Goal: Task Accomplishment & Management: Use online tool/utility

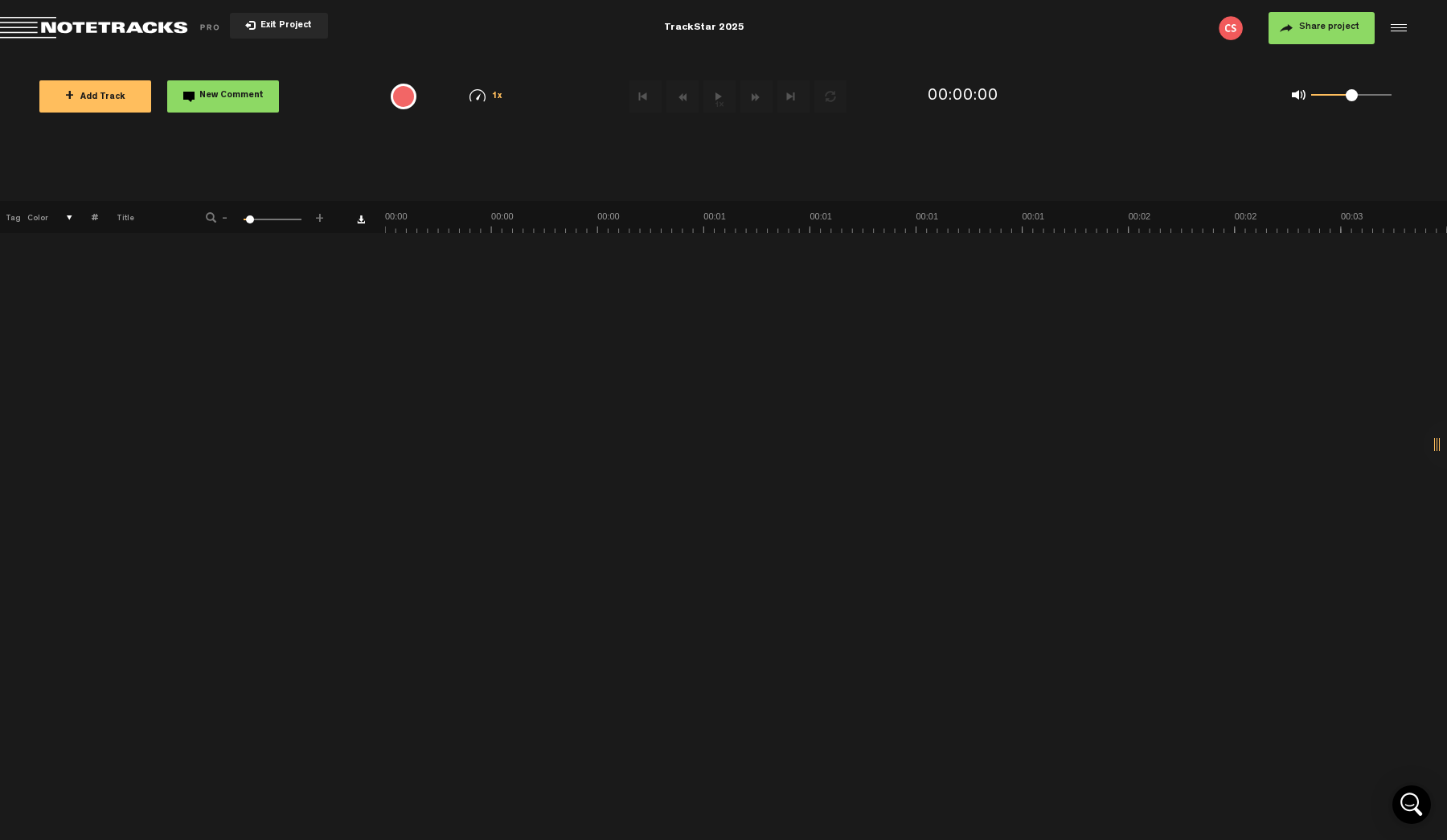
click at [98, 98] on span "+ Add Track" at bounding box center [95, 98] width 61 height 9
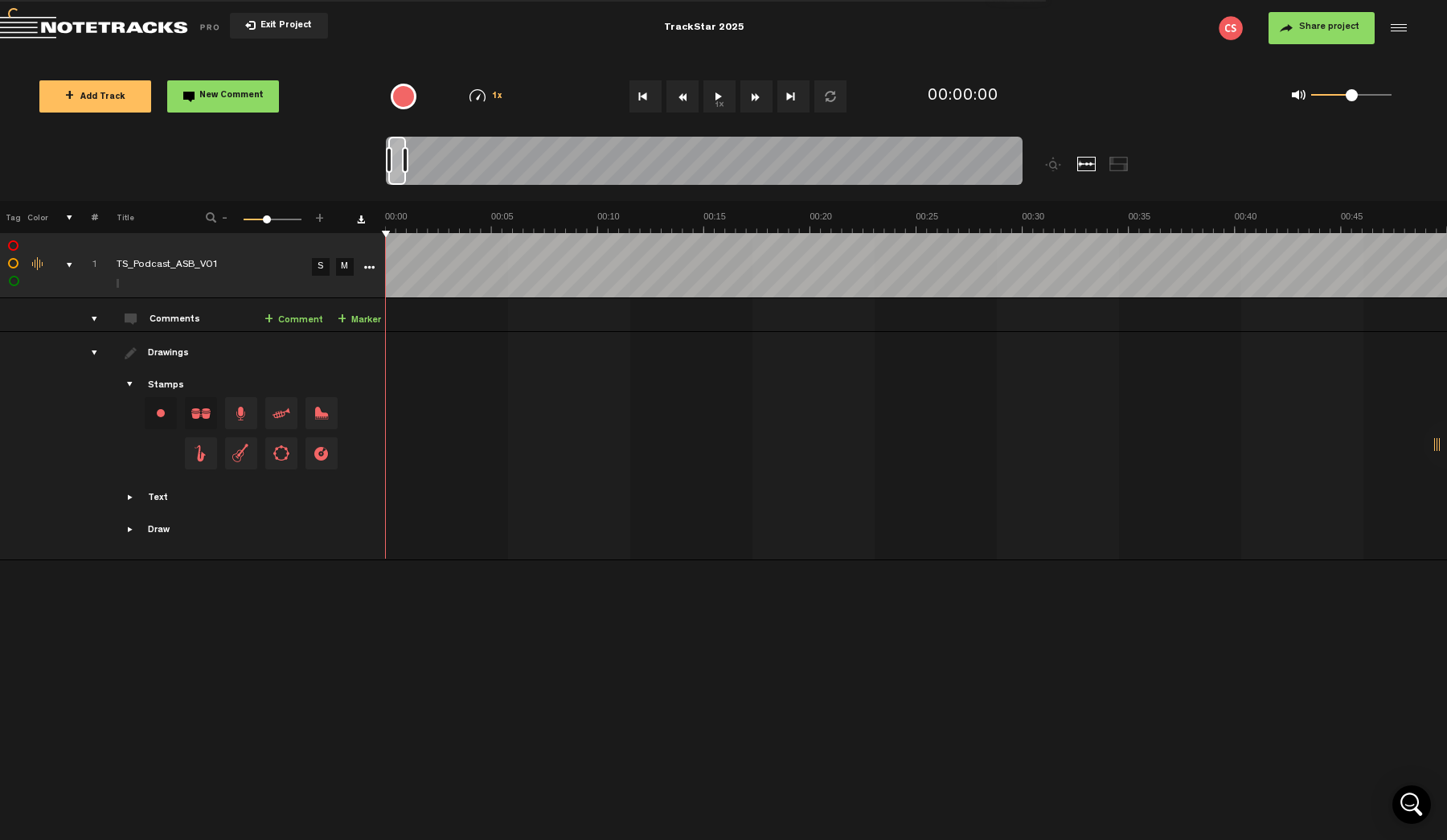
click at [723, 98] on button "1x" at bounding box center [719, 96] width 33 height 33
click at [725, 100] on button "1x" at bounding box center [719, 96] width 33 height 33
click at [94, 353] on div "drawings" at bounding box center [88, 352] width 25 height 16
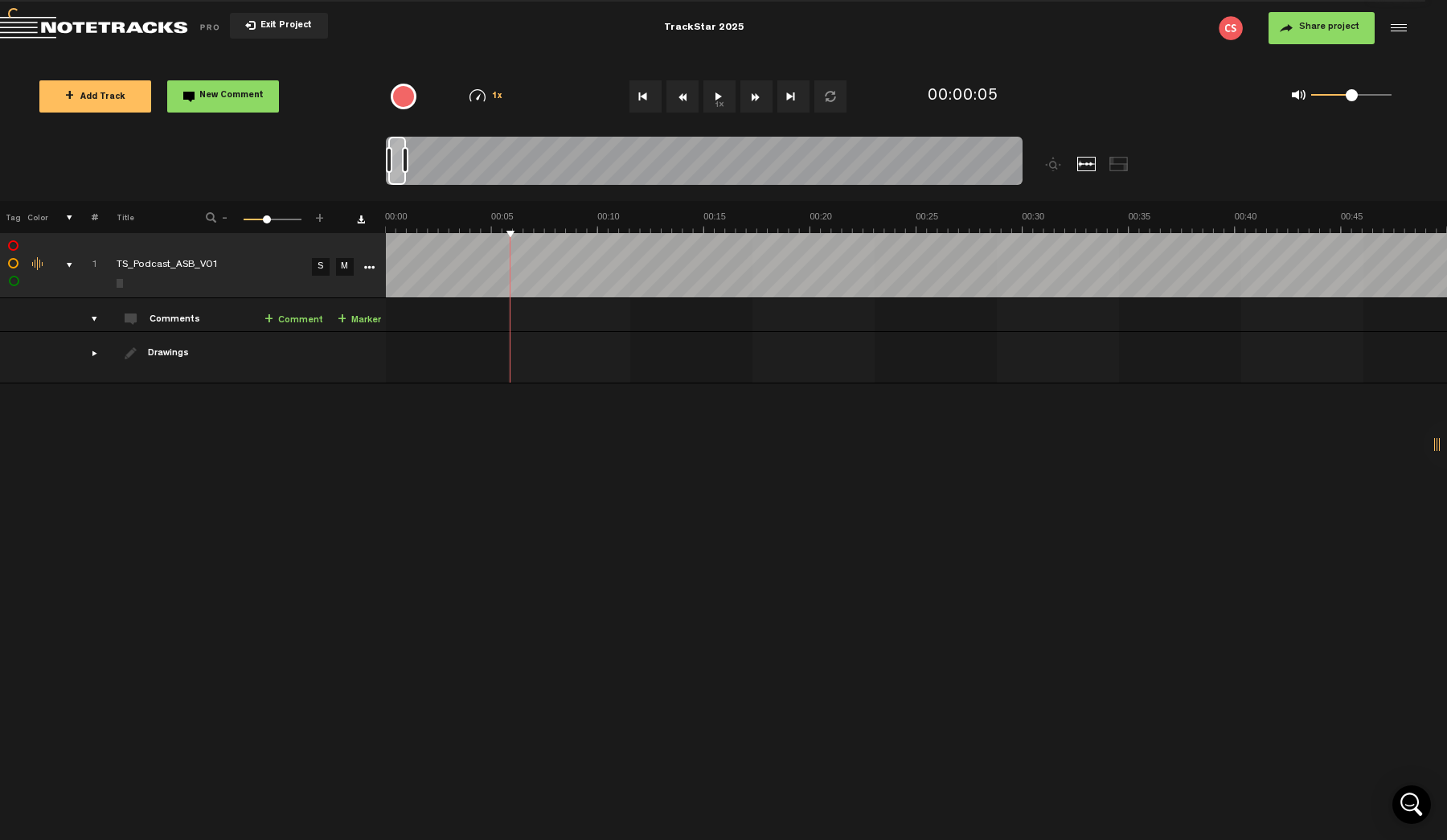
click at [1335, 40] on button "Share project" at bounding box center [1321, 28] width 106 height 33
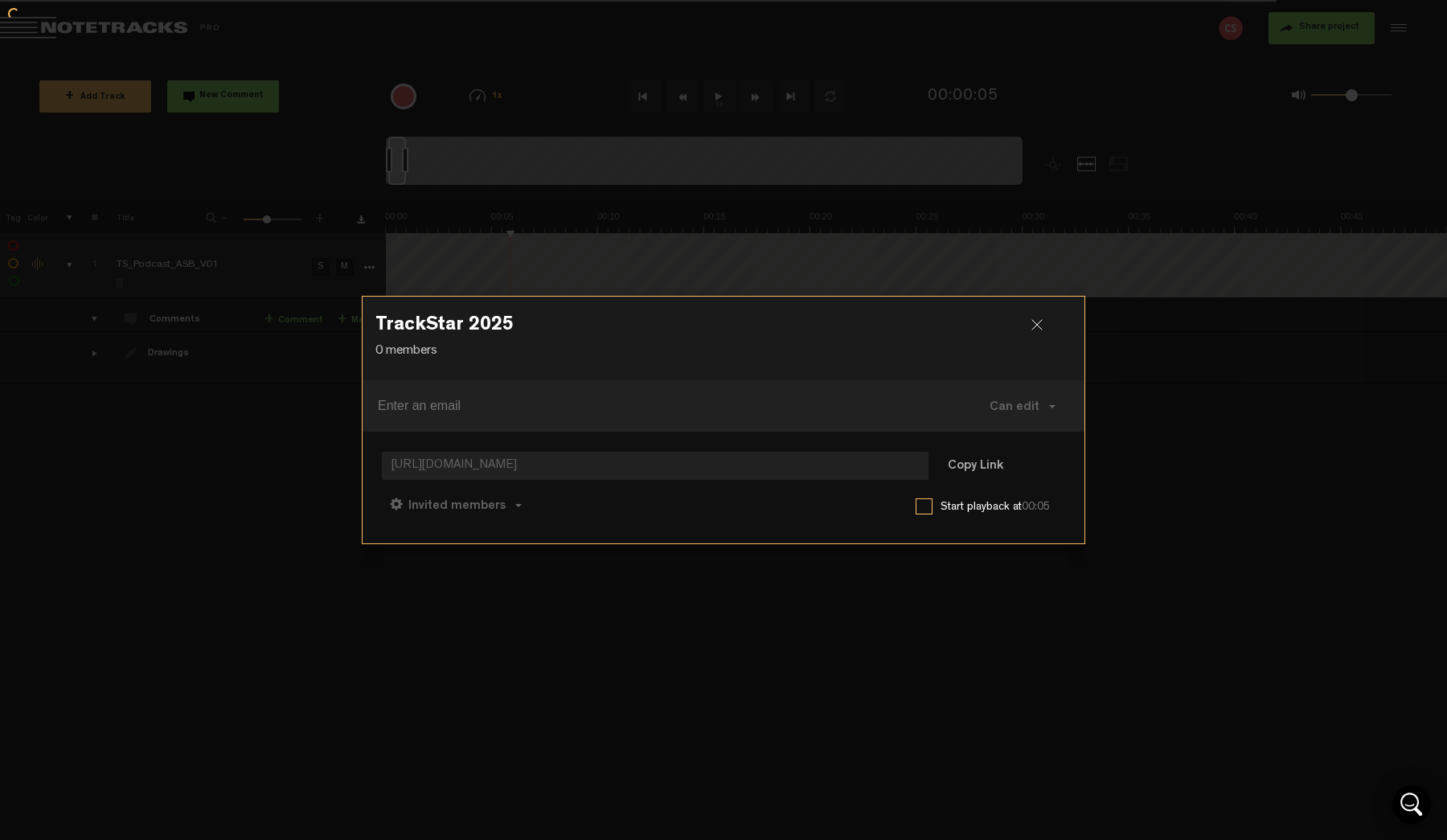
click at [846, 330] on h3 "TrackStar 2025" at bounding box center [724, 328] width 696 height 25
click at [976, 467] on button "Copy Link" at bounding box center [976, 467] width 88 height 33
click at [1036, 326] on div at bounding box center [1043, 330] width 24 height 24
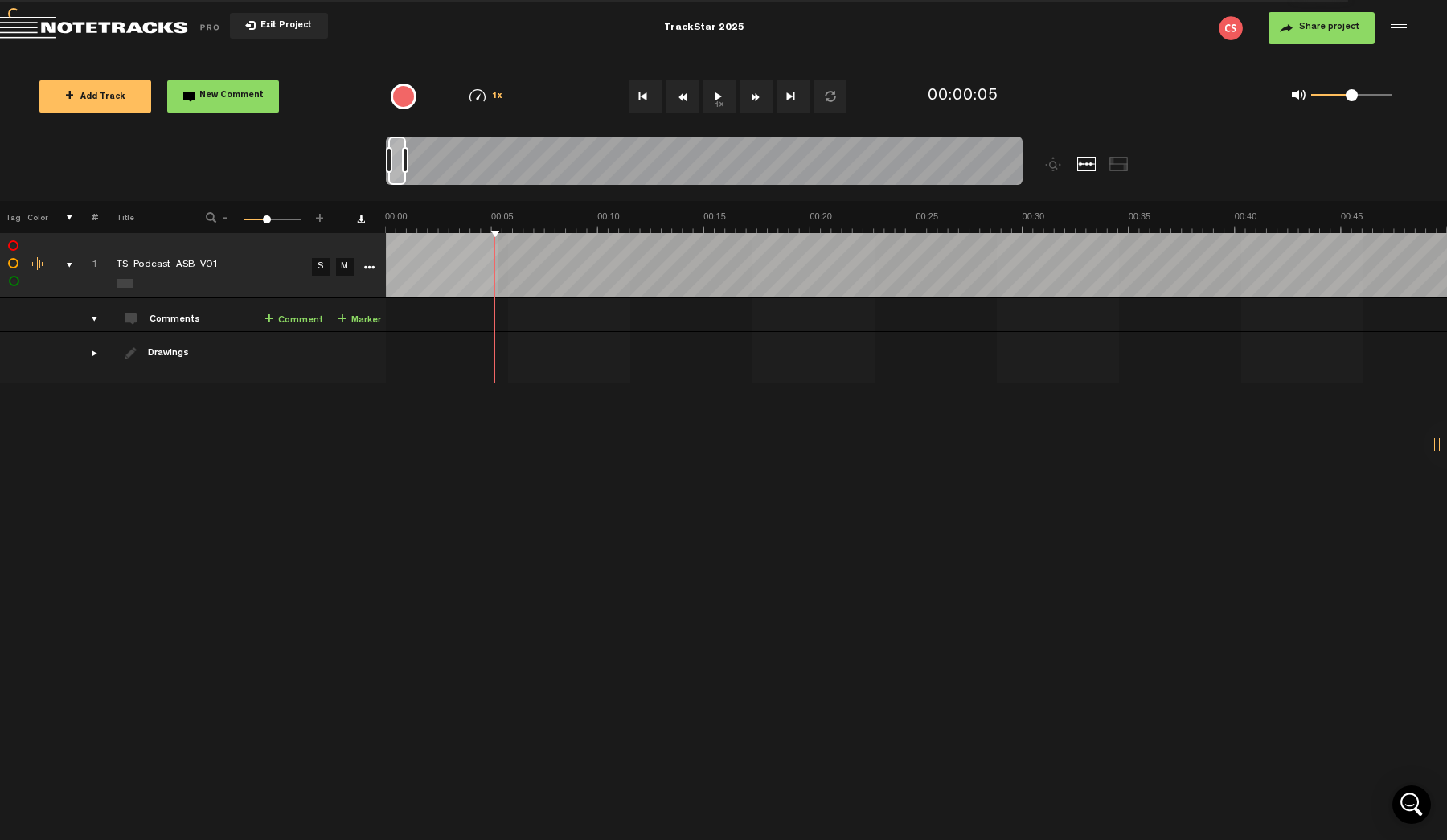
click at [334, 273] on tr "1 8% TS_Podcast_ASB_V01 S M Export to Headliner Update Download Download origin…" at bounding box center [724, 265] width 1448 height 65
click at [18, 11] on md-toolbar "Exit Project TrackStar 2025 Share project Save project" at bounding box center [724, 28] width 1447 height 56
click at [9, 17] on span "Return to Project List" at bounding box center [113, 28] width 225 height 23
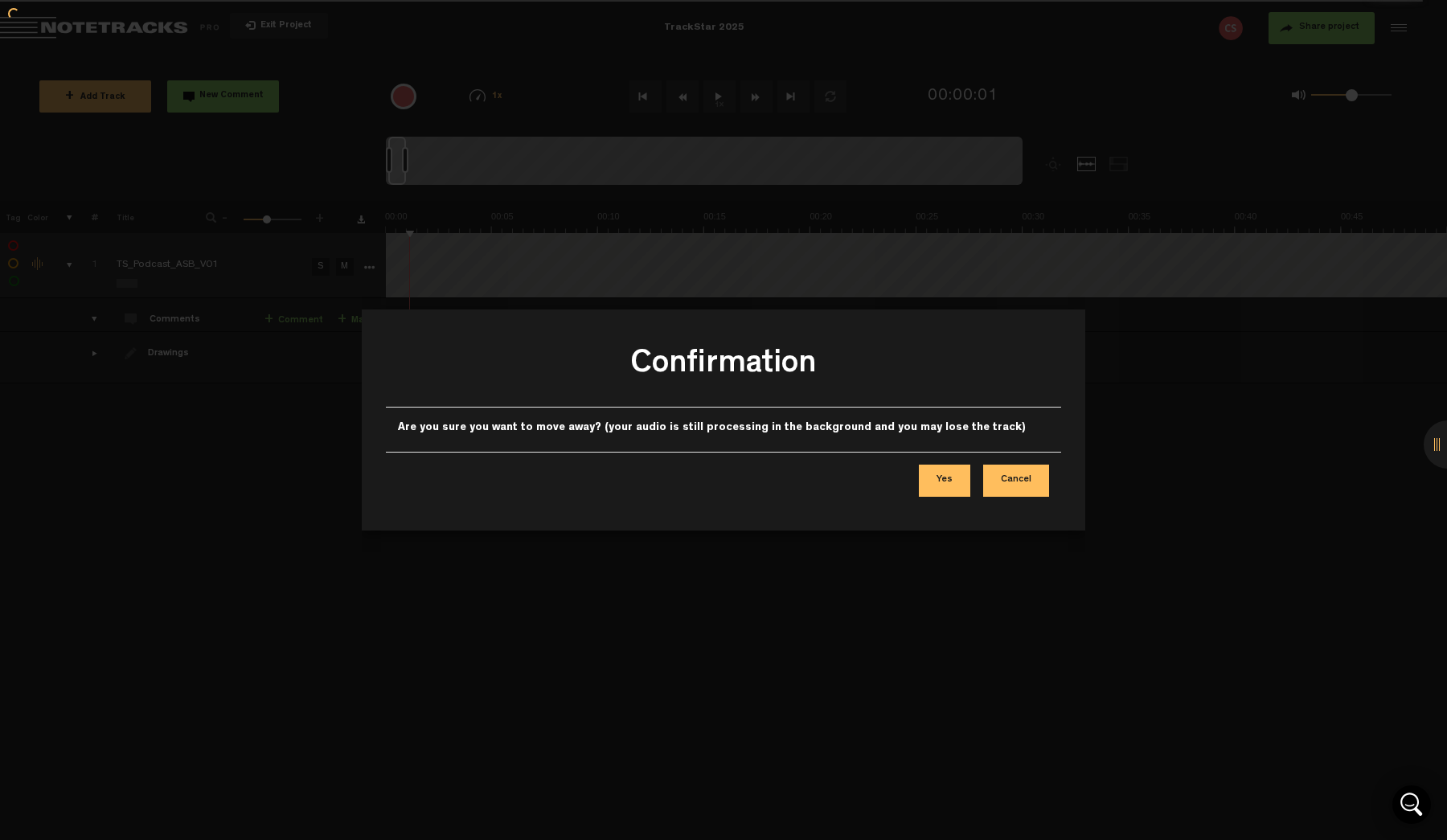
drag, startPoint x: 9, startPoint y: 17, endPoint x: 1013, endPoint y: 484, distance: 1107.3
click at [1013, 484] on body "Confirmation Are you sure you want to move away? (your audio is still processin…" at bounding box center [724, 420] width 1447 height 840
click at [1024, 484] on button "Cancel" at bounding box center [1016, 481] width 66 height 33
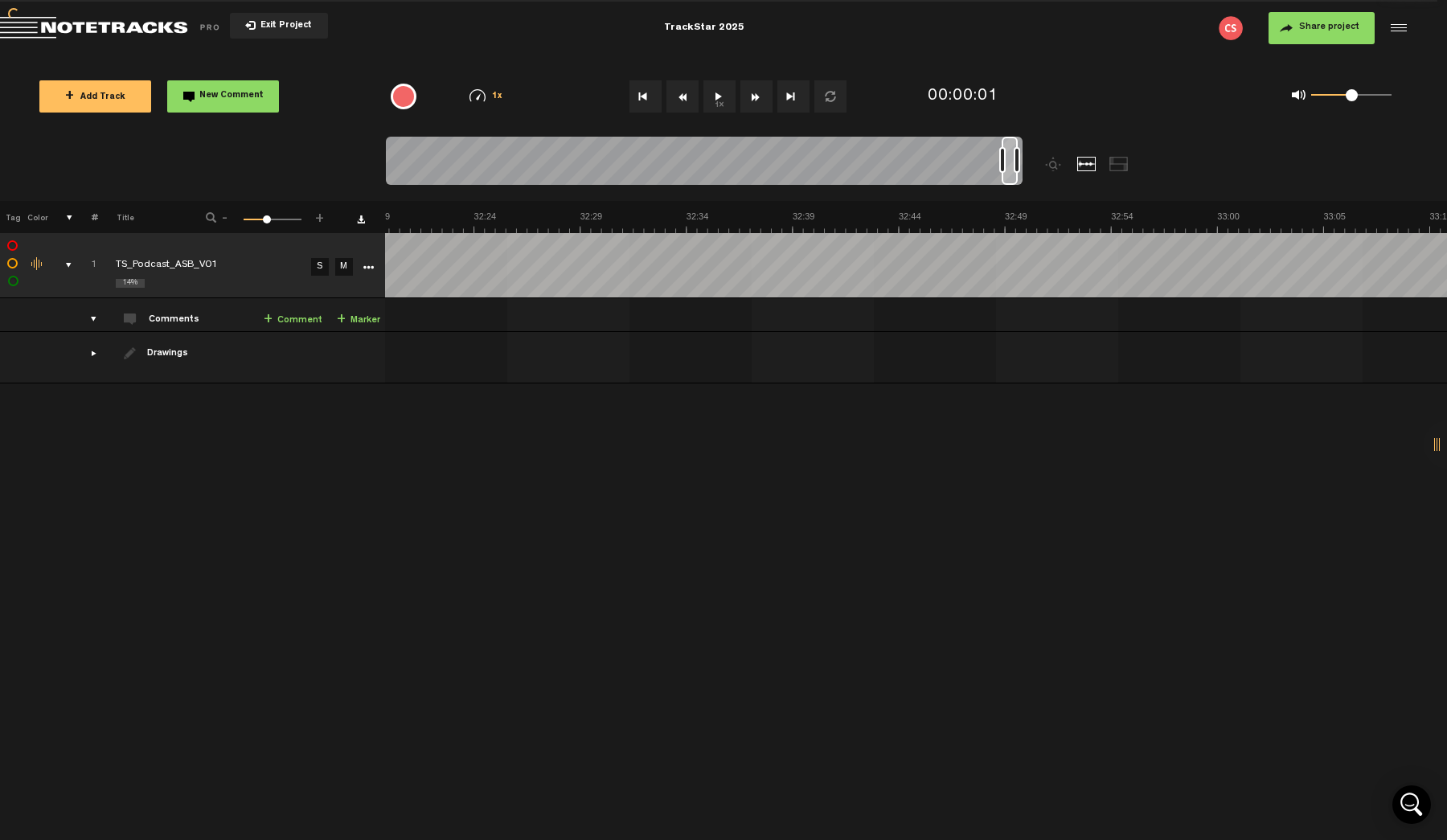
scroll to position [0, 41876]
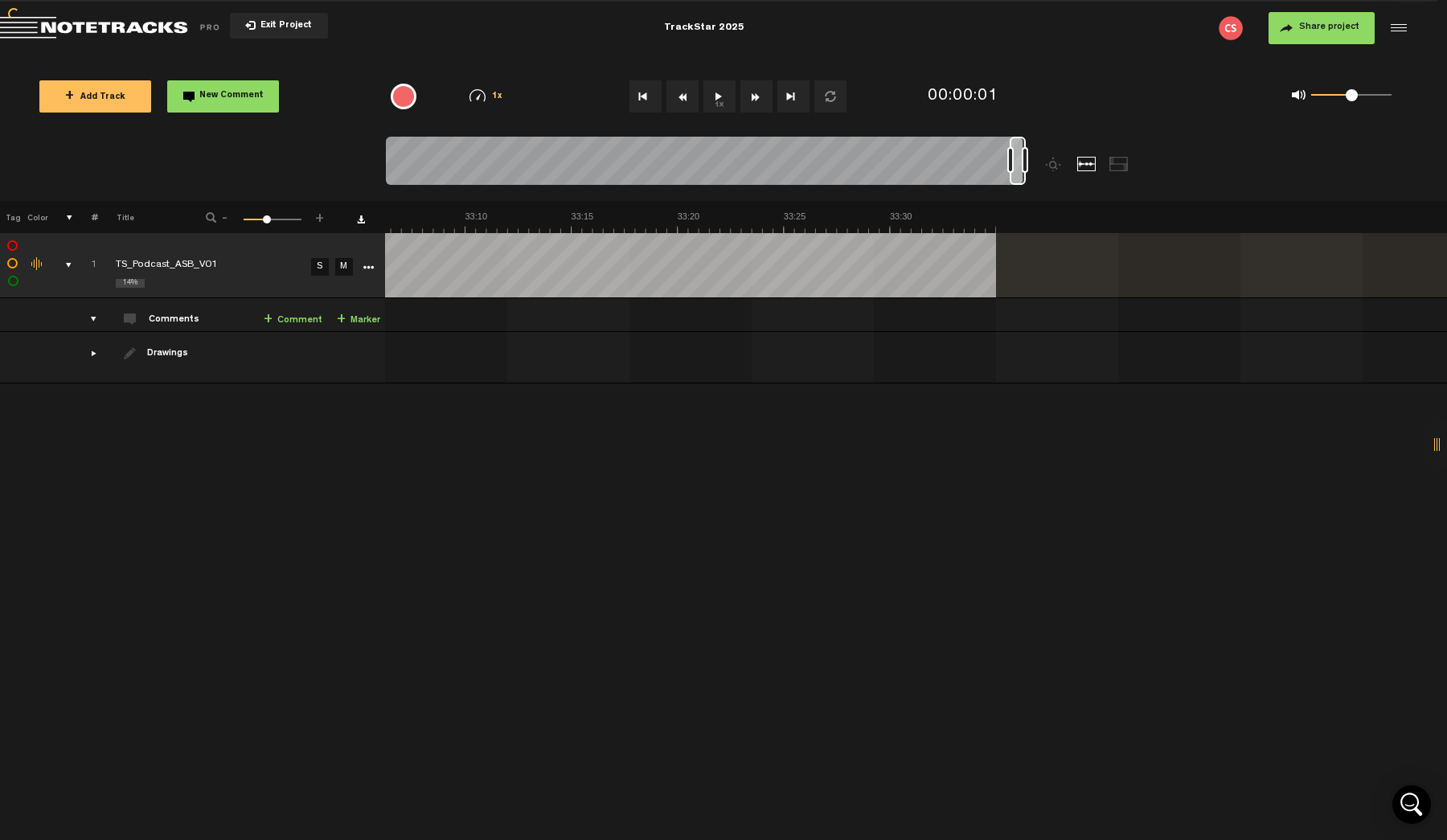
click at [1116, 163] on div at bounding box center [1119, 163] width 19 height 14
click at [1094, 165] on div at bounding box center [1087, 163] width 19 height 14
click at [1058, 163] on div at bounding box center [1055, 163] width 19 height 14
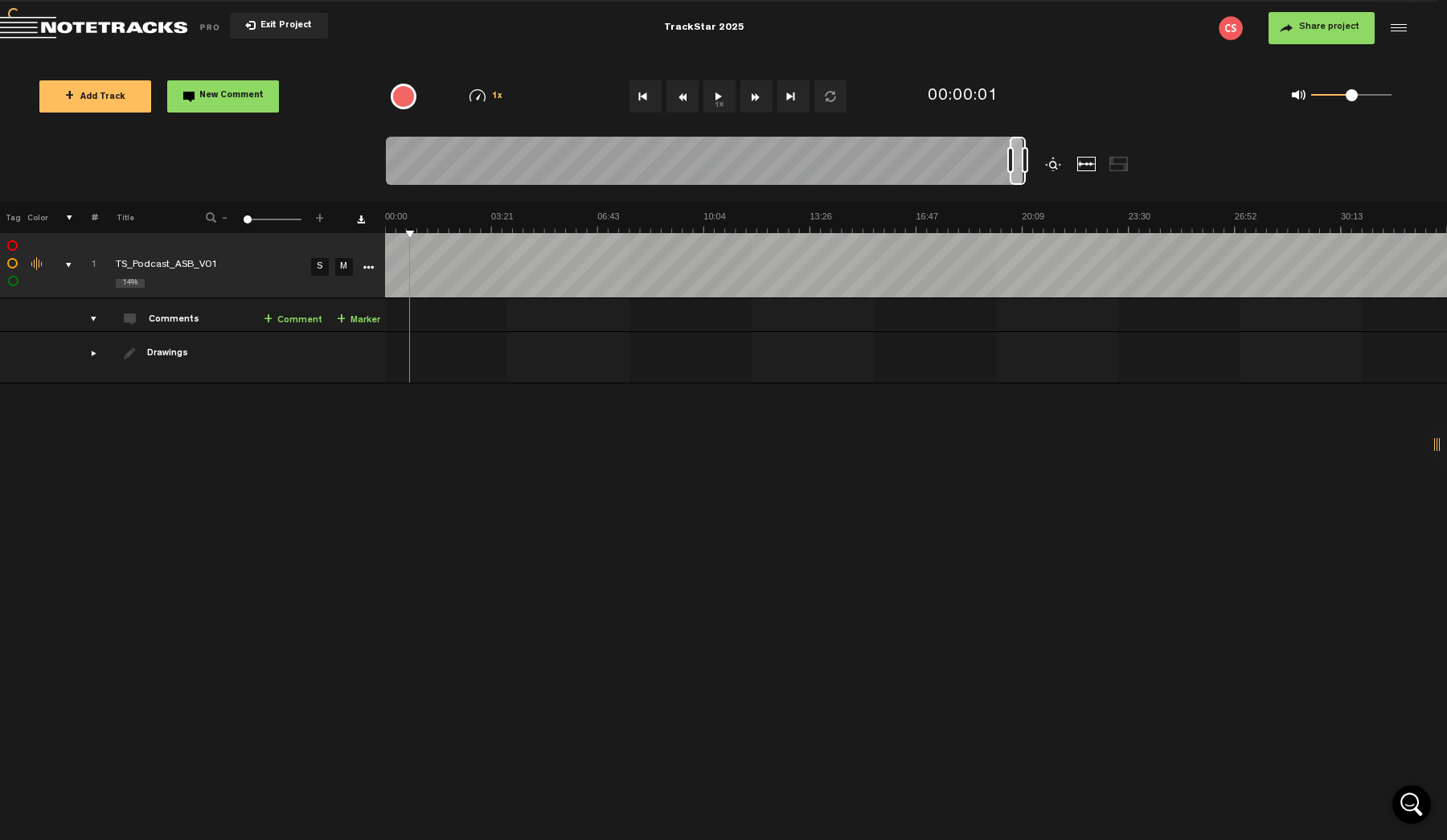
scroll to position [0, 0]
click at [999, 150] on div at bounding box center [783, 168] width 796 height 64
drag, startPoint x: 1053, startPoint y: 161, endPoint x: 1052, endPoint y: 90, distance: 71.0
click at [1052, 56] on div "Loading... + Add Track New Comment 1x 0.25x 0.5x 0.75x 1x 1.25x 1.5x 1.75x 2x A…" at bounding box center [724, 56] width 1447 height 0
click at [1052, 90] on div "00:00:01" at bounding box center [1007, 97] width 171 height 47
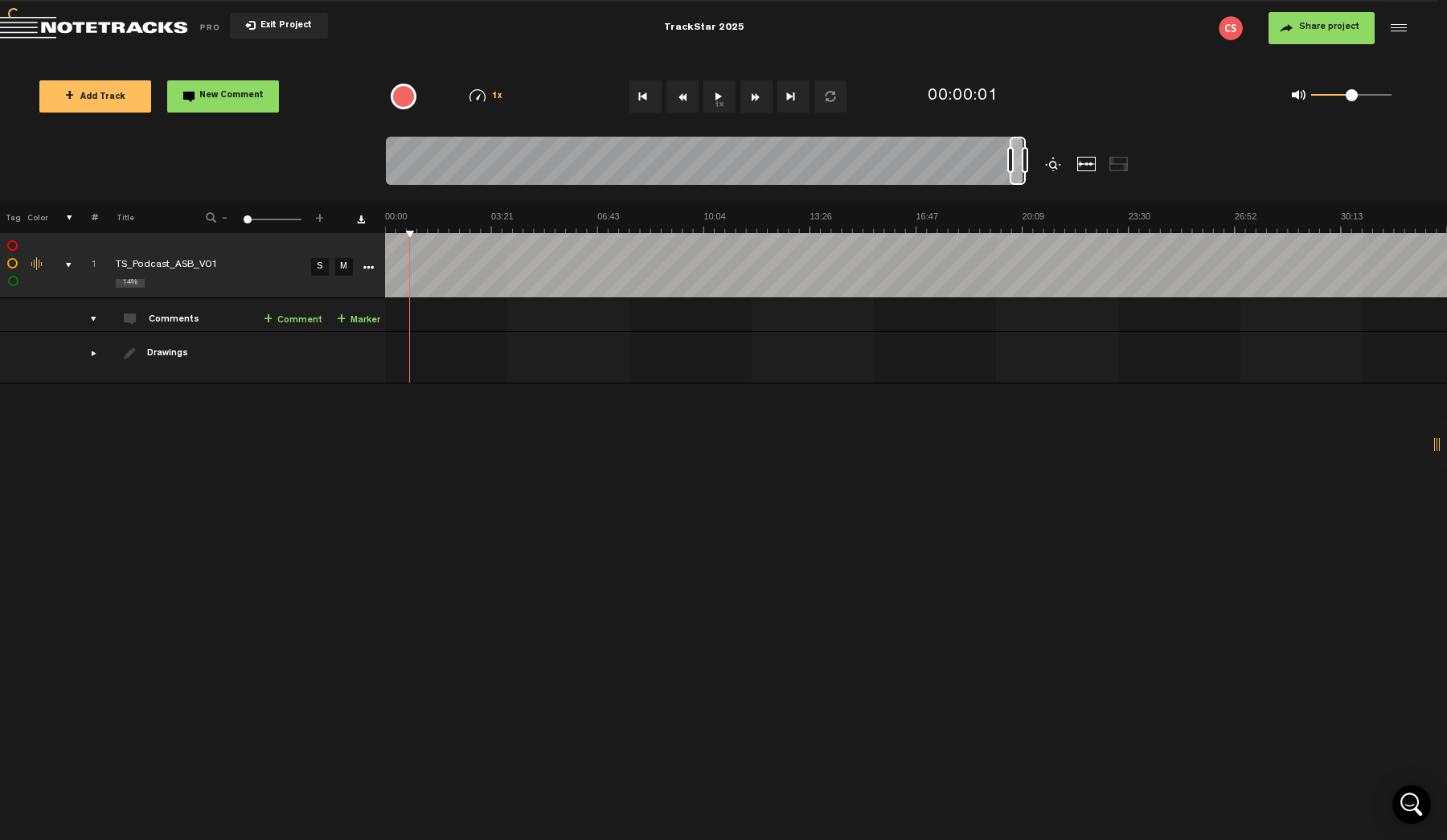
click at [1051, 163] on div at bounding box center [1055, 163] width 19 height 14
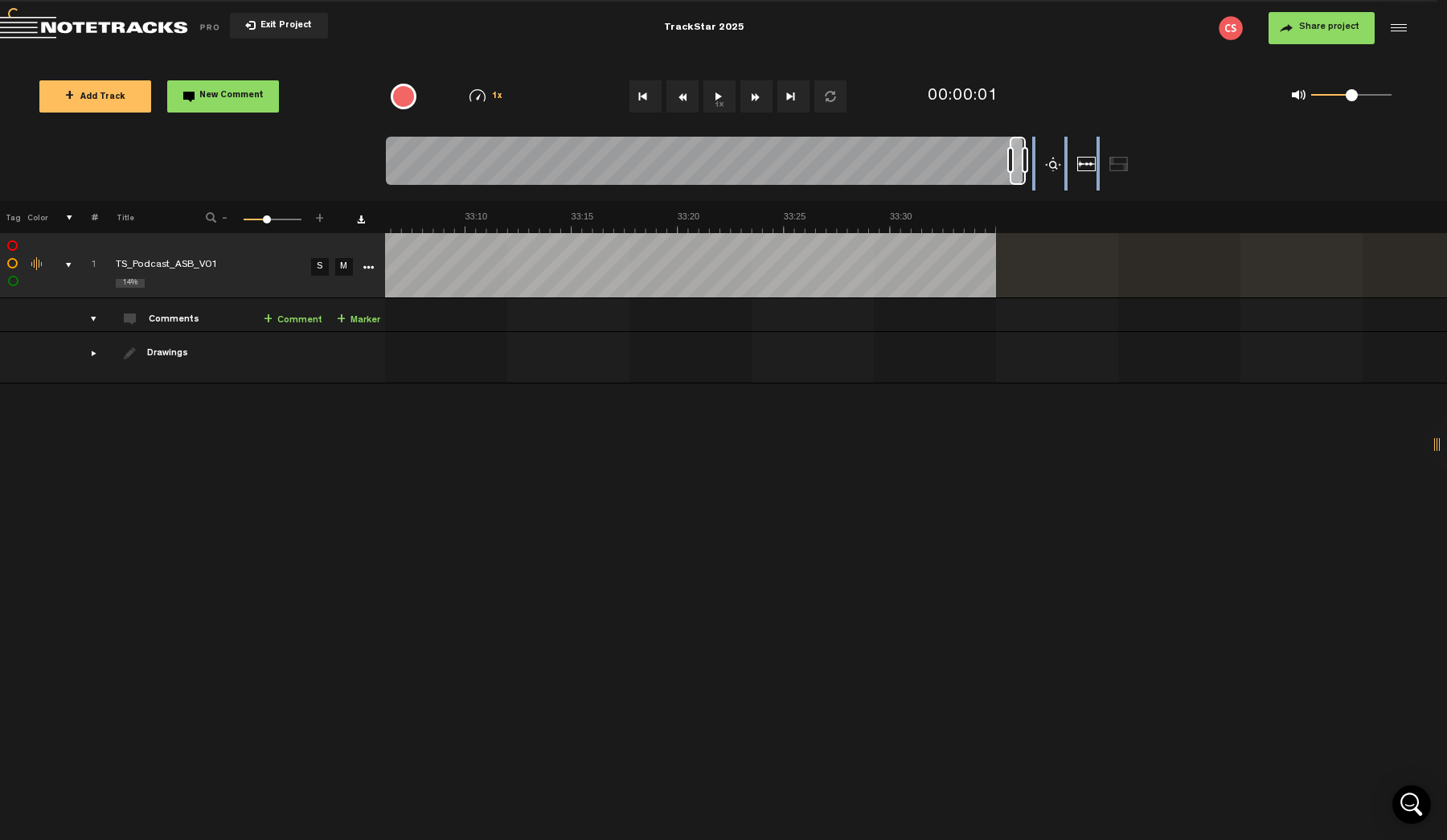
click at [1051, 163] on div at bounding box center [1055, 163] width 19 height 14
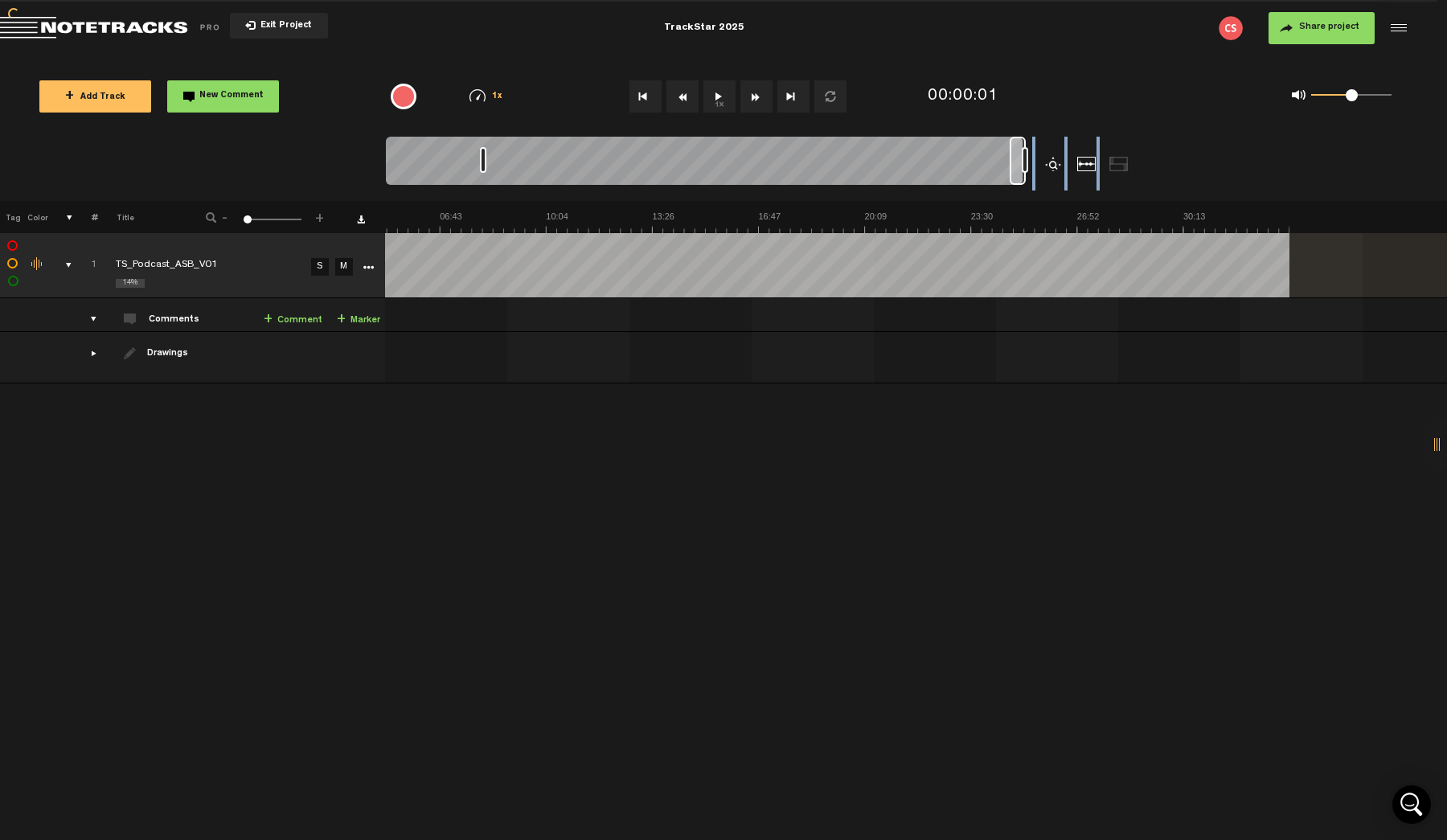
scroll to position [0, 156]
drag, startPoint x: 1010, startPoint y: 156, endPoint x: 483, endPoint y: 156, distance: 527.0
click at [483, 156] on div at bounding box center [483, 159] width 6 height 25
drag, startPoint x: 483, startPoint y: 156, endPoint x: 131, endPoint y: 156, distance: 352.0
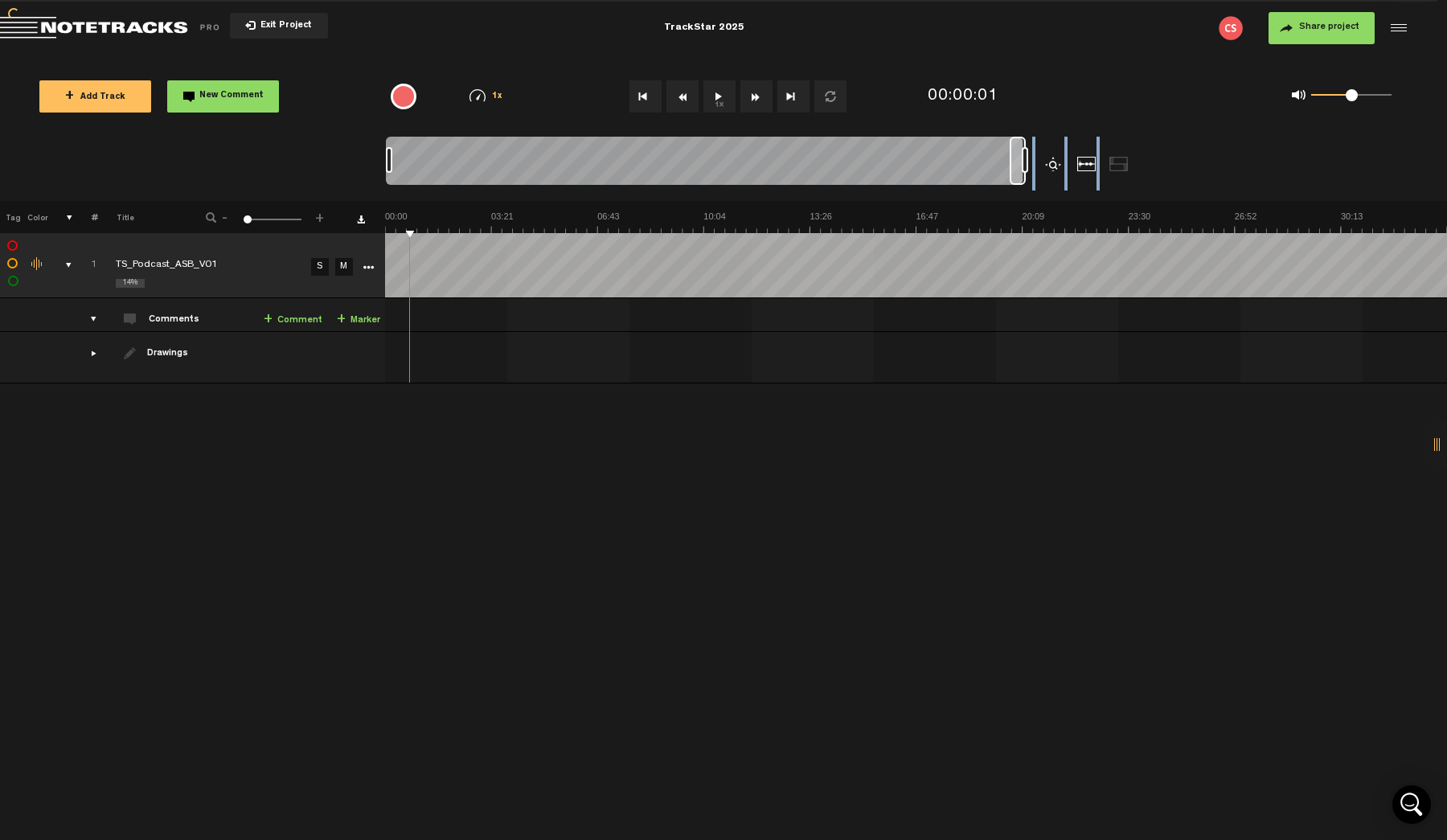
click at [131, 156] on nt-zoom-navigation-bar at bounding box center [724, 168] width 1447 height 64
click at [553, 448] on div "+ New drawing Tag Color # Title - 1 100 1 + 1 14% TS_Podcast_ASB_V01 S M Export…" at bounding box center [724, 520] width 1447 height 639
click at [1093, 101] on div "0 1 0.5" at bounding box center [1257, 96] width 330 height 47
click at [1018, 166] on div at bounding box center [1018, 160] width 16 height 48
drag, startPoint x: 1015, startPoint y: 169, endPoint x: 202, endPoint y: 177, distance: 813.0
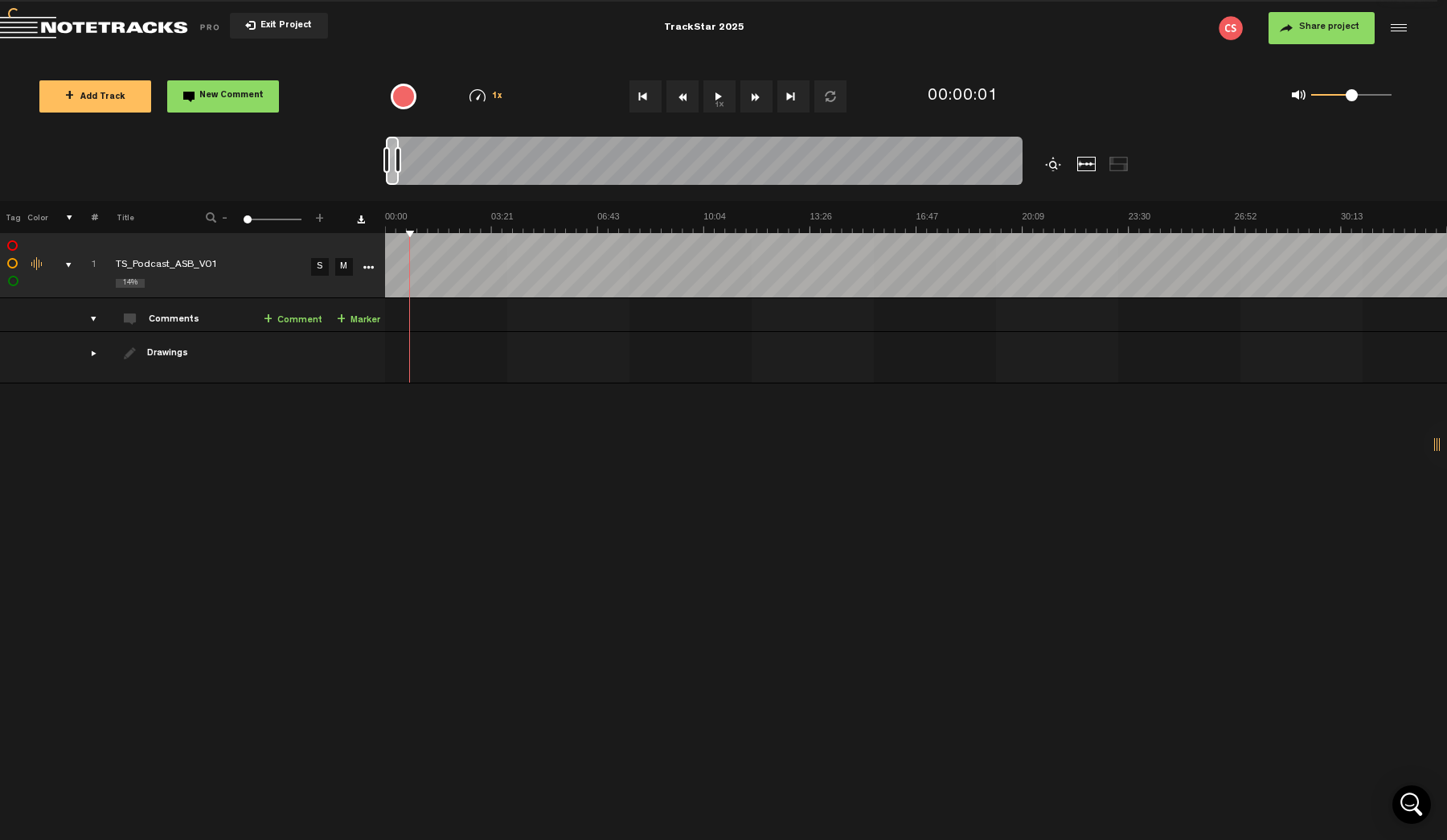
click at [202, 177] on nt-zoom-navigation-bar at bounding box center [724, 168] width 1447 height 64
click at [1112, 160] on div at bounding box center [1119, 163] width 19 height 14
click at [1101, 160] on div at bounding box center [783, 168] width 796 height 64
click at [1086, 160] on div at bounding box center [1087, 163] width 19 height 14
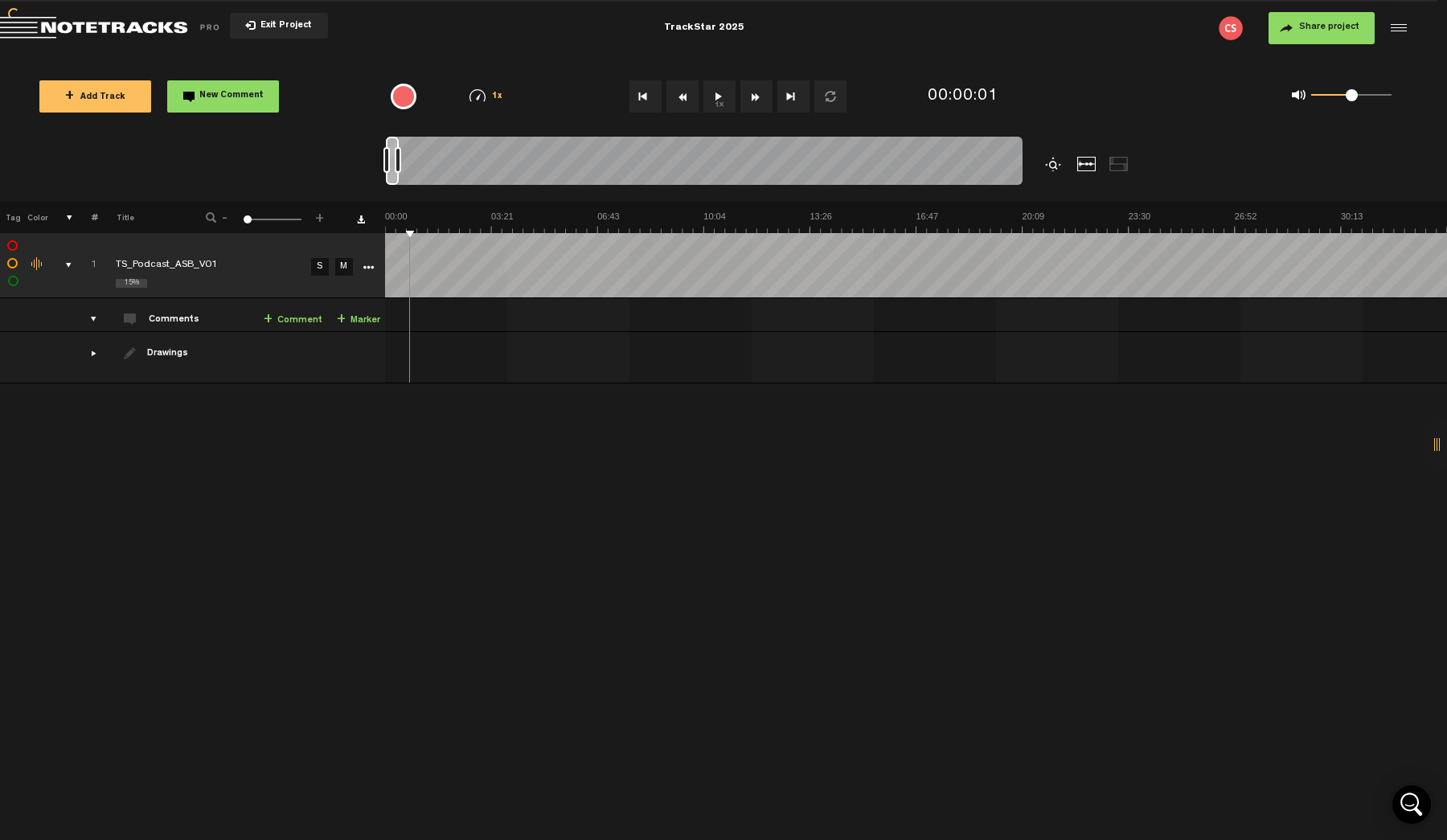
click at [141, 284] on div "15%" at bounding box center [132, 283] width 32 height 9
click at [282, 447] on div "+ New drawing Tag Color # Title - 1 100 1 + 1 15% TS_Podcast_ASB_V01 TS_Podcast…" at bounding box center [724, 520] width 1447 height 639
click at [636, 99] on button "Go to beginning" at bounding box center [645, 96] width 33 height 33
click at [711, 98] on button "1x" at bounding box center [719, 96] width 33 height 33
click at [484, 94] on div "1x 0.25x 0.5x 0.75x 1x 1.25x 1.5x 1.75x 2x" at bounding box center [486, 97] width 83 height 14
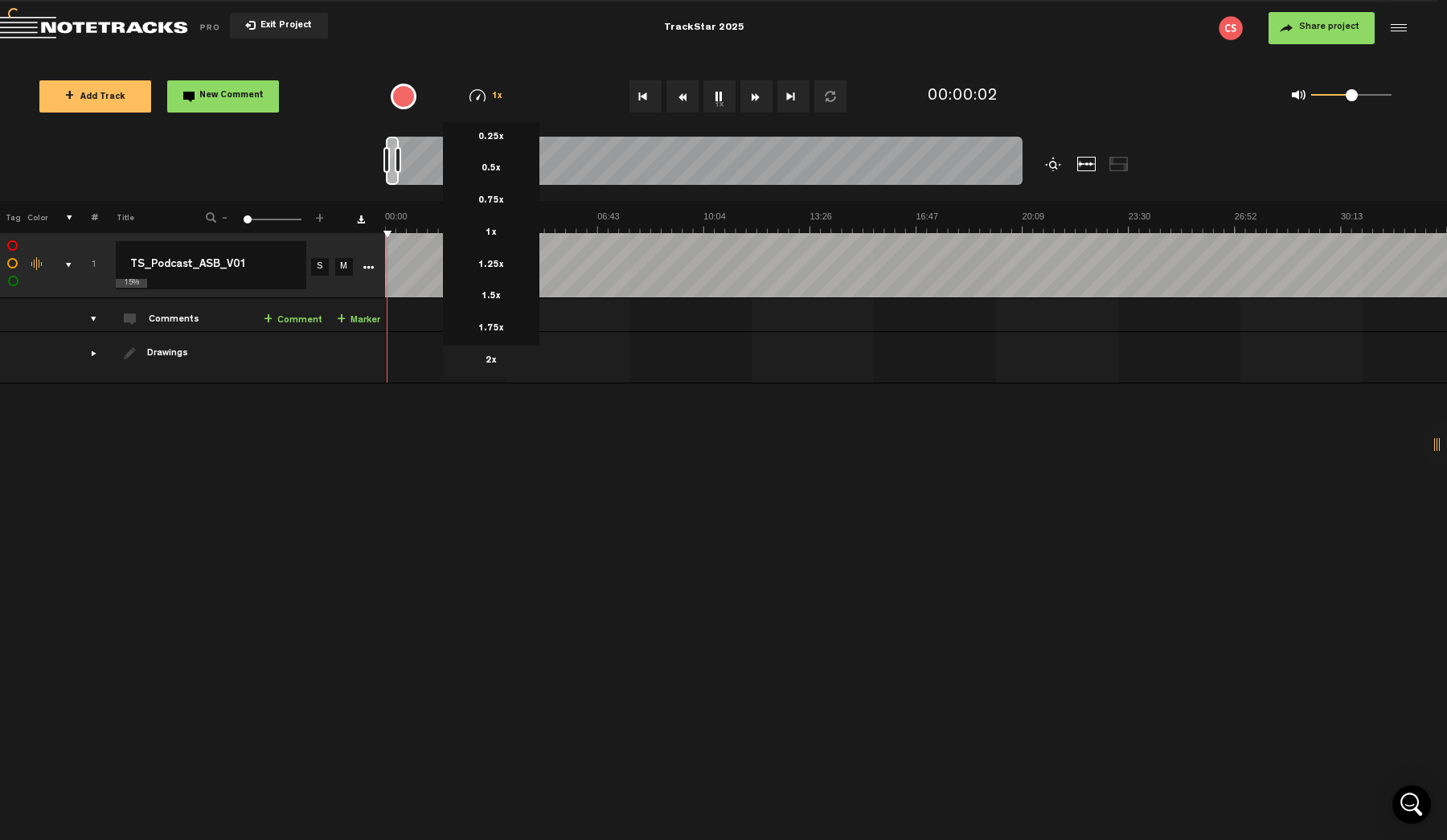
click at [495, 357] on li "2x" at bounding box center [491, 361] width 97 height 33
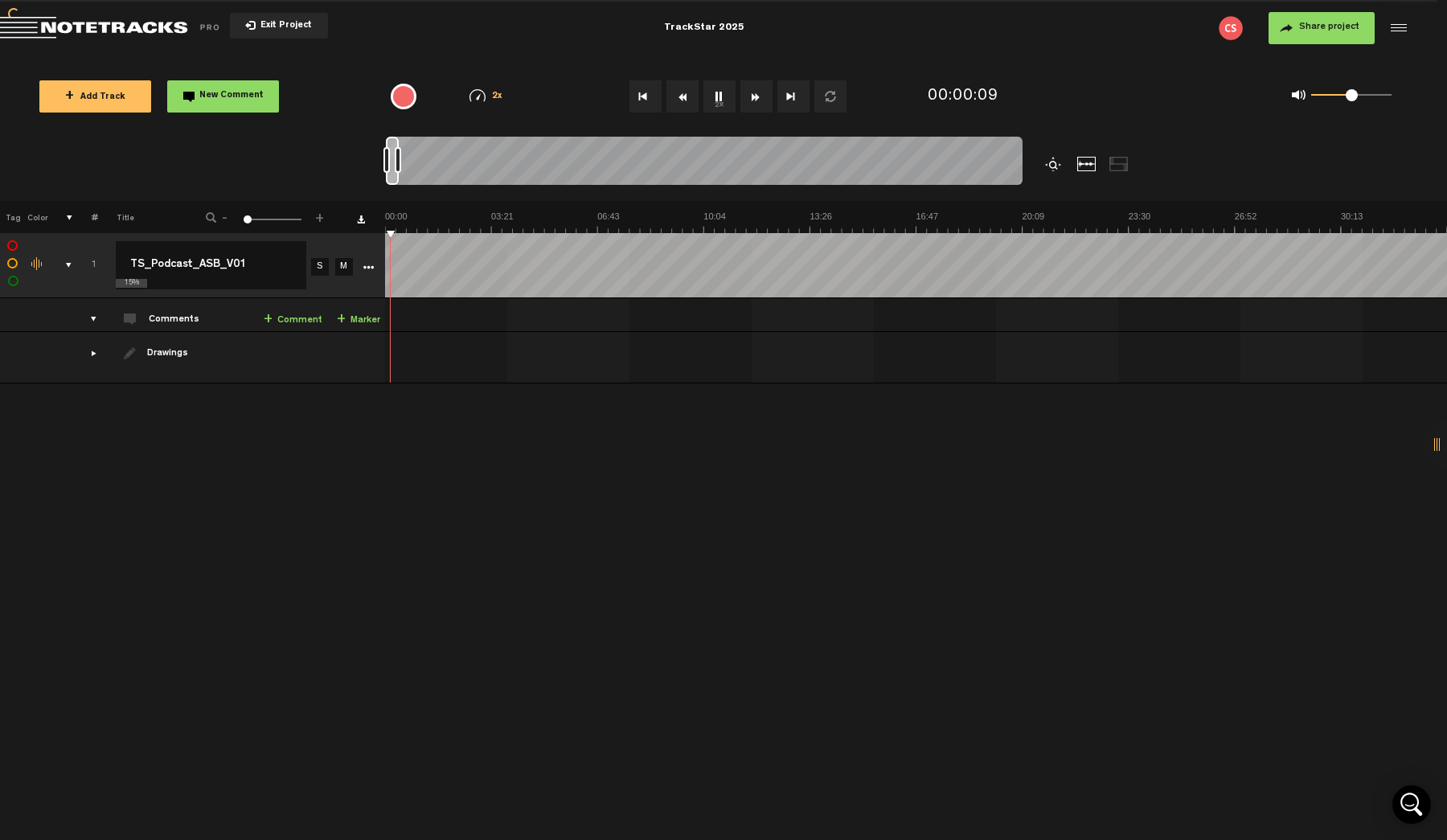
click at [472, 95] on img at bounding box center [477, 96] width 16 height 13
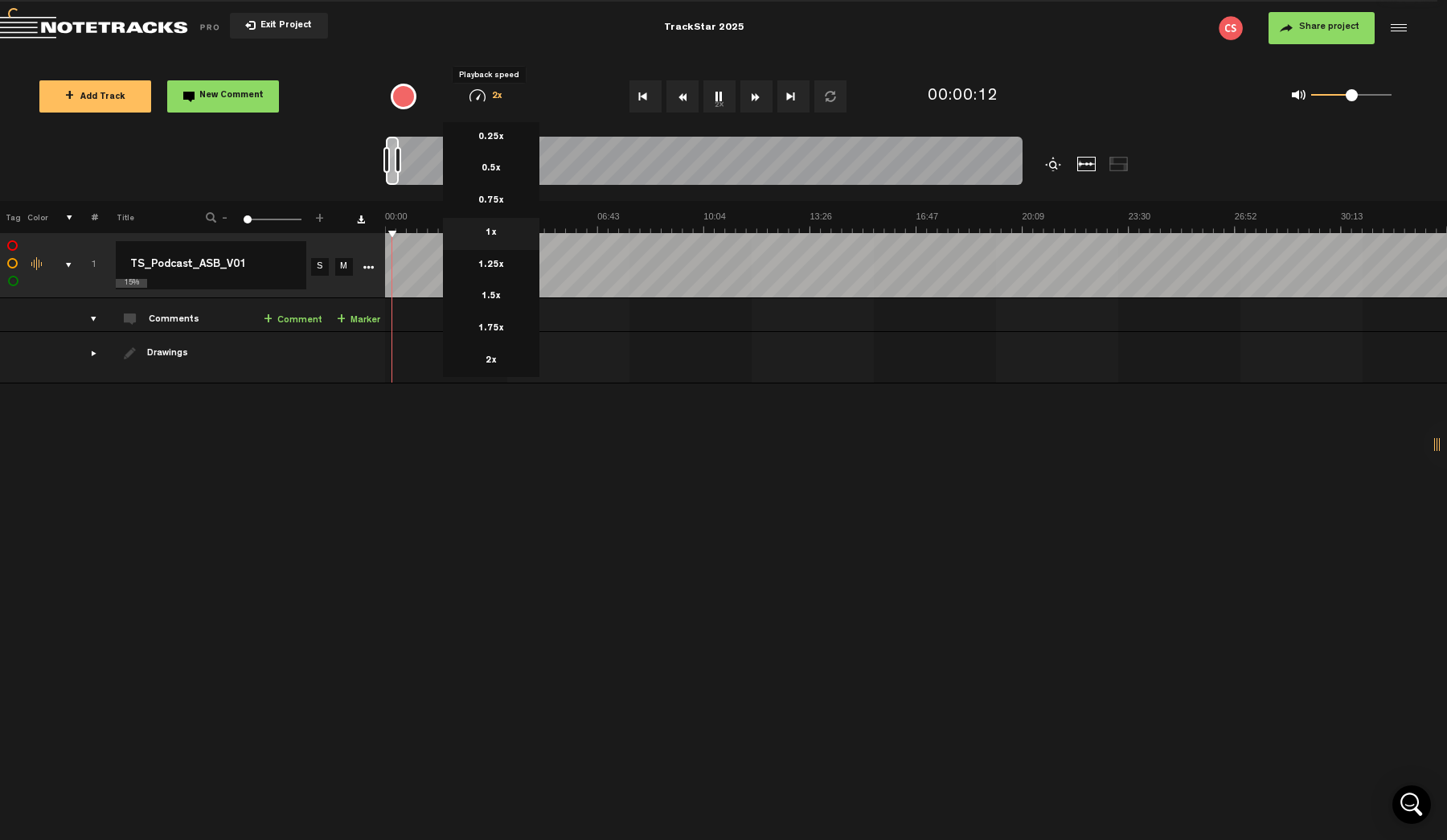
click at [495, 225] on li "1x" at bounding box center [491, 234] width 97 height 33
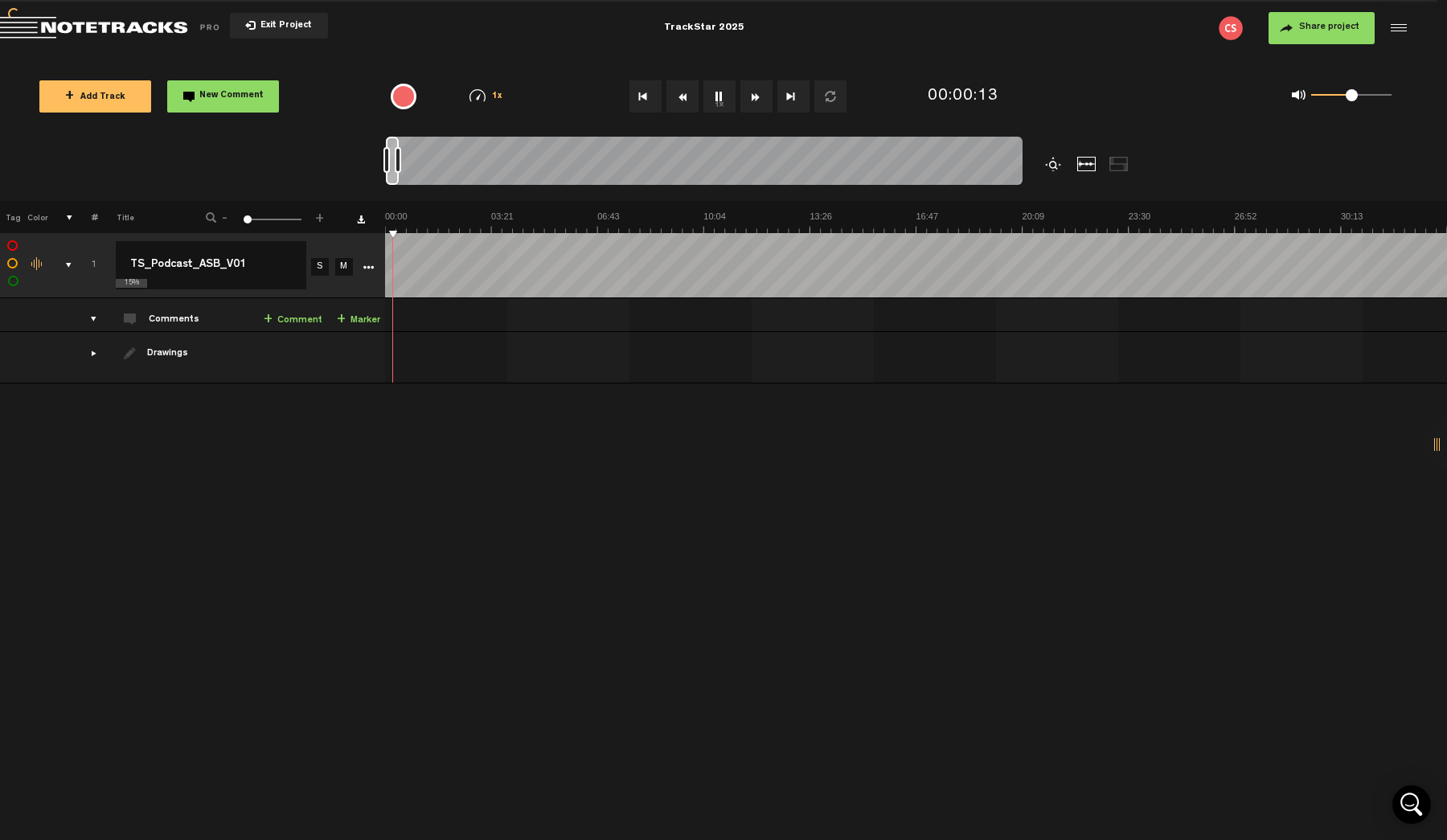
click at [720, 96] on button "1x" at bounding box center [719, 96] width 33 height 33
click at [13, 246] on label at bounding box center [13, 246] width 0 height 0
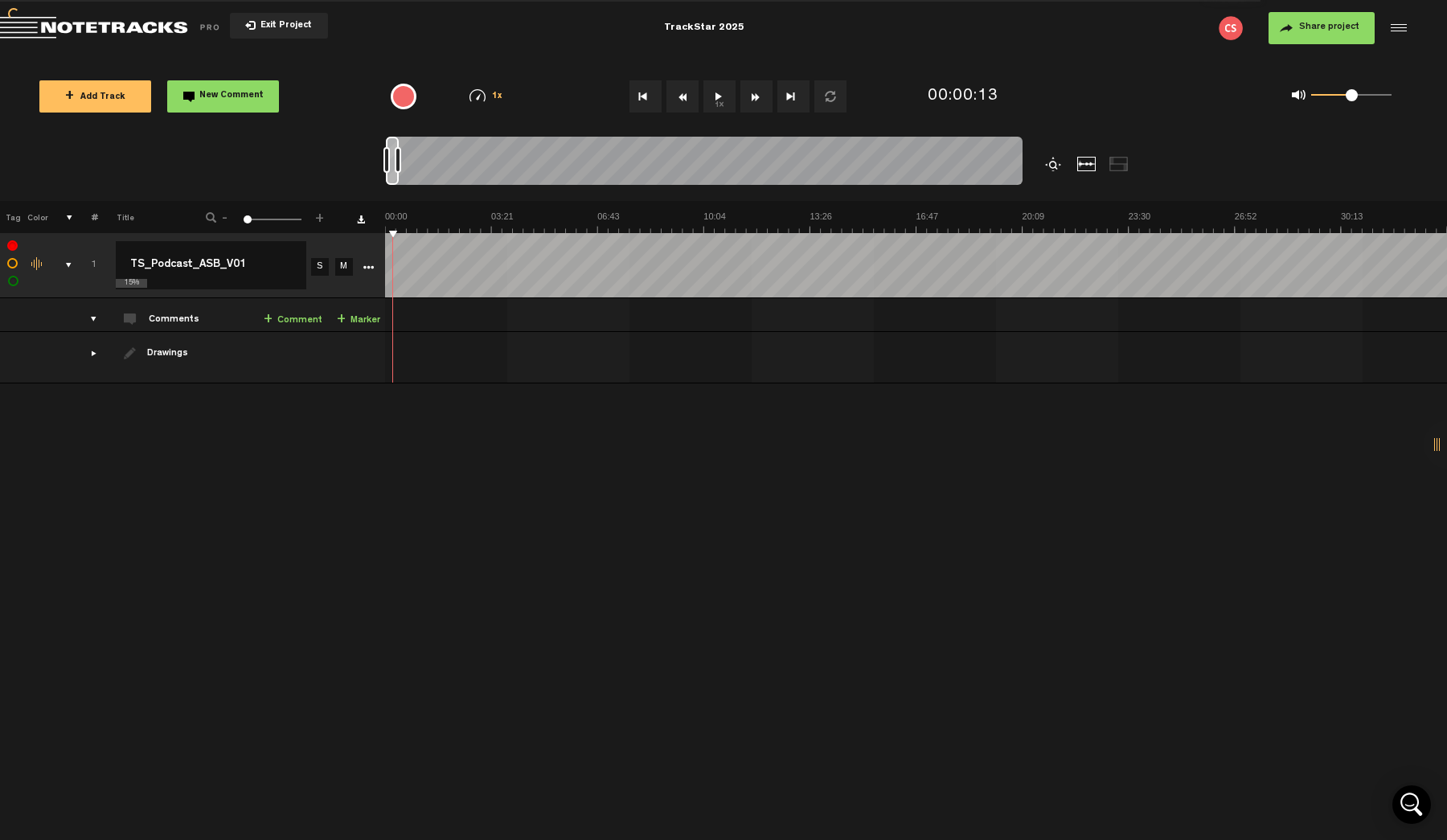
checkbox input "false"
click at [13, 264] on label at bounding box center [13, 264] width 0 height 0
checkbox input "true"
click at [33, 262] on div "Change the color of the waveform" at bounding box center [37, 264] width 24 height 14
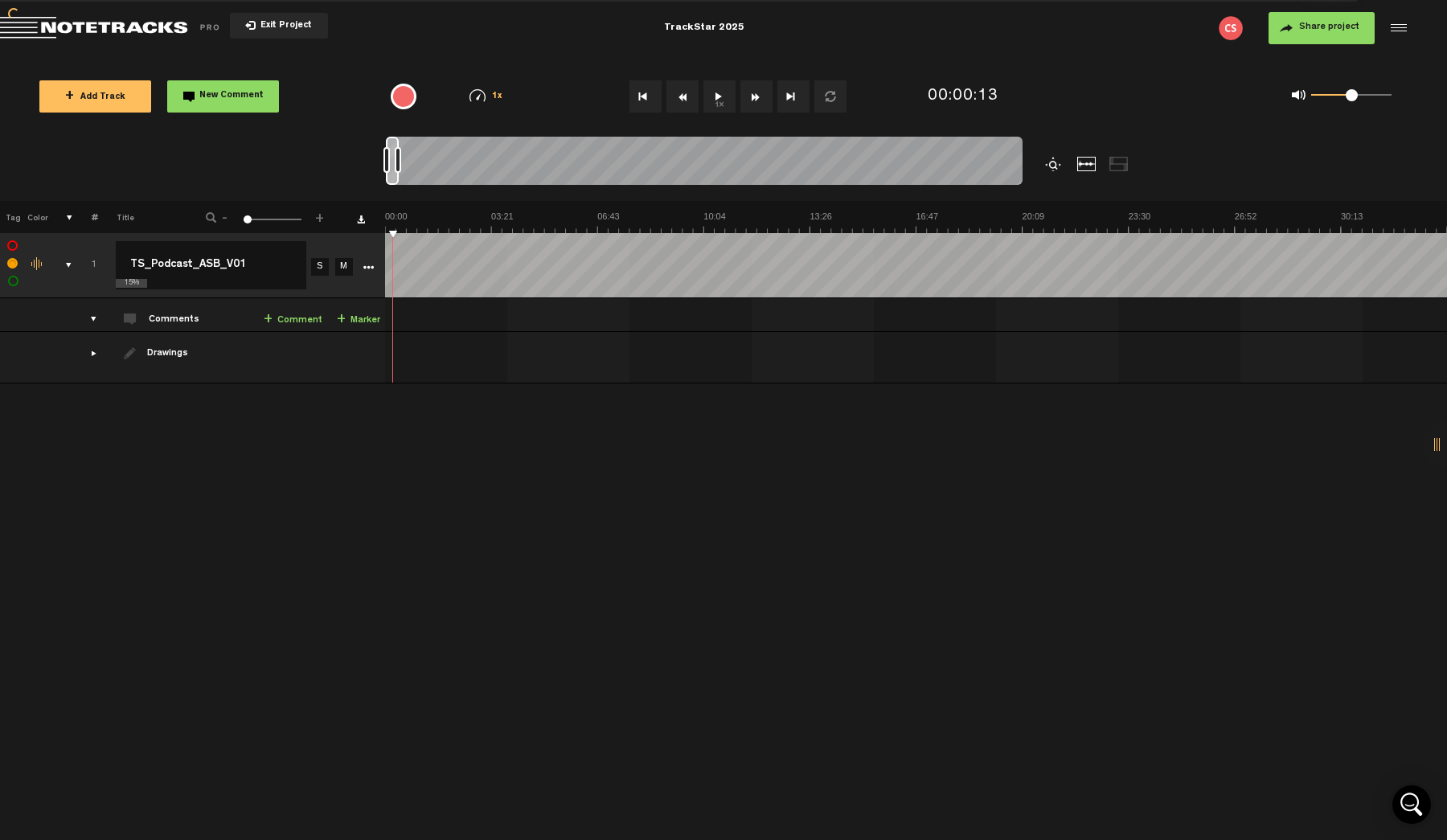
click at [70, 264] on div "comments, stamps & drawings" at bounding box center [62, 265] width 25 height 16
click at [66, 263] on div "comments, stamps & drawings" at bounding box center [62, 265] width 25 height 16
click at [203, 266] on input "TS_Podcast_ASB_V01" at bounding box center [211, 264] width 191 height 48
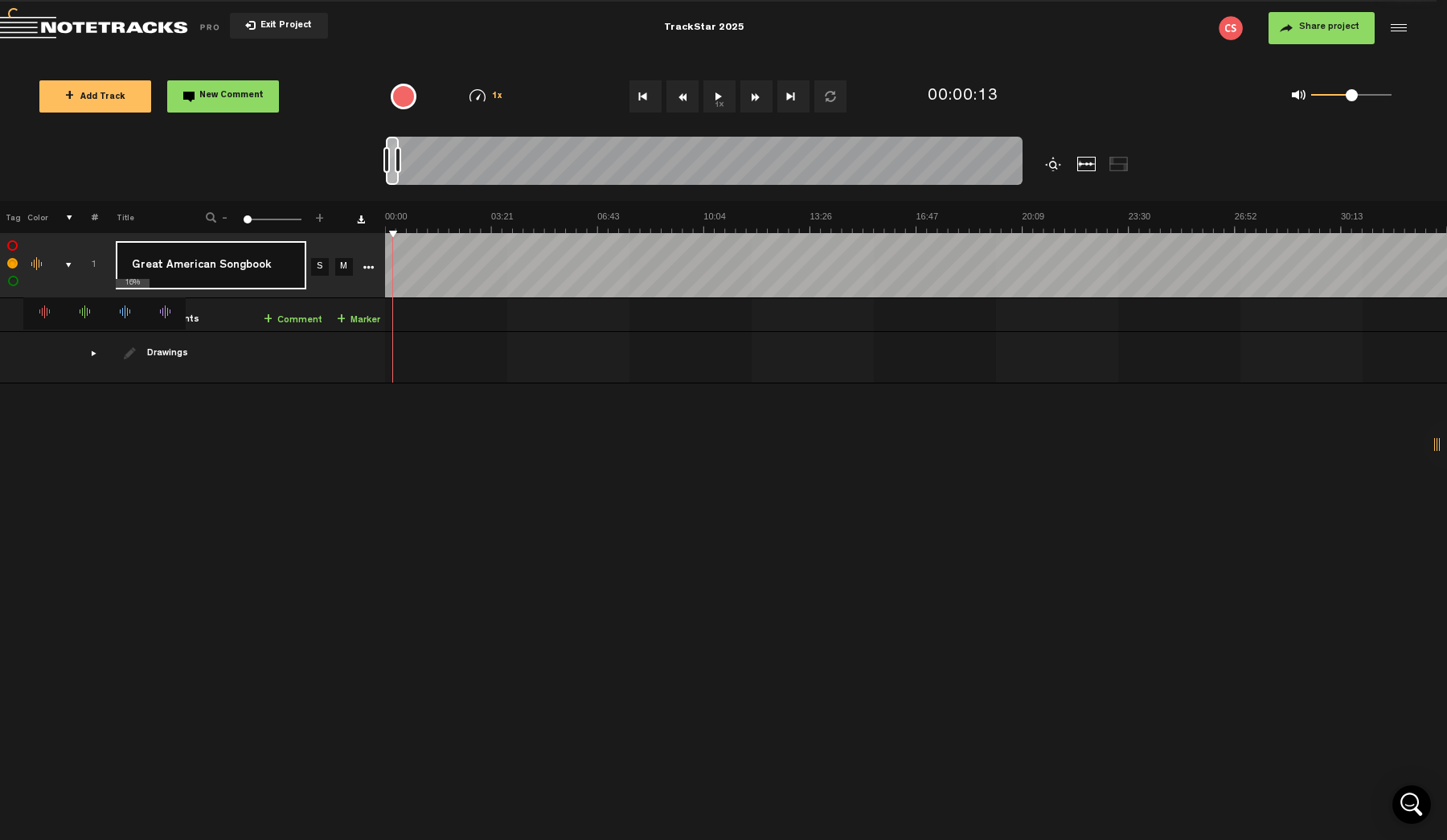
type input "Great American Songbook"
click at [302, 500] on div "+ New drawing Tag Color # Title - 1 100 1 + 1 16% TS_Podcast_ASB_V01 Great Amer…" at bounding box center [724, 520] width 1447 height 639
drag, startPoint x: 394, startPoint y: 231, endPoint x: 367, endPoint y: 231, distance: 27.0
click at [367, 231] on tr "Tag Color # Title - 1 100 1 +" at bounding box center [724, 217] width 1447 height 33
drag, startPoint x: 391, startPoint y: 231, endPoint x: 380, endPoint y: 231, distance: 11.0
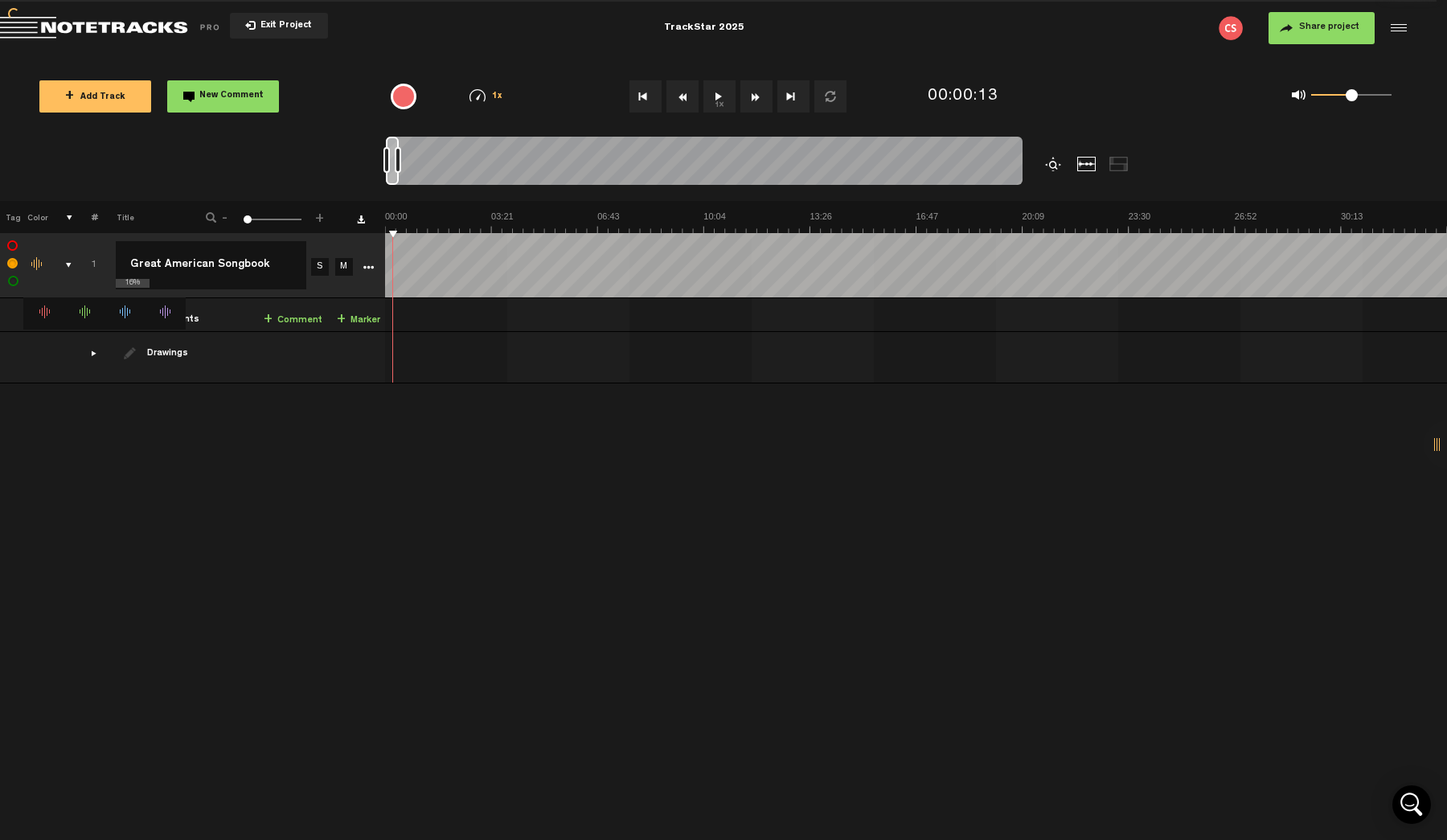
click at [380, 231] on tr "Tag Color # Title - 1 100 1 +" at bounding box center [724, 217] width 1447 height 33
drag, startPoint x: 392, startPoint y: 220, endPoint x: 371, endPoint y: 221, distance: 21.0
click at [371, 221] on tr "Tag Color # Title - 1 100 1 +" at bounding box center [724, 217] width 1447 height 33
click at [385, 221] on img at bounding box center [916, 222] width 1062 height 23
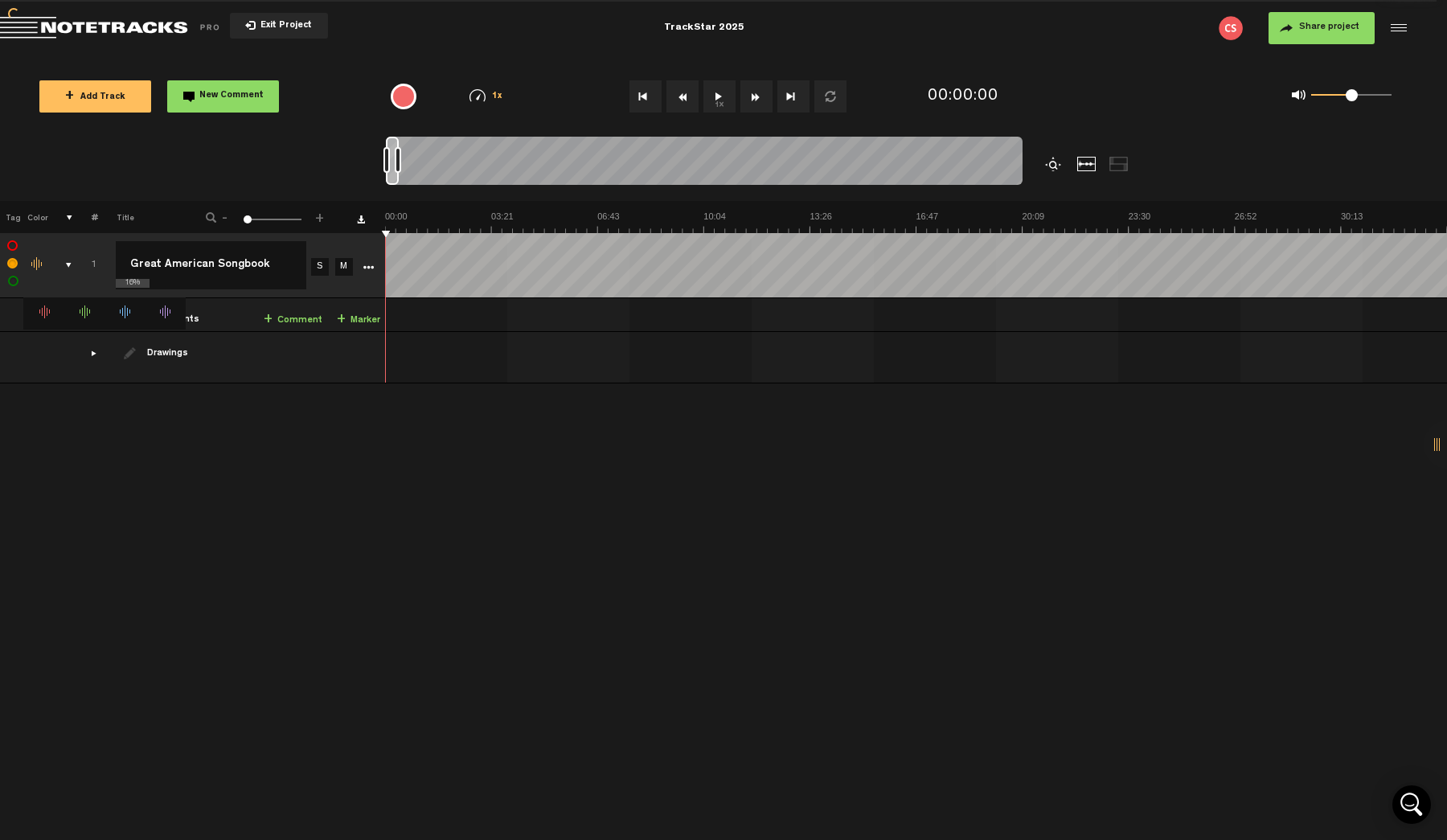
click at [636, 103] on button "Go to beginning" at bounding box center [645, 96] width 33 height 33
click at [364, 321] on link "+ Marker" at bounding box center [358, 320] width 43 height 18
click at [352, 315] on link "+ Marker" at bounding box center [358, 320] width 43 height 18
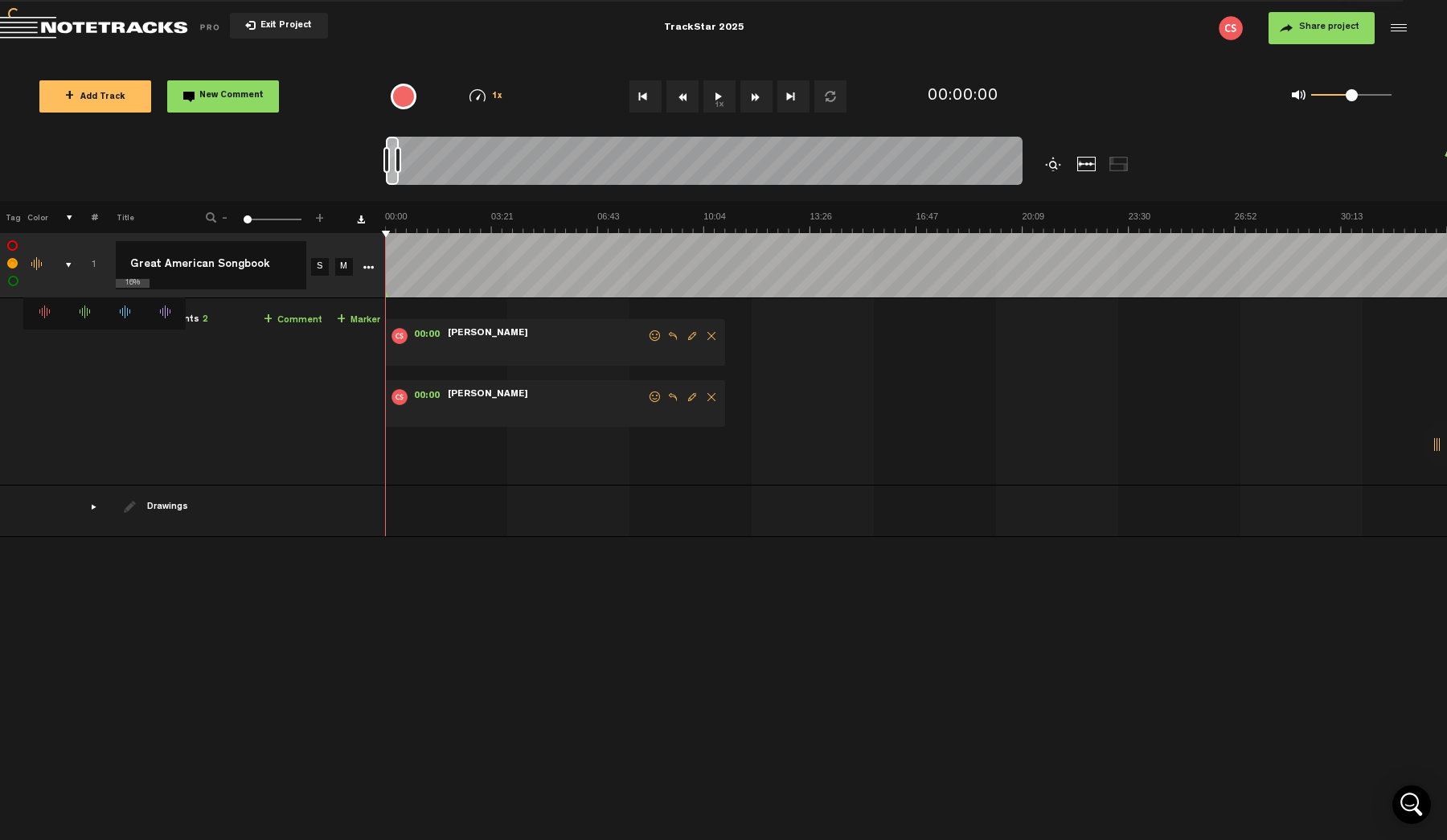
click at [713, 400] on span "Delete comment" at bounding box center [711, 396] width 19 height 11
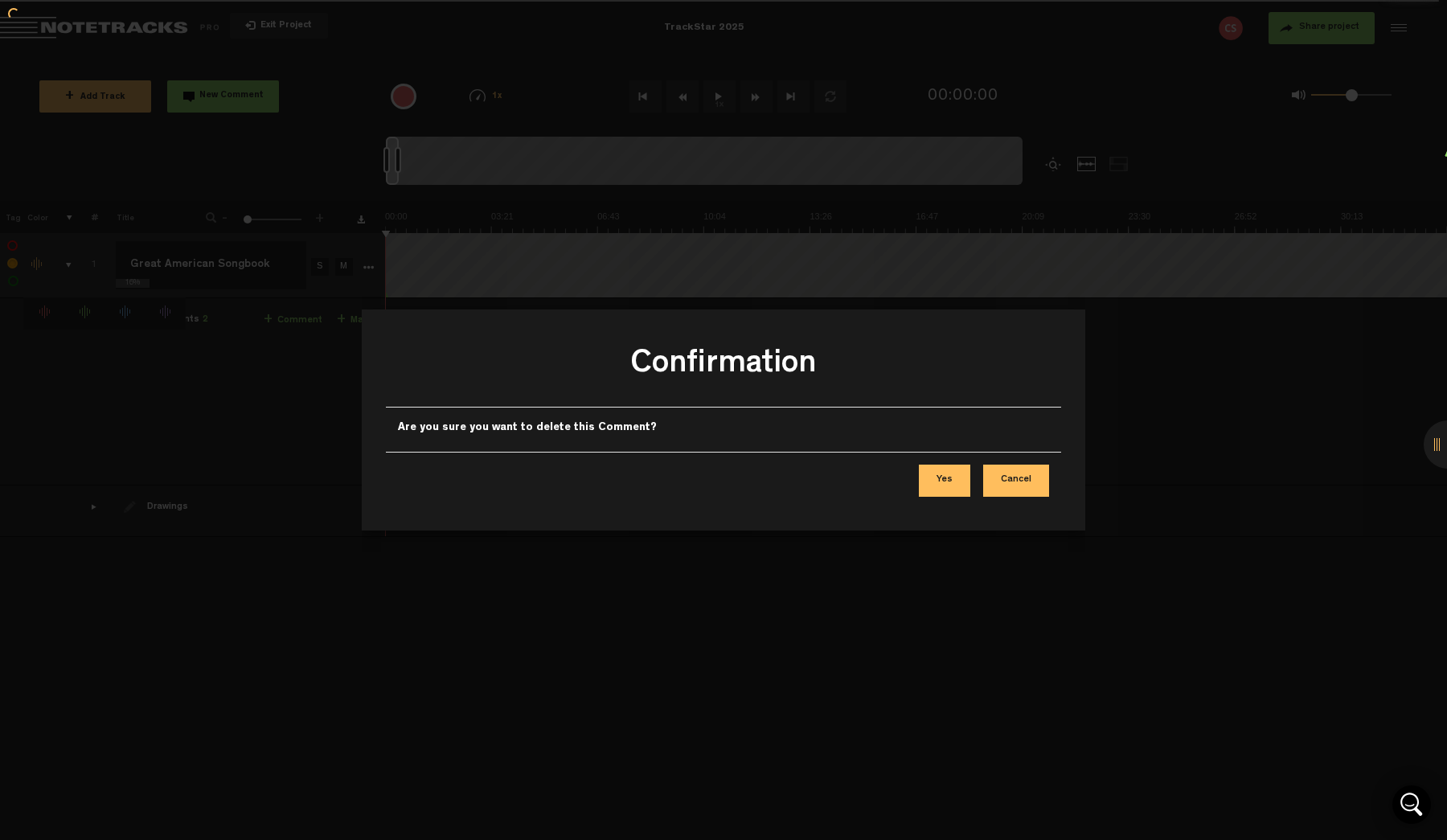
click at [956, 488] on button "Yes" at bounding box center [944, 481] width 52 height 33
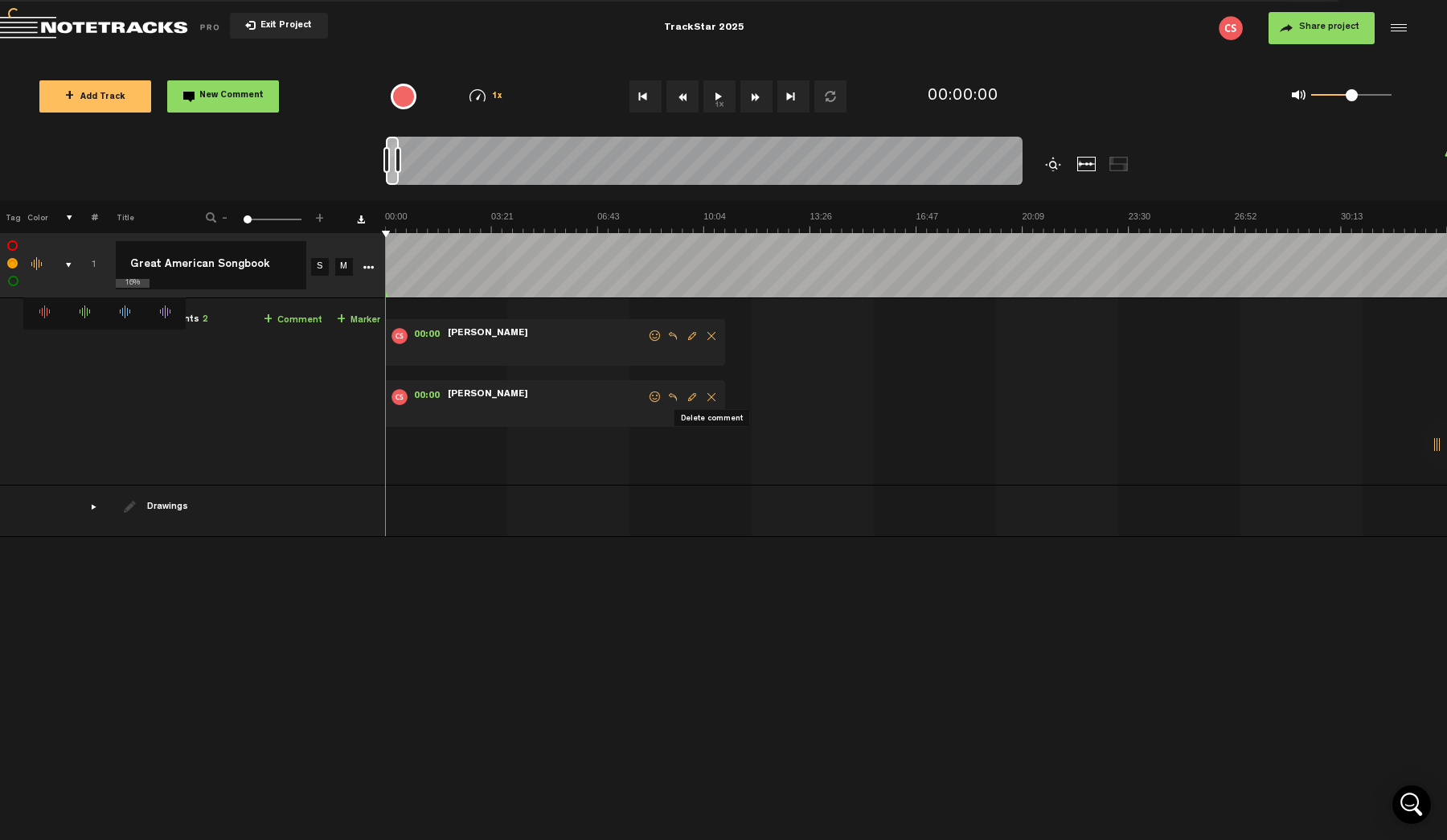
click at [712, 334] on span "Delete comment" at bounding box center [711, 336] width 19 height 11
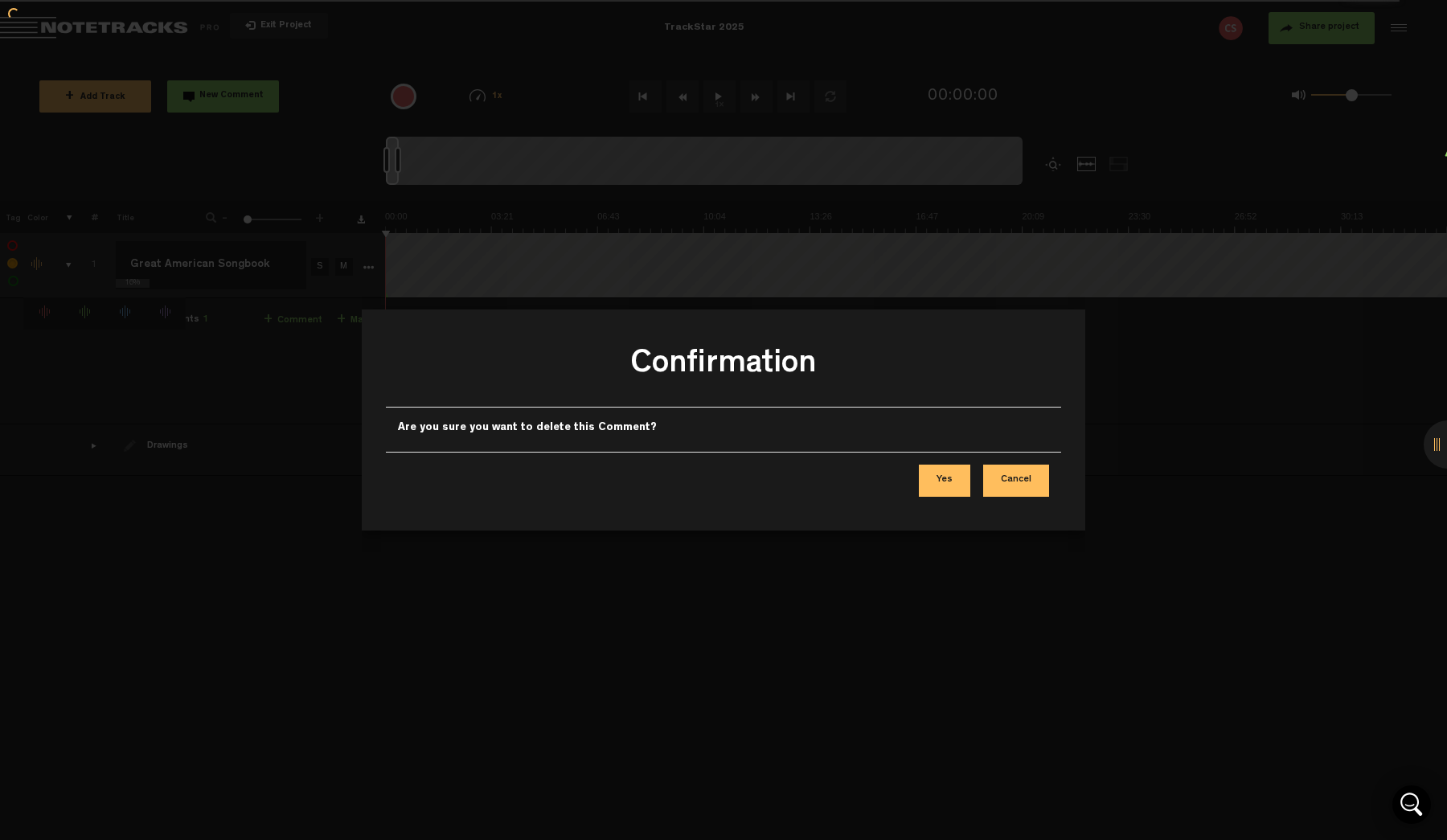
click at [958, 494] on button "Yes" at bounding box center [944, 481] width 52 height 33
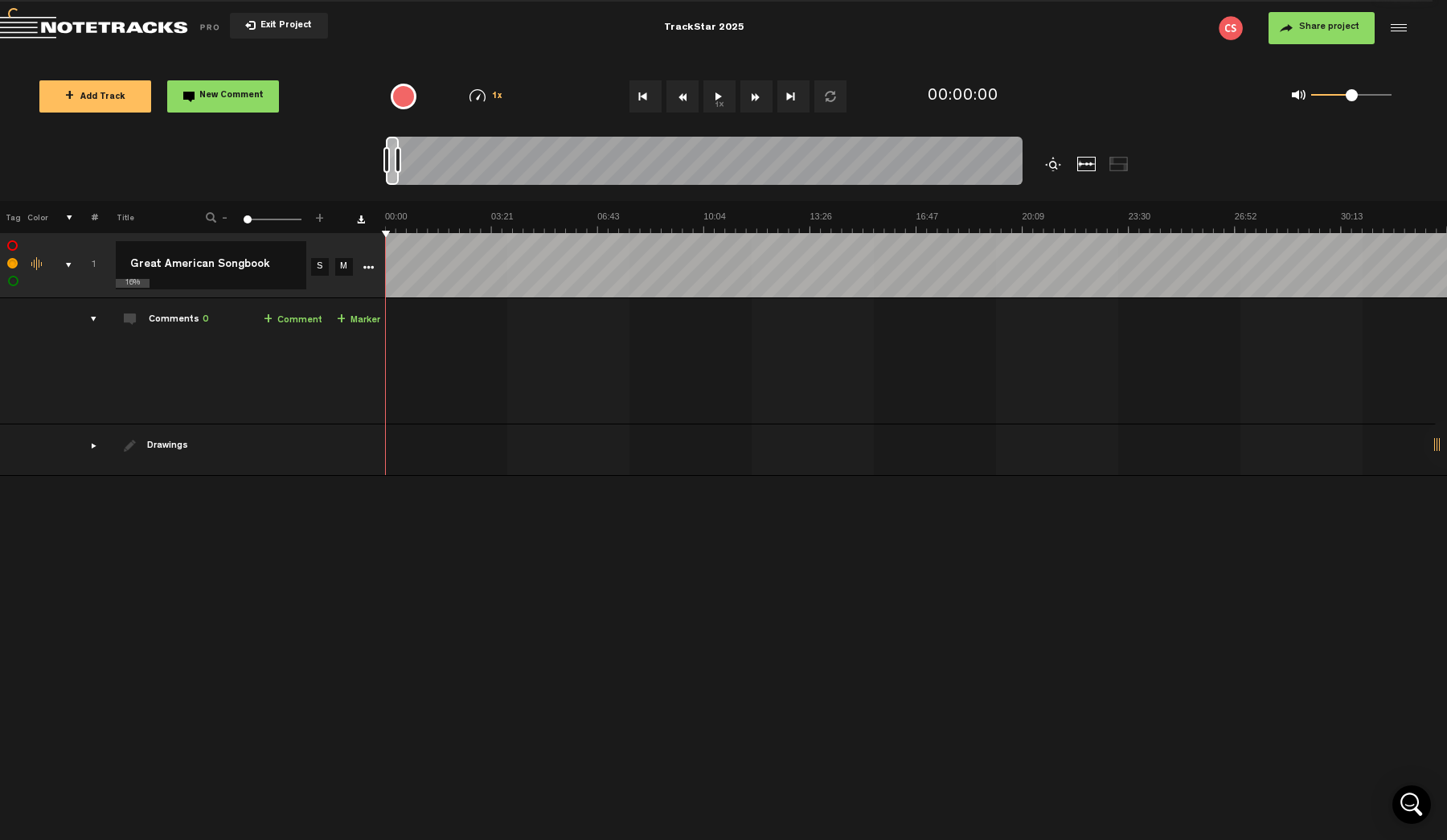
click at [99, 319] on td "Comments 0 + Comment + Marker" at bounding box center [241, 361] width 287 height 127
click at [367, 265] on icon "More" at bounding box center [368, 267] width 11 height 11
click at [367, 264] on icon "More" at bounding box center [368, 267] width 11 height 11
click at [354, 323] on link "+ Marker" at bounding box center [358, 320] width 43 height 18
click at [302, 320] on link "+ Comment" at bounding box center [293, 320] width 59 height 18
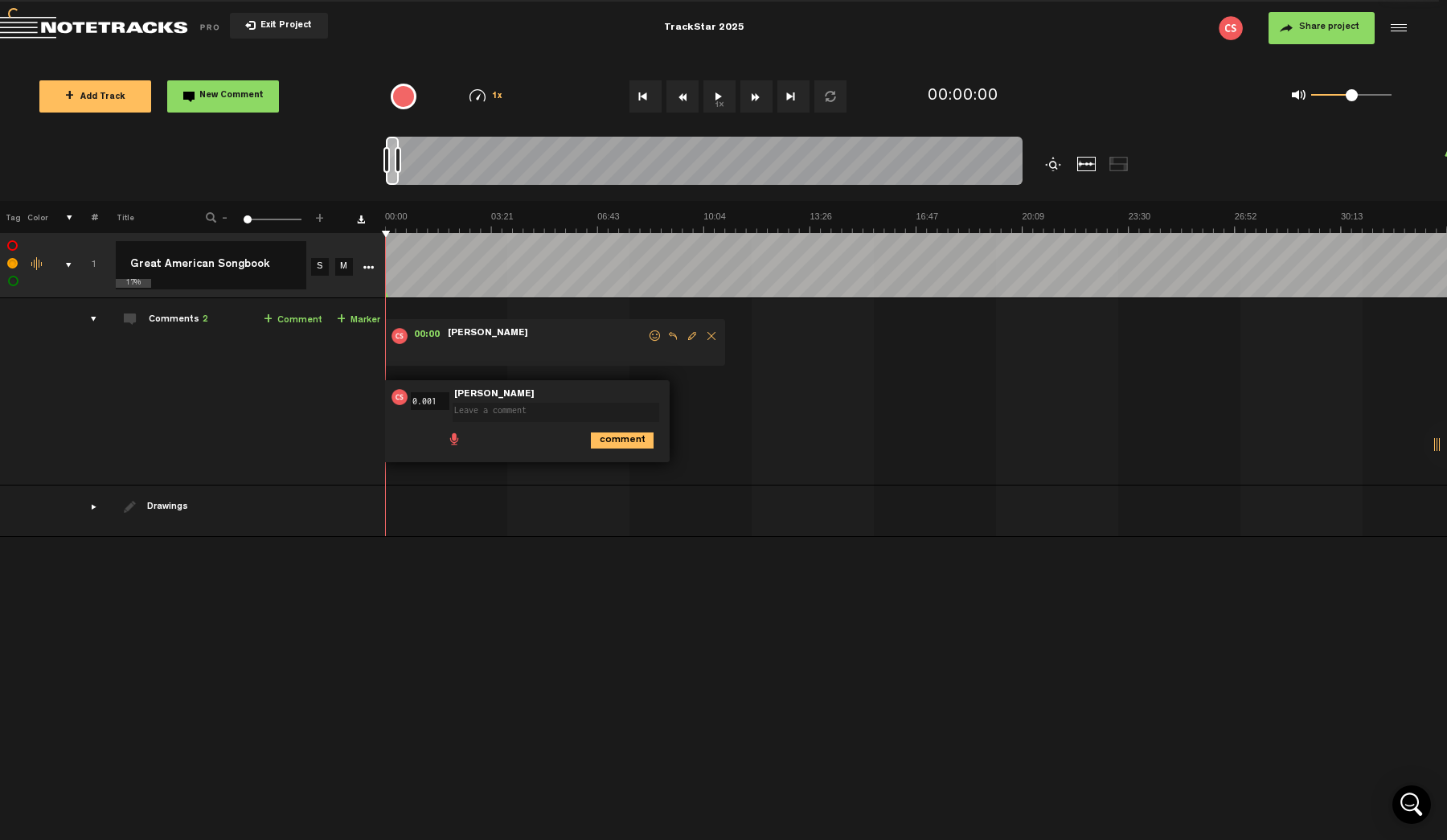
click at [306, 375] on td "Comments 2 + Comment + Marker" at bounding box center [241, 391] width 287 height 187
click at [709, 336] on span "Delete comment" at bounding box center [711, 336] width 19 height 11
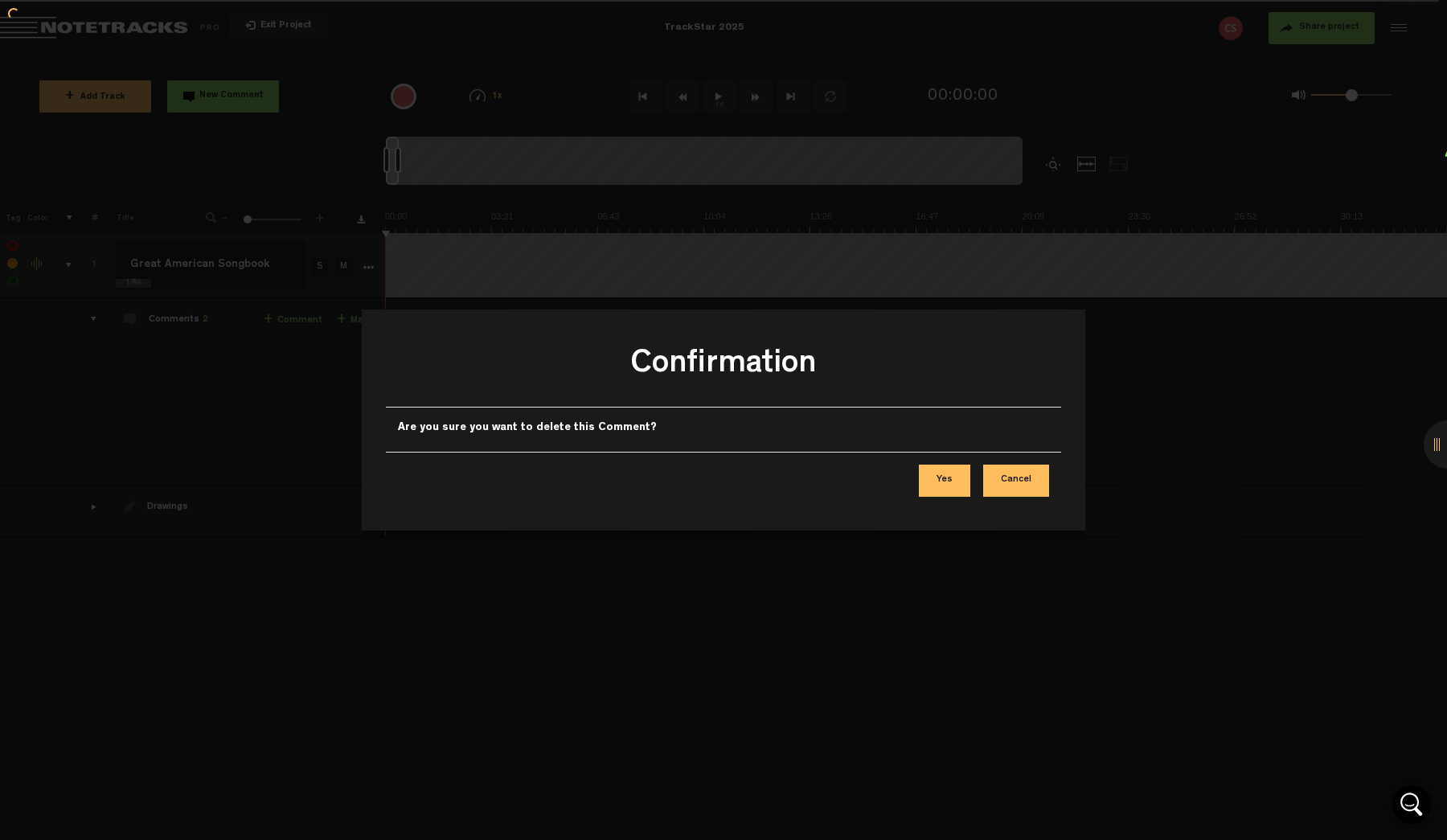
click at [965, 480] on button "Yes" at bounding box center [944, 481] width 52 height 33
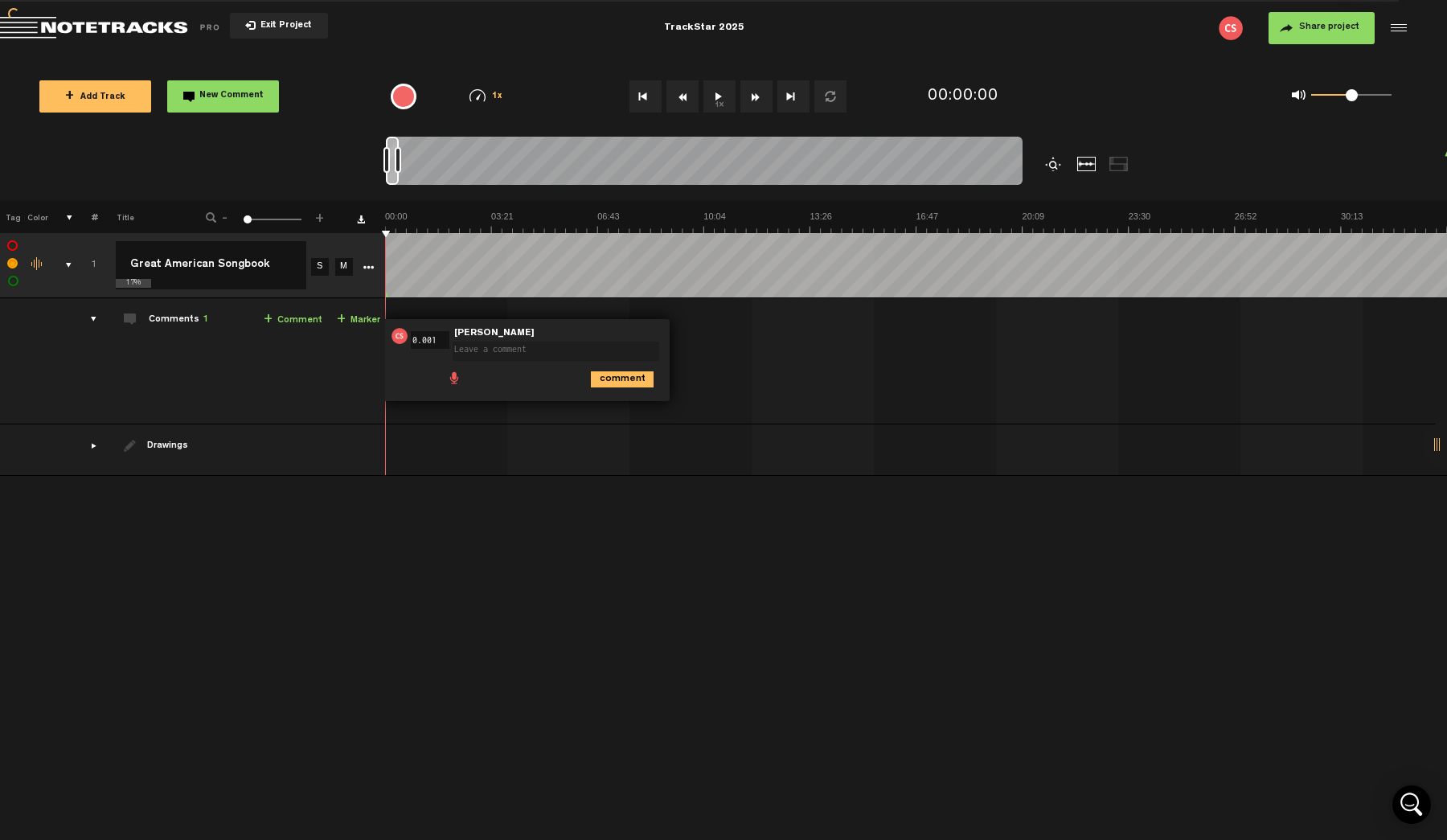
click at [519, 380] on li at bounding box center [517, 375] width 13 height 13
click at [396, 329] on img at bounding box center [399, 336] width 16 height 16
click at [204, 315] on span "1" at bounding box center [205, 320] width 5 height 10
click at [95, 316] on div "comments" at bounding box center [87, 319] width 25 height 16
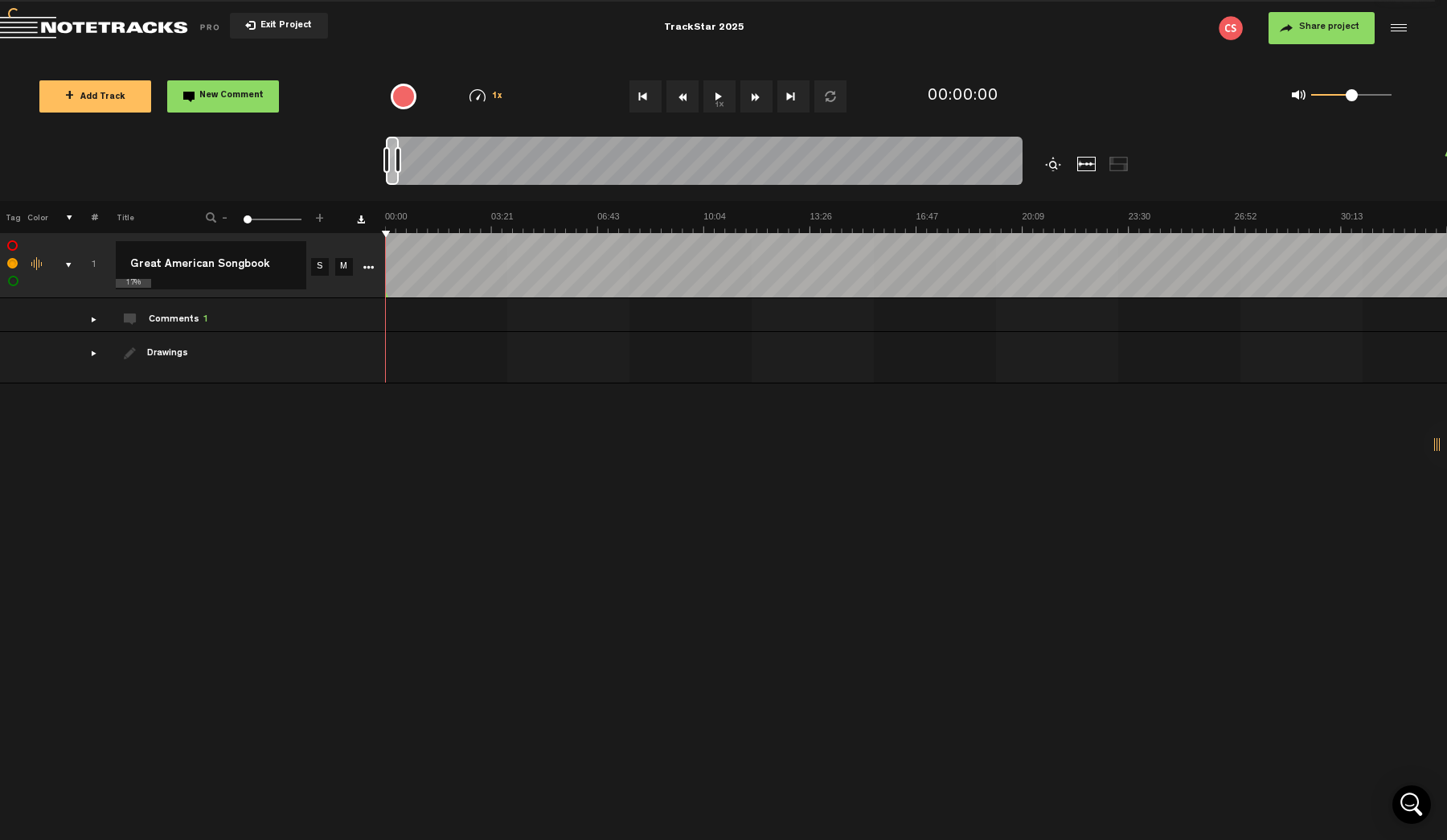
click at [93, 322] on div "comments" at bounding box center [87, 319] width 25 height 16
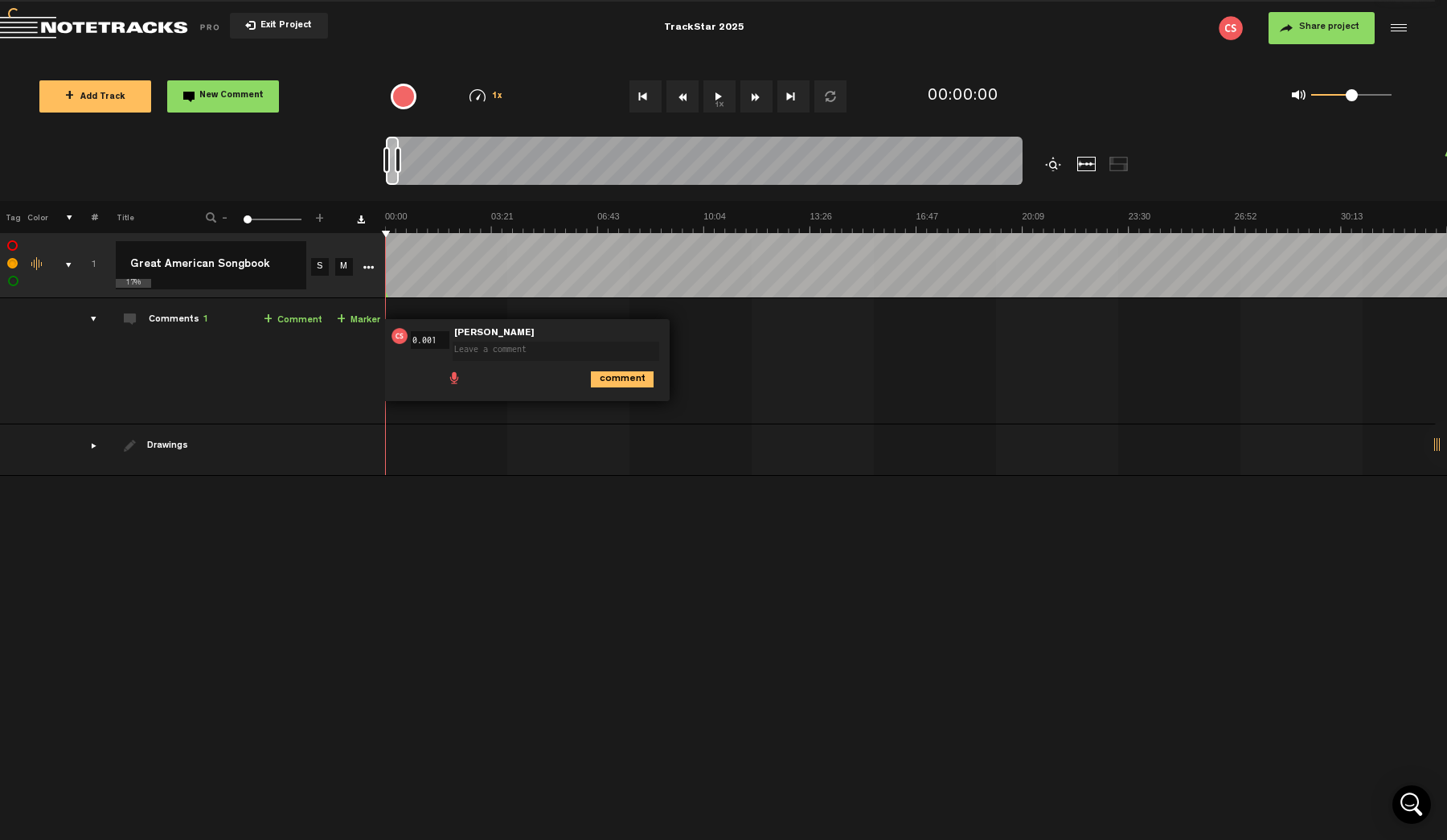
click at [641, 344] on textarea at bounding box center [556, 351] width 207 height 19
click at [418, 384] on div "comment" at bounding box center [528, 379] width 274 height 32
click at [405, 338] on img at bounding box center [399, 336] width 16 height 16
click at [505, 348] on textarea at bounding box center [556, 351] width 207 height 19
click at [617, 377] on icon "comment" at bounding box center [622, 380] width 62 height 16
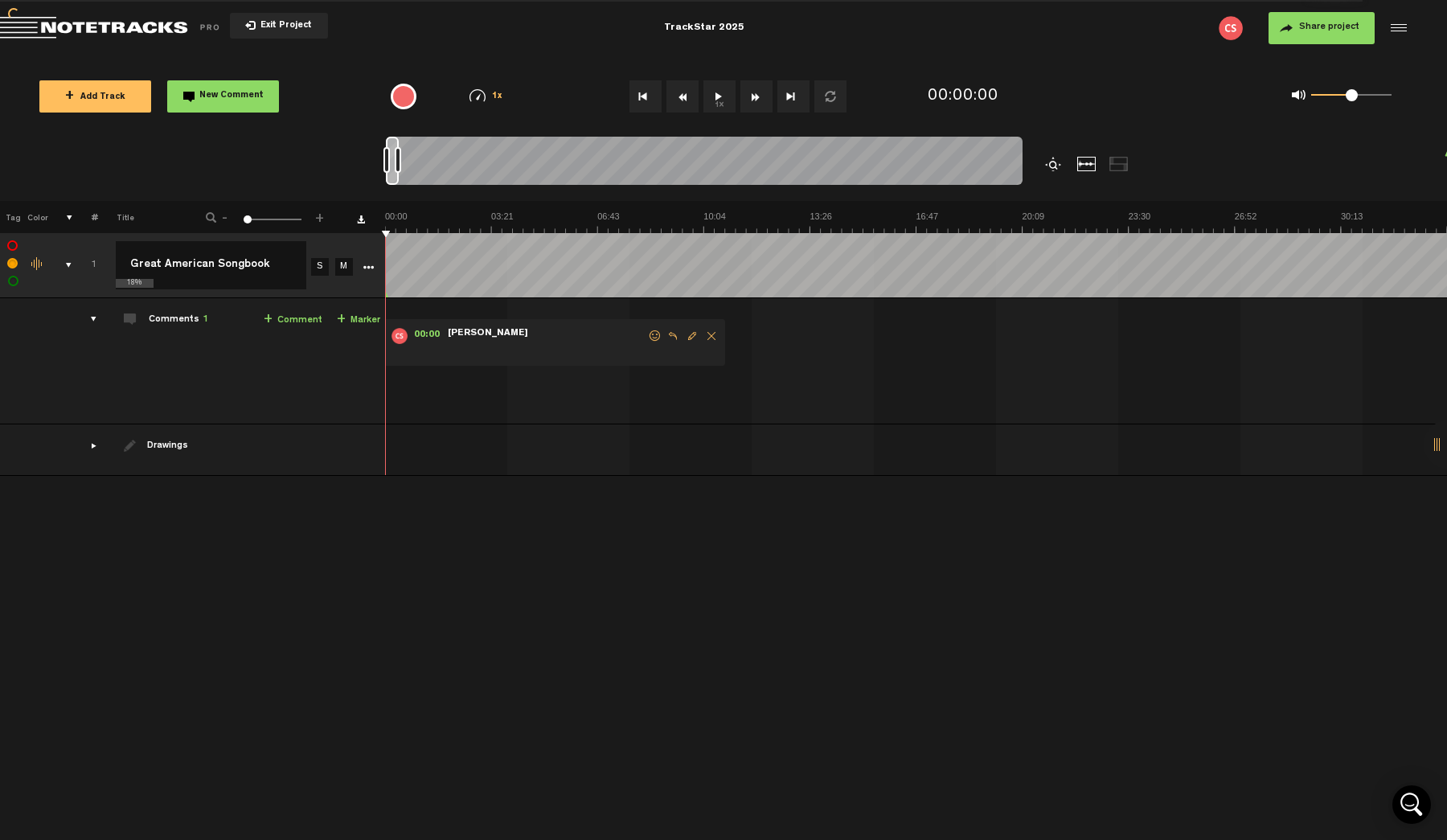
click at [711, 333] on span "Delete comment" at bounding box center [711, 336] width 19 height 11
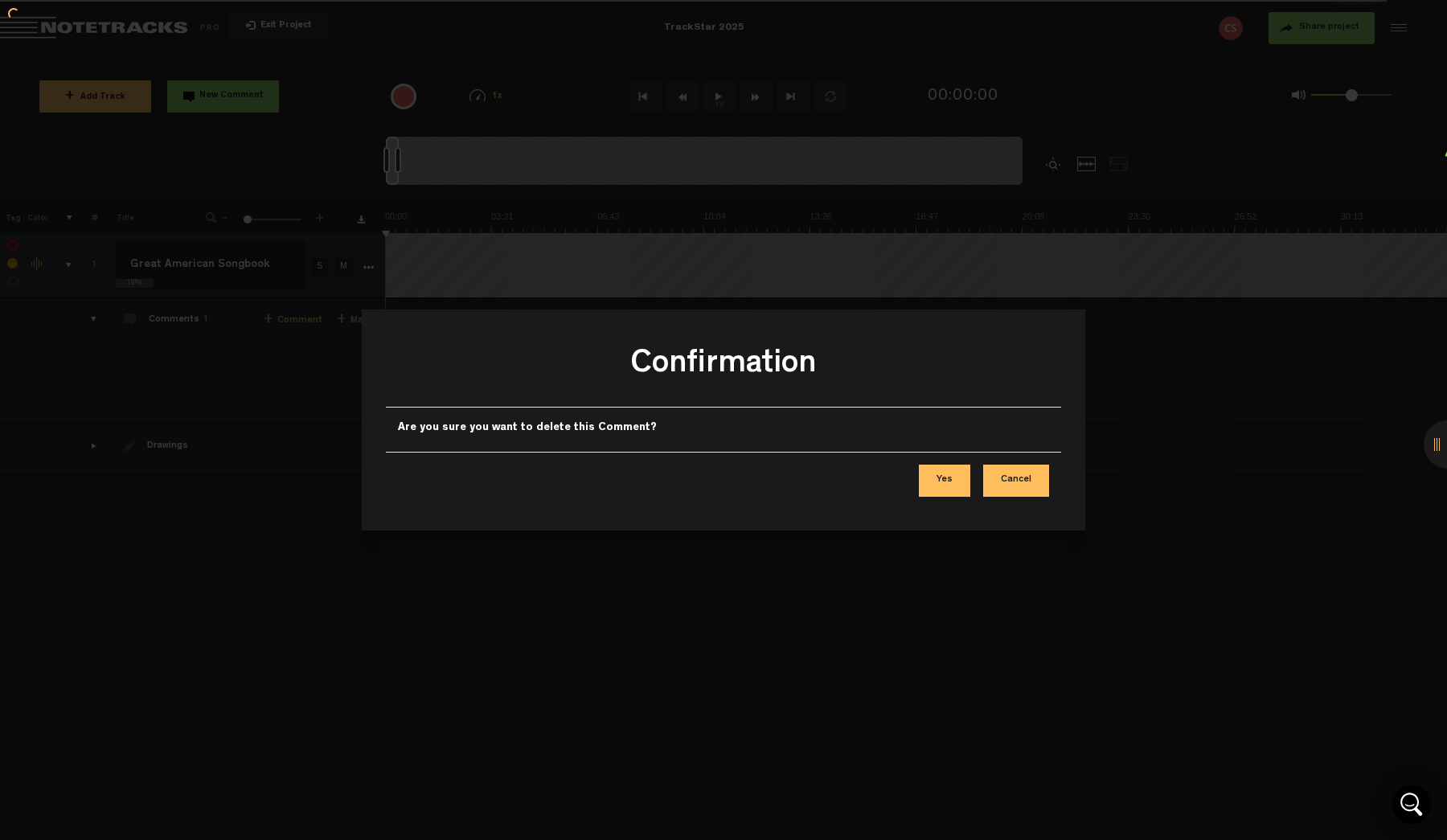
click at [946, 481] on button "Yes" at bounding box center [944, 481] width 52 height 33
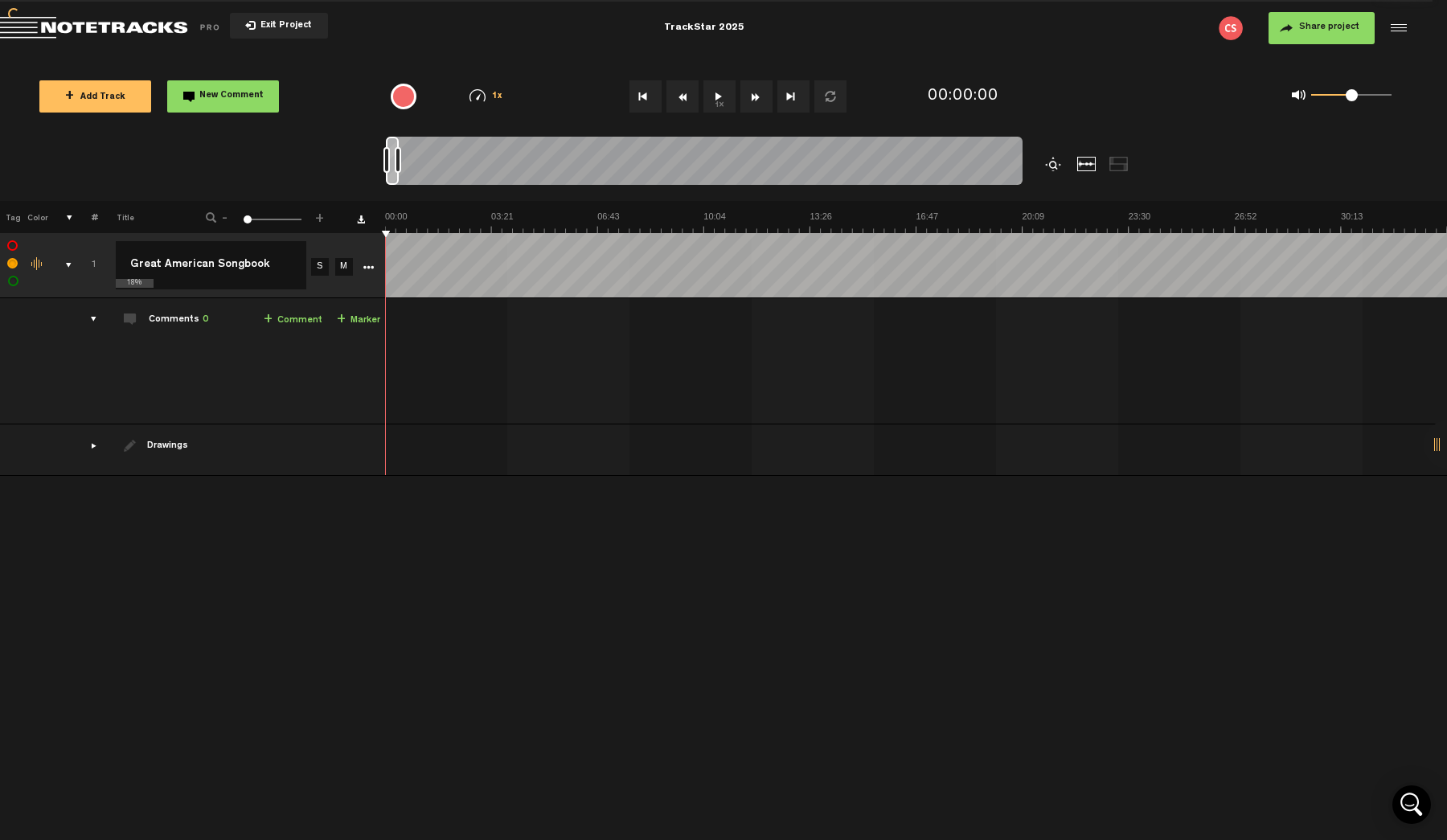
click at [120, 218] on th "Title" at bounding box center [142, 217] width 86 height 33
click at [95, 221] on th "#" at bounding box center [85, 217] width 25 height 33
click at [69, 218] on th at bounding box center [61, 217] width 25 height 33
click at [96, 447] on div "drawings" at bounding box center [87, 445] width 25 height 16
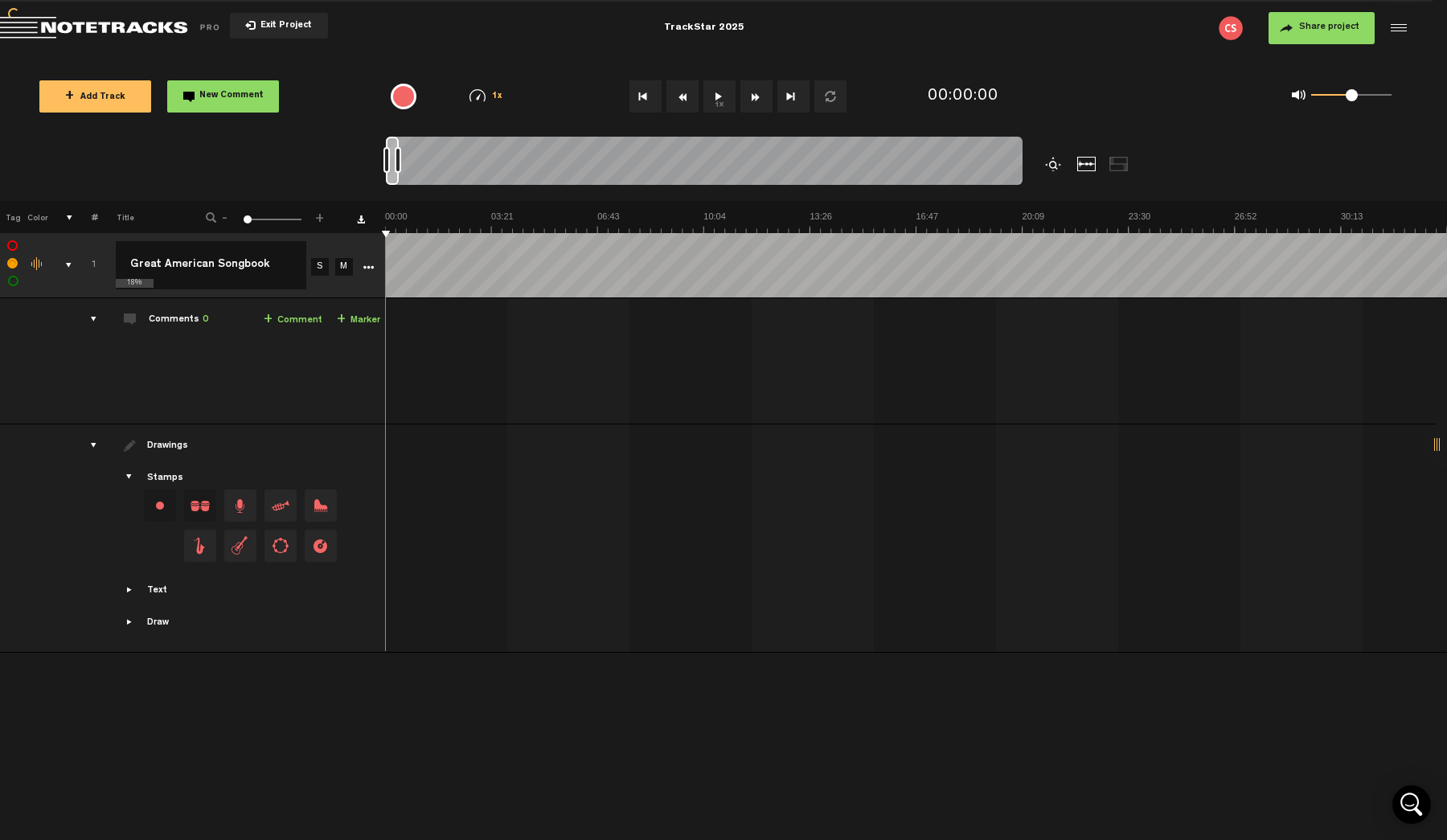
click at [132, 594] on span "Showcase text" at bounding box center [130, 590] width 13 height 13
click at [236, 545] on span "Intro" at bounding box center [220, 538] width 72 height 33
drag, startPoint x: 228, startPoint y: 538, endPoint x: 397, endPoint y: 481, distance: 178.4
click at [397, 480] on tr "Drawings Stamps Text Intro" at bounding box center [723, 558] width 1448 height 268
drag, startPoint x: 410, startPoint y: 475, endPoint x: 391, endPoint y: 475, distance: 19.0
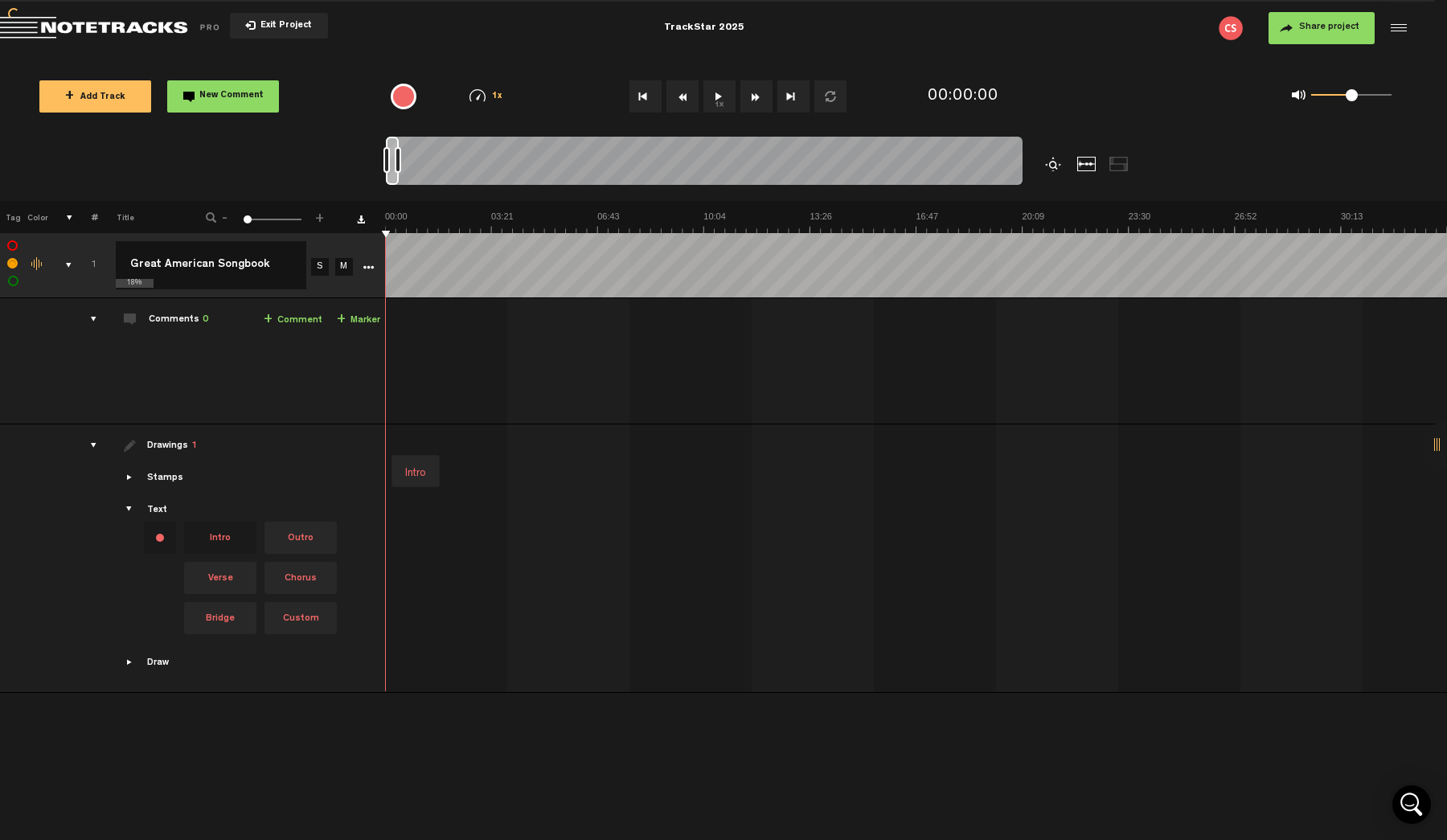
click at [391, 475] on div "Intro" at bounding box center [919, 471] width 1062 height 68
drag, startPoint x: 422, startPoint y: 475, endPoint x: 400, endPoint y: 477, distance: 22.1
click at [400, 477] on div "Intro" at bounding box center [416, 474] width 33 height 23
drag, startPoint x: 419, startPoint y: 468, endPoint x: 389, endPoint y: 468, distance: 30.0
click at [389, 468] on div "Intro" at bounding box center [919, 471] width 1062 height 68
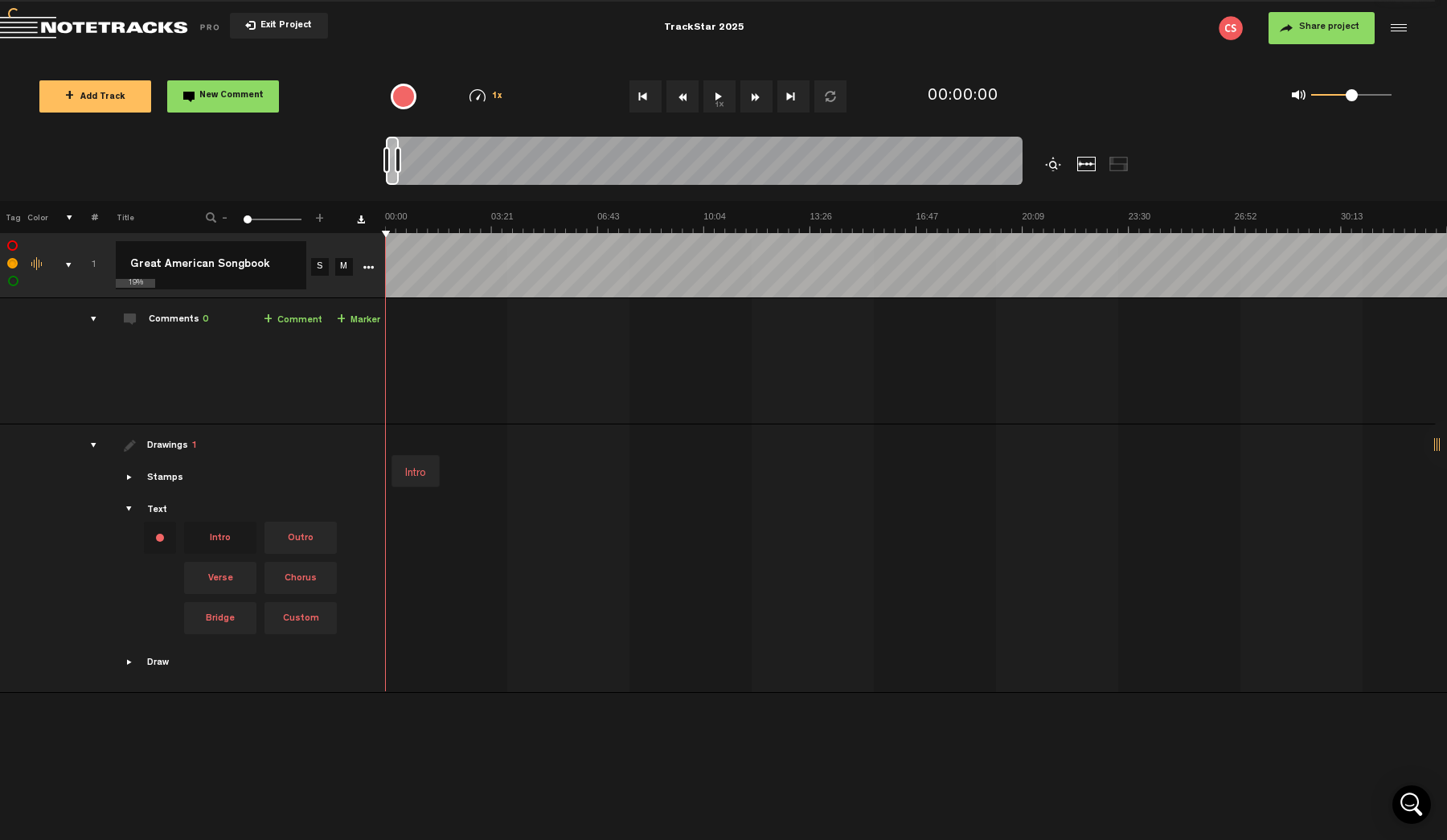
drag, startPoint x: 415, startPoint y: 466, endPoint x: 546, endPoint y: 455, distance: 131.5
click at [547, 455] on div "Intro" at bounding box center [919, 471] width 1062 height 68
click at [464, 471] on div "Intro" at bounding box center [919, 471] width 1062 height 68
click at [419, 470] on div "Intro" at bounding box center [416, 474] width 33 height 23
click at [448, 461] on span at bounding box center [449, 463] width 13 height 13
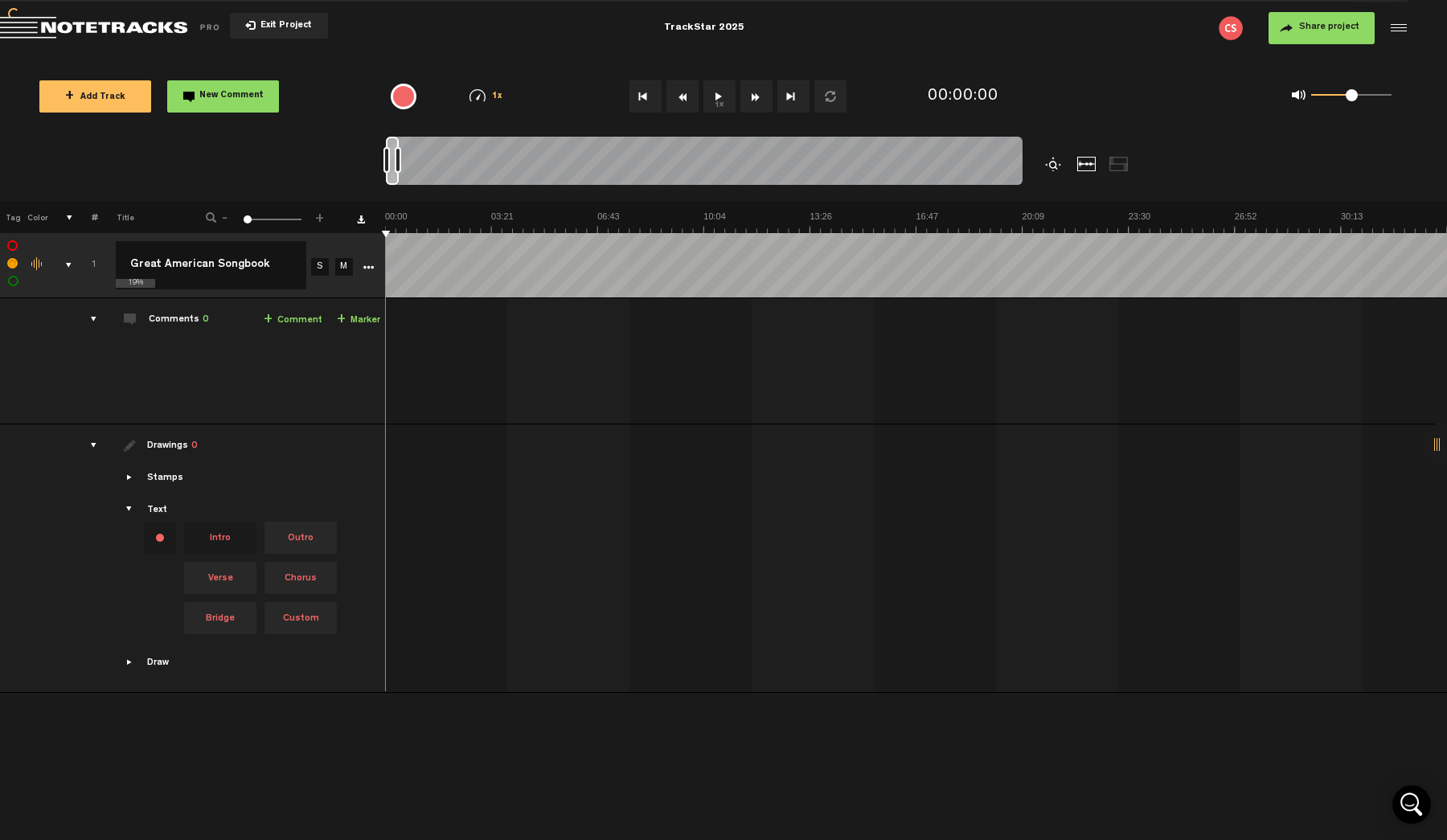
click at [135, 482] on span "Showcase stamps" at bounding box center [130, 477] width 13 height 13
click at [135, 480] on span "Showcase stamps" at bounding box center [130, 477] width 13 height 13
click at [130, 474] on span "Showcase stamps" at bounding box center [130, 477] width 13 height 13
click at [134, 590] on span "Showcase text" at bounding box center [130, 590] width 13 height 13
click at [167, 540] on div "Change text color.To change the color of an existing text, select the stamp on …" at bounding box center [160, 538] width 33 height 33
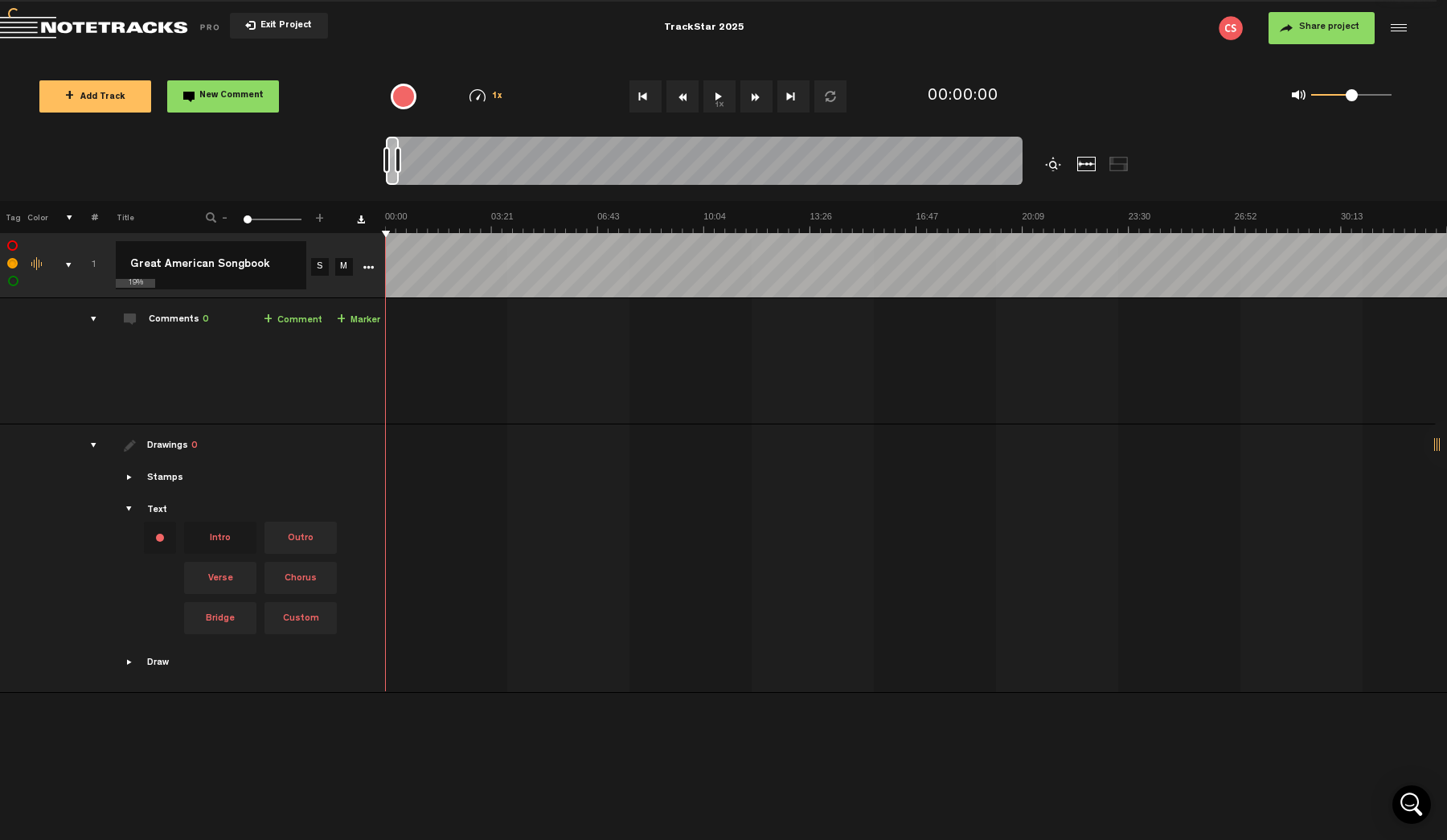
click at [156, 534] on div "Change text color.To change the color of an existing text, select the stamp on …" at bounding box center [160, 538] width 33 height 33
click at [160, 574] on li at bounding box center [160, 569] width 33 height 33
click at [194, 572] on li at bounding box center [192, 569] width 33 height 33
drag, startPoint x: 222, startPoint y: 540, endPoint x: 389, endPoint y: 433, distance: 198.3
click at [389, 433] on tr "Drawings 0 Stamps Text Intro +" at bounding box center [723, 558] width 1448 height 268
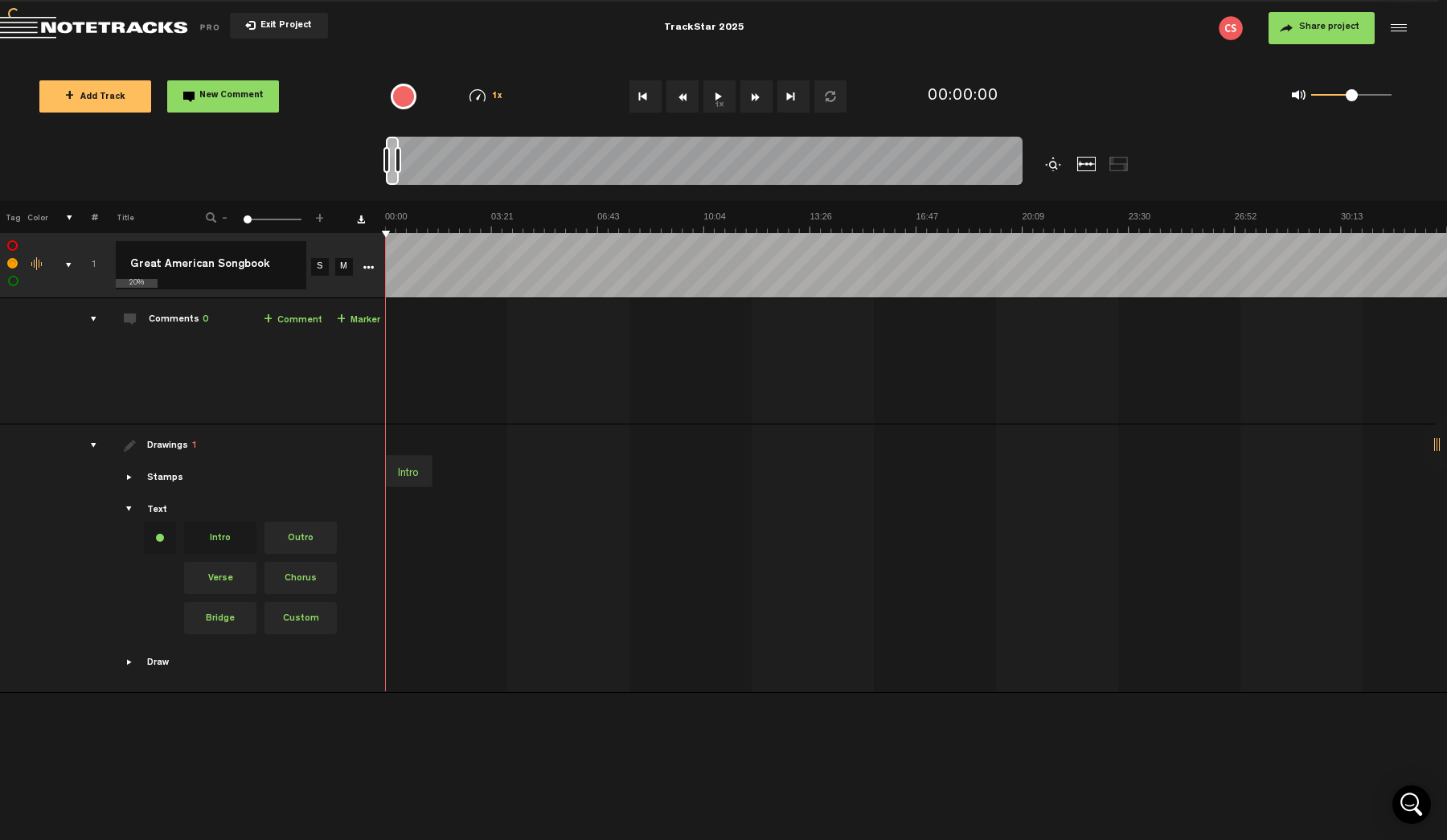
click at [301, 623] on span "Custom" at bounding box center [301, 618] width 72 height 33
drag, startPoint x: 314, startPoint y: 617, endPoint x: 492, endPoint y: 467, distance: 232.8
click at [492, 467] on tr "Drawings 1 Stamps Text Intro +" at bounding box center [723, 558] width 1448 height 268
click at [530, 469] on div at bounding box center [531, 474] width 75 height 23
click at [512, 469] on div at bounding box center [530, 473] width 75 height 23
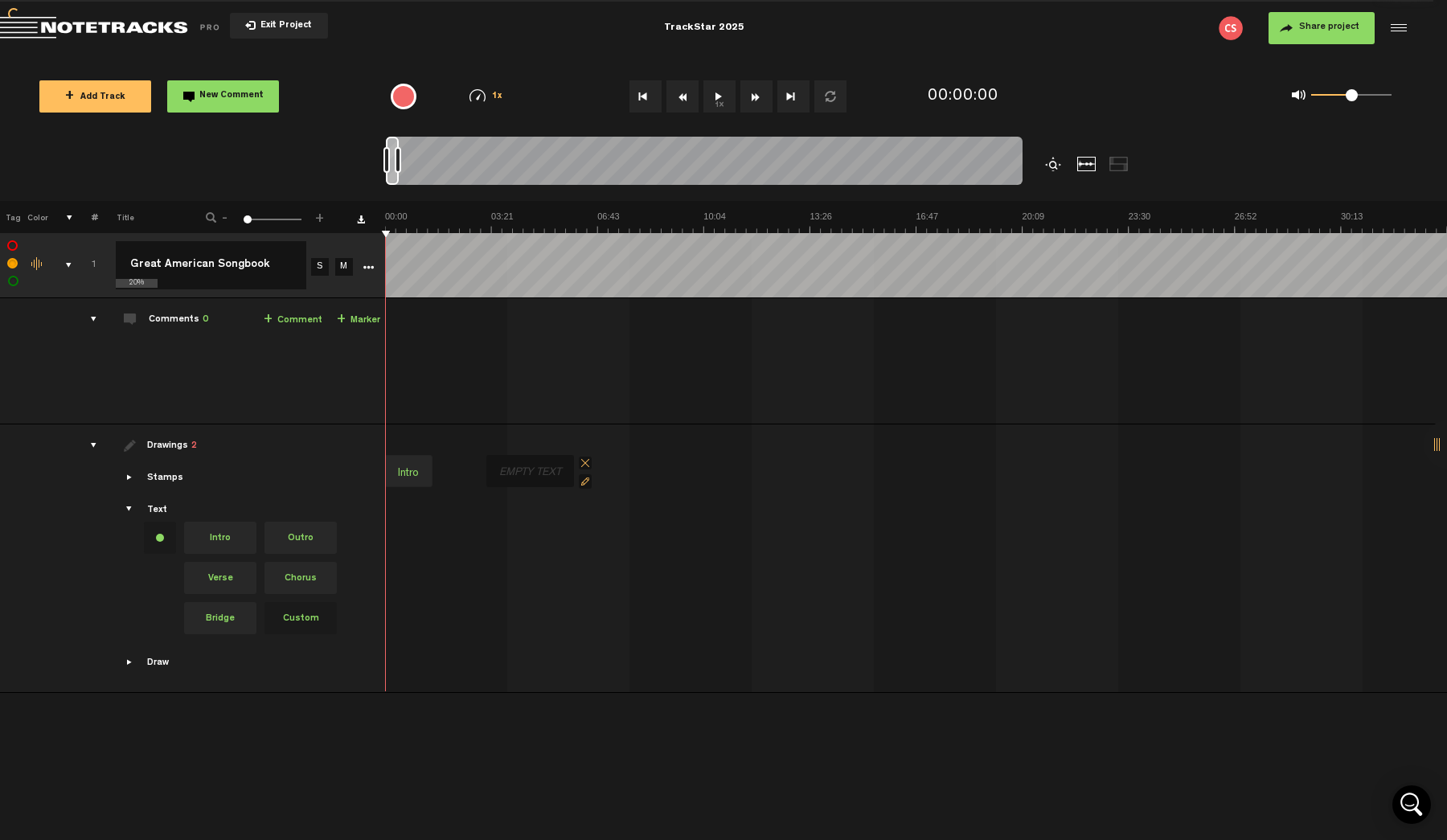
click at [512, 469] on div at bounding box center [530, 473] width 75 height 23
type input "Theme"
click at [460, 609] on td "Intro Theme" at bounding box center [916, 558] width 1062 height 268
click at [519, 474] on div at bounding box center [531, 474] width 75 height 23
click at [528, 468] on div at bounding box center [530, 473] width 75 height 23
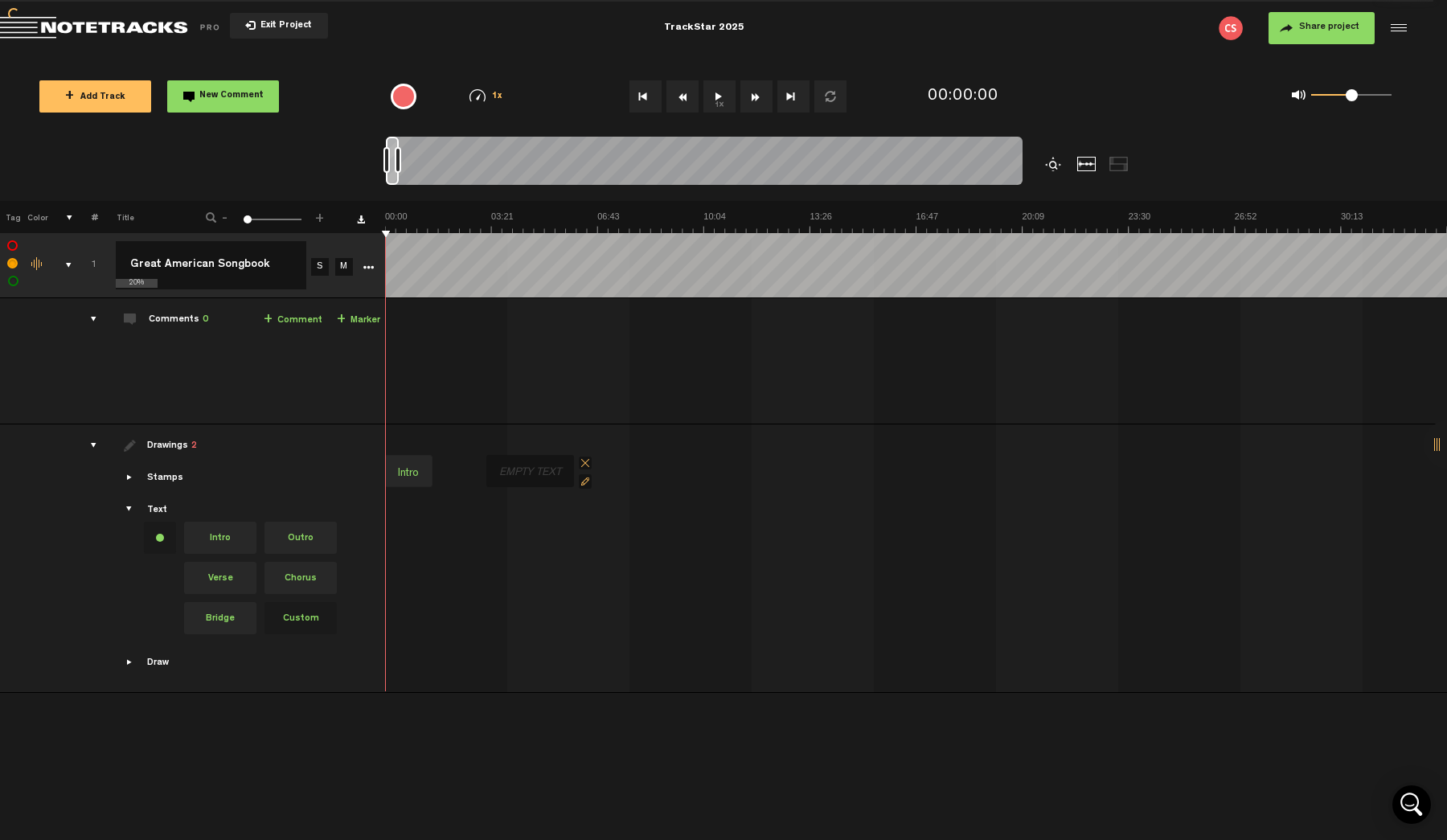
click at [528, 468] on div at bounding box center [530, 473] width 75 height 23
type input "Theme"
drag, startPoint x: 525, startPoint y: 471, endPoint x: 477, endPoint y: 471, distance: 48.0
click at [477, 471] on div "Intro Theme" at bounding box center [919, 471] width 1062 height 68
click at [497, 474] on div "Theme" at bounding box center [517, 474] width 46 height 23
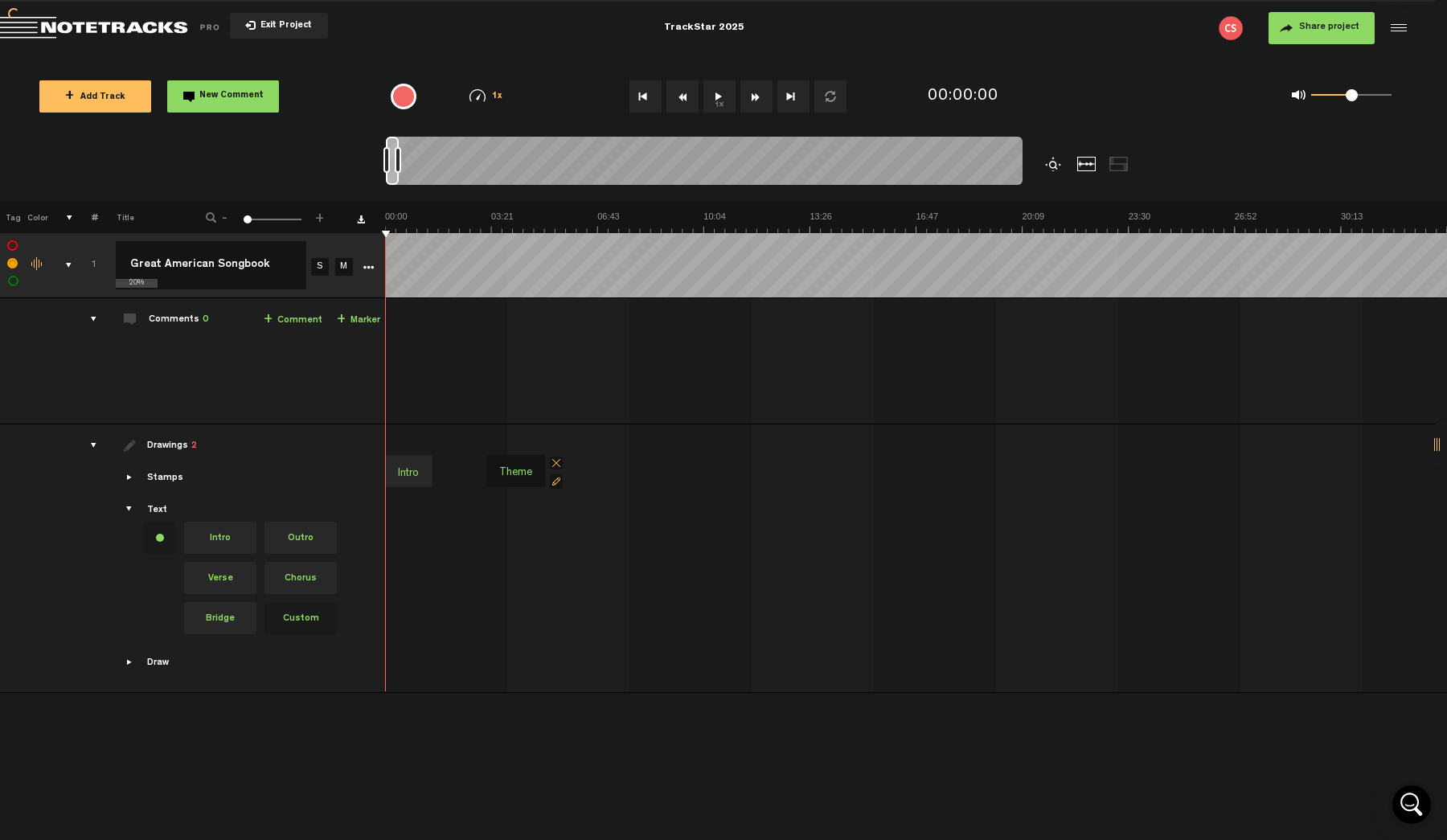
drag, startPoint x: 527, startPoint y: 475, endPoint x: 480, endPoint y: 471, distance: 47.2
click at [480, 471] on div "Intro Theme" at bounding box center [919, 471] width 1062 height 68
click at [523, 462] on div "Theme" at bounding box center [517, 474] width 46 height 23
click at [555, 463] on span at bounding box center [556, 463] width 13 height 13
click at [136, 475] on div "Stamps" at bounding box center [241, 478] width 280 height 14
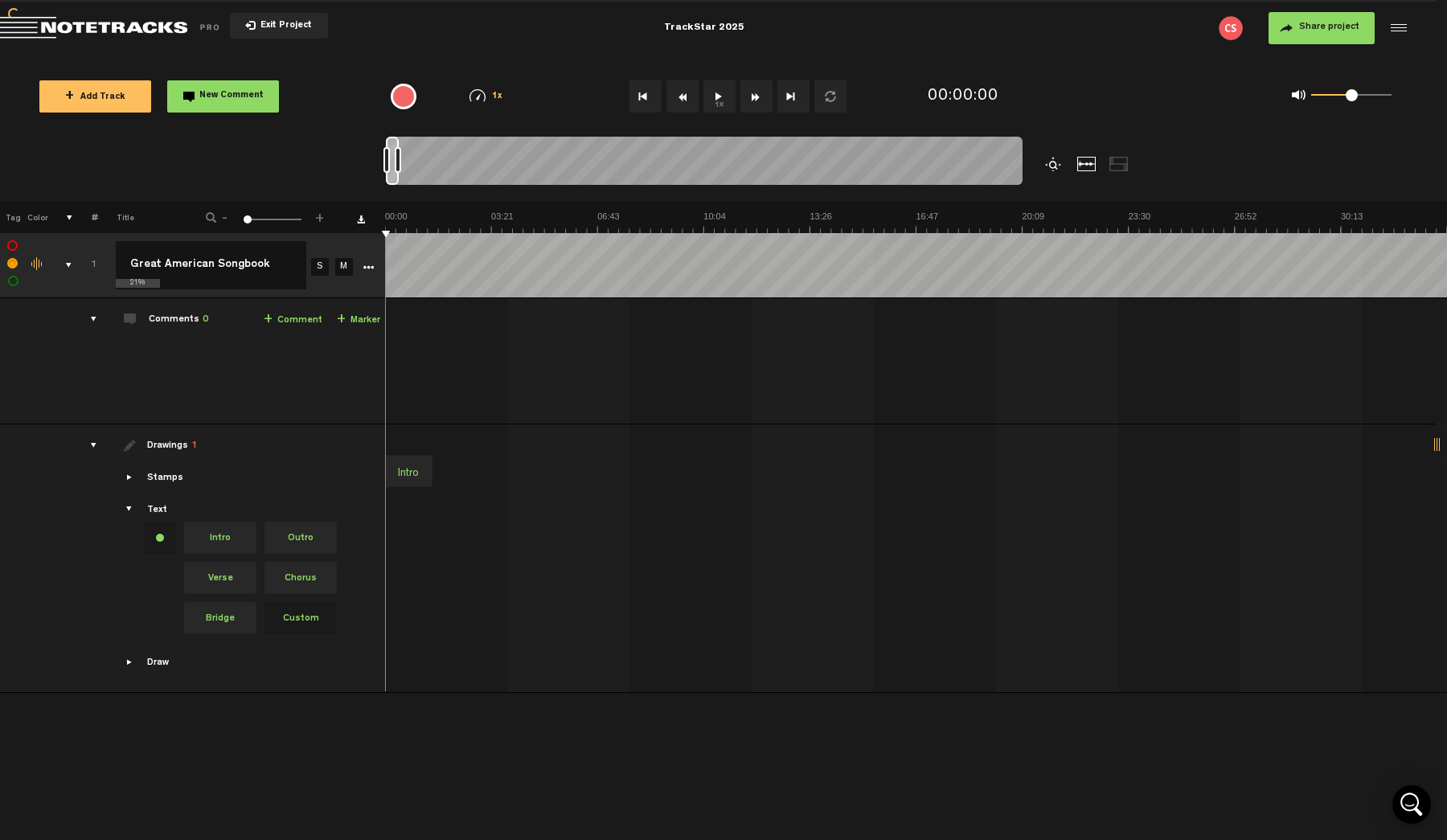
click at [129, 480] on span "Showcase stamps" at bounding box center [130, 477] width 13 height 13
drag, startPoint x: 236, startPoint y: 502, endPoint x: 436, endPoint y: 458, distance: 204.8
click at [436, 458] on tr "Drawings 1 Stamps Text Intro +" at bounding box center [723, 539] width 1448 height 228
drag, startPoint x: 451, startPoint y: 470, endPoint x: 438, endPoint y: 470, distance: 13.0
click at [438, 470] on div at bounding box center [453, 471] width 33 height 33
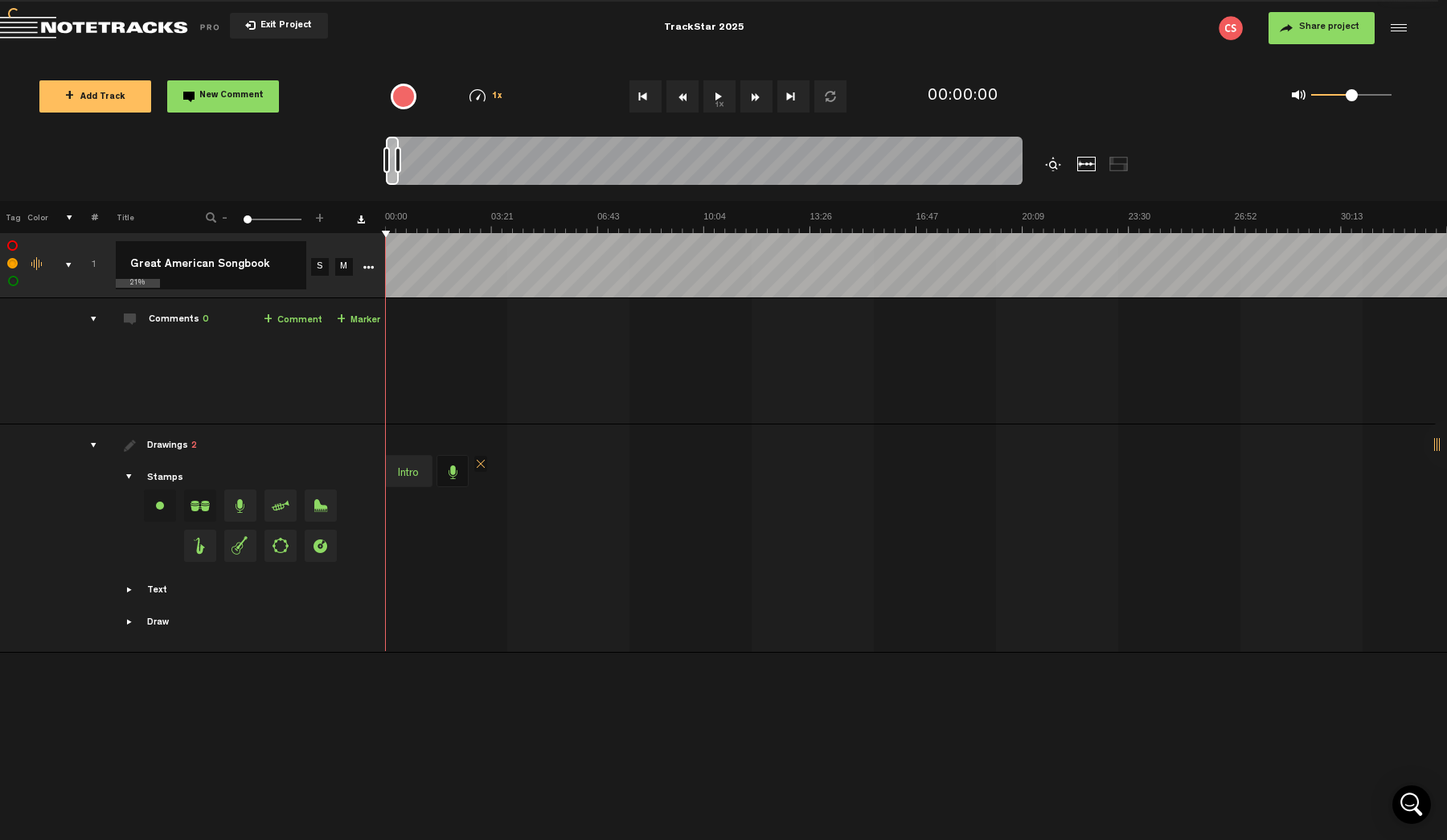
click at [1051, 169] on div at bounding box center [1055, 163] width 19 height 14
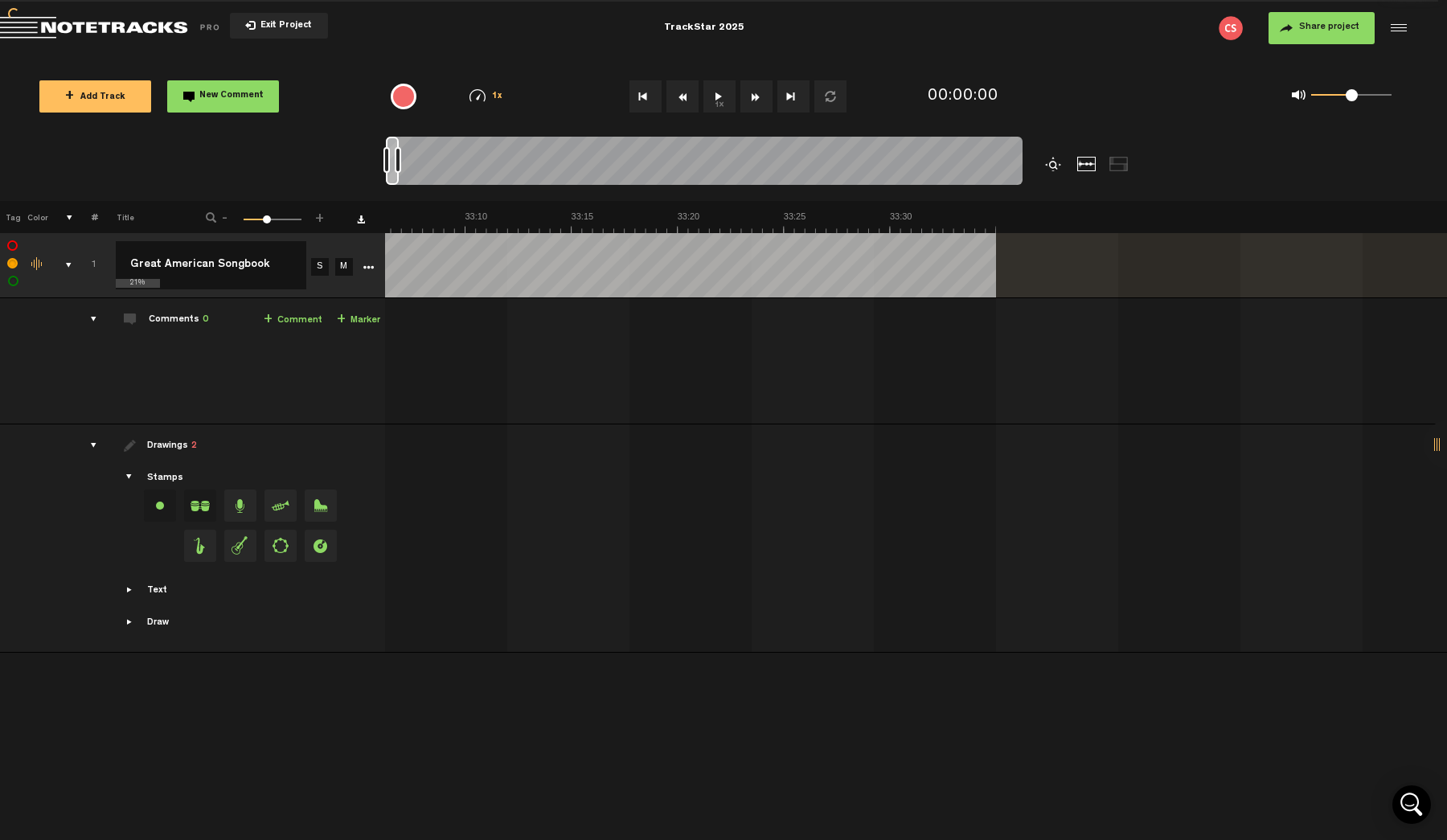
click at [1052, 165] on div at bounding box center [1055, 163] width 19 height 14
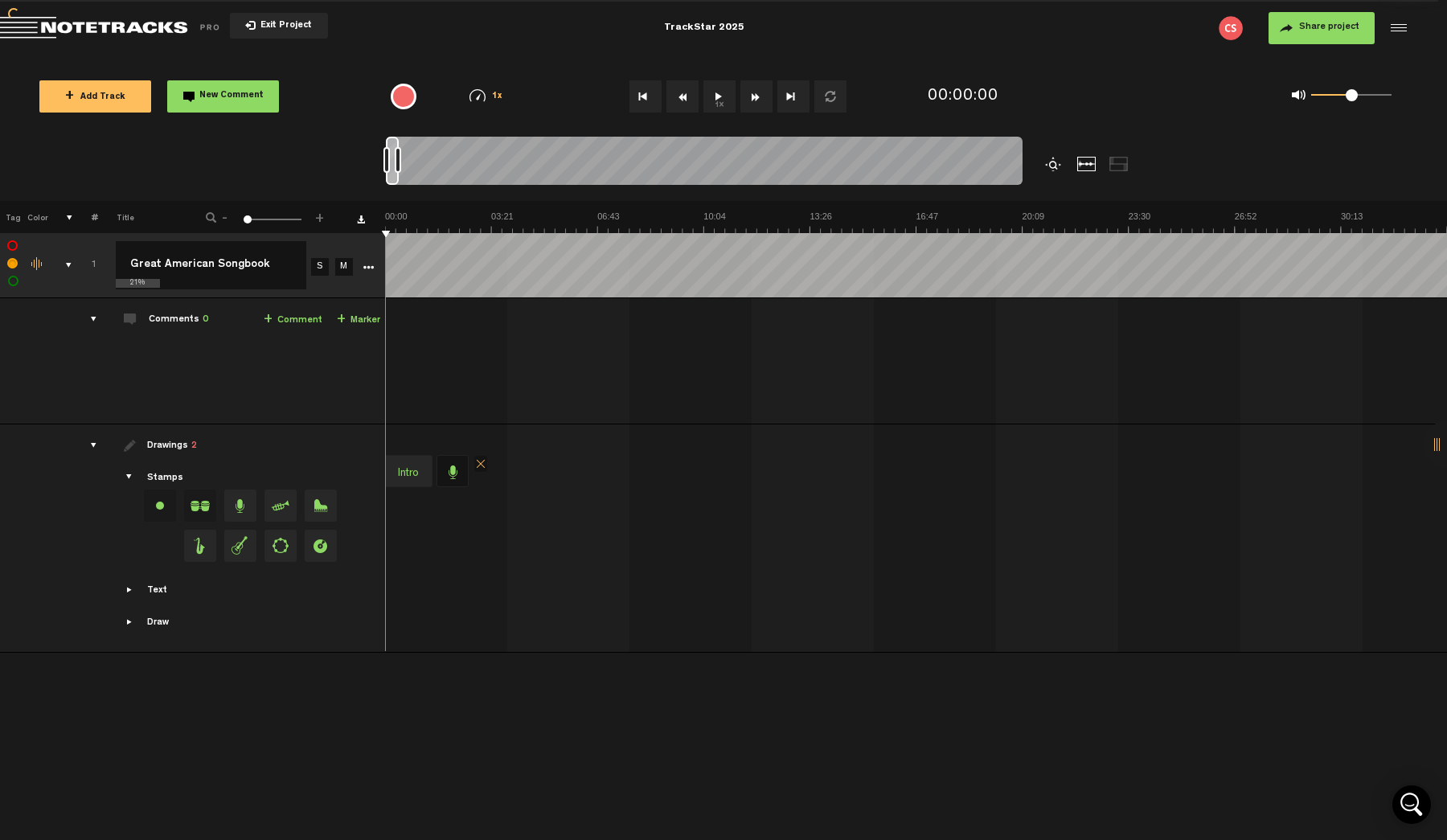
click at [1052, 165] on div at bounding box center [1055, 163] width 19 height 14
click at [462, 463] on span at bounding box center [463, 464] width 13 height 16
click at [466, 463] on span at bounding box center [463, 464] width 13 height 16
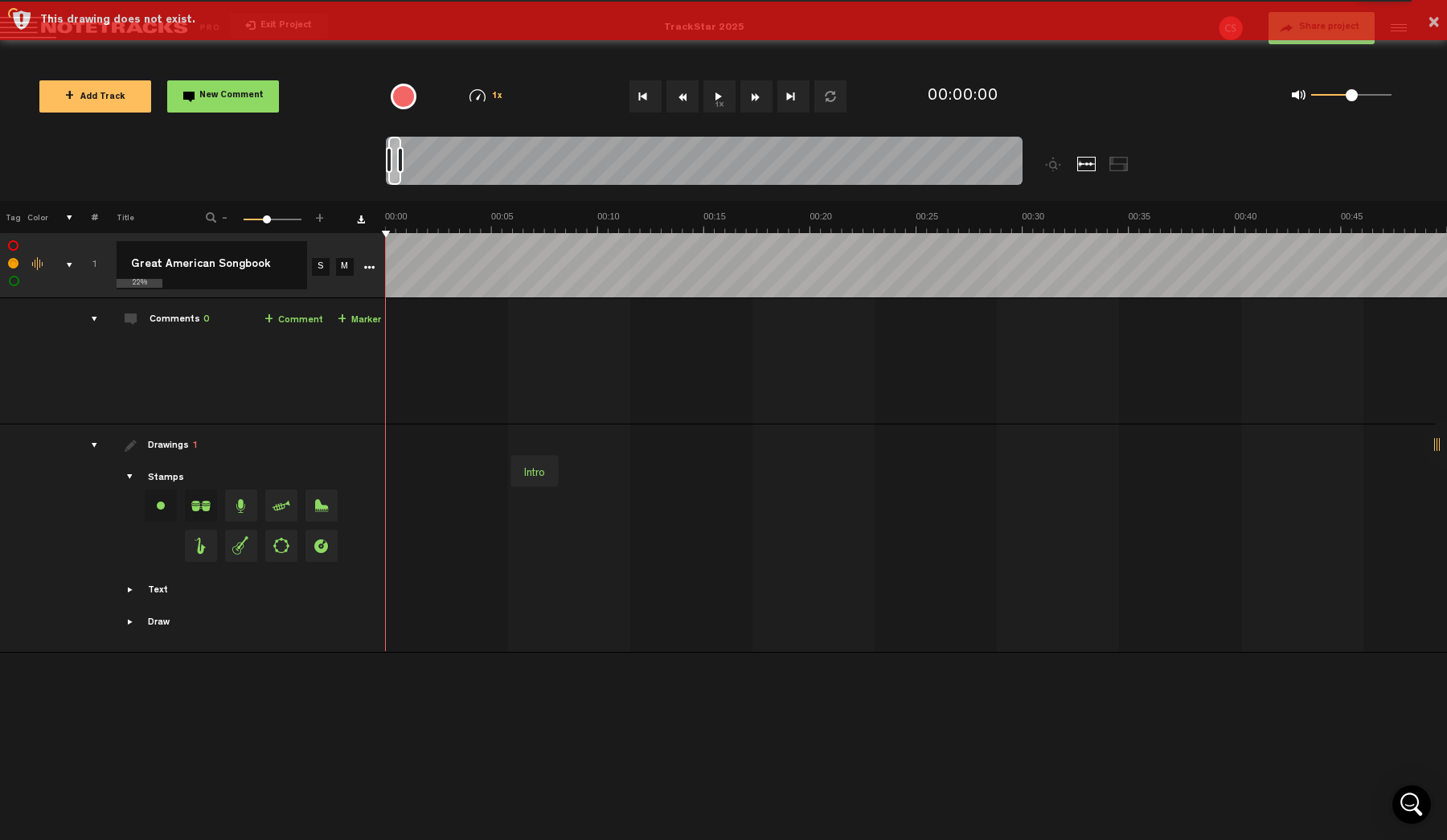
click at [551, 467] on div "Intro" at bounding box center [534, 474] width 33 height 23
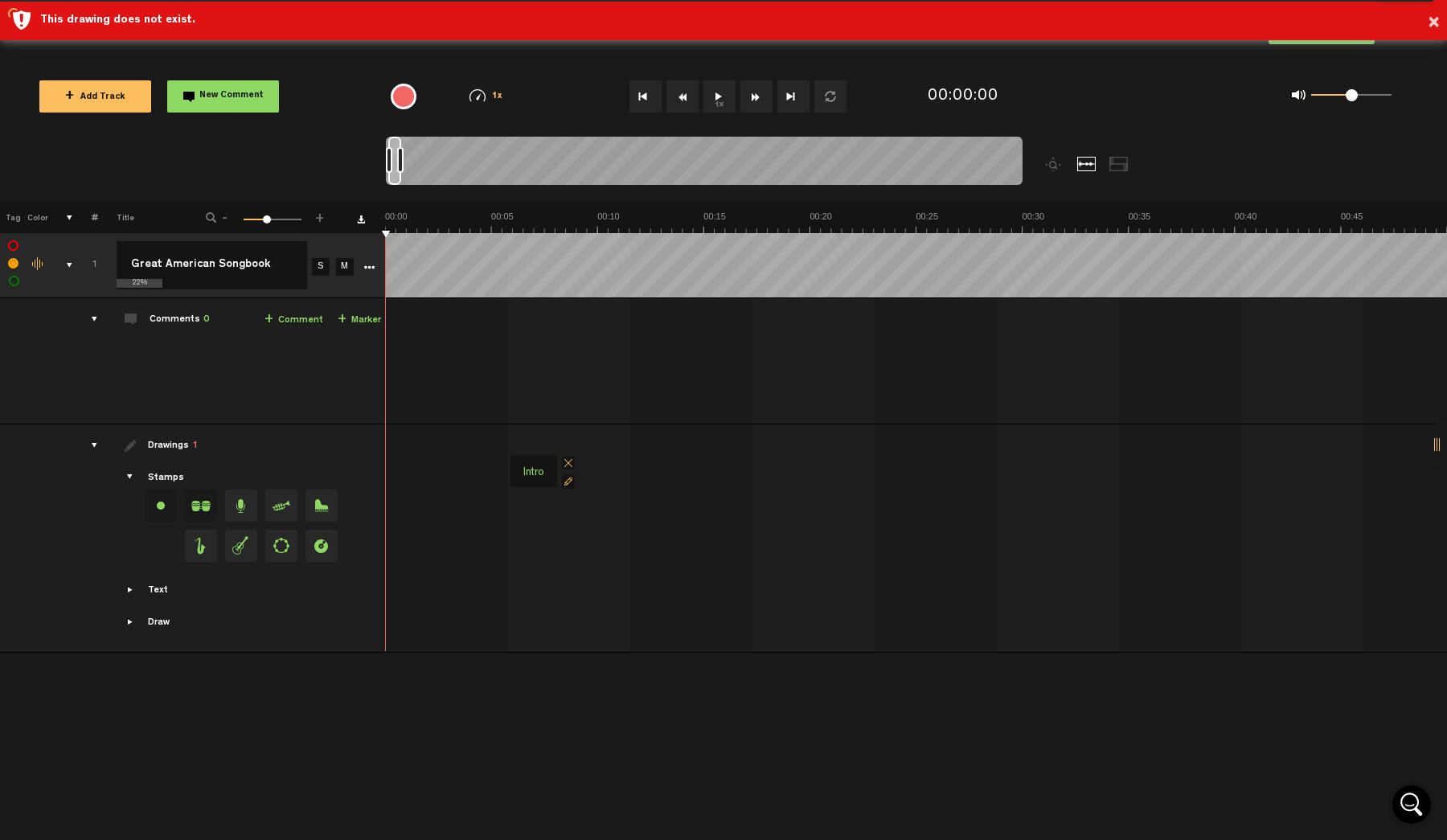
click at [572, 462] on span at bounding box center [568, 463] width 13 height 13
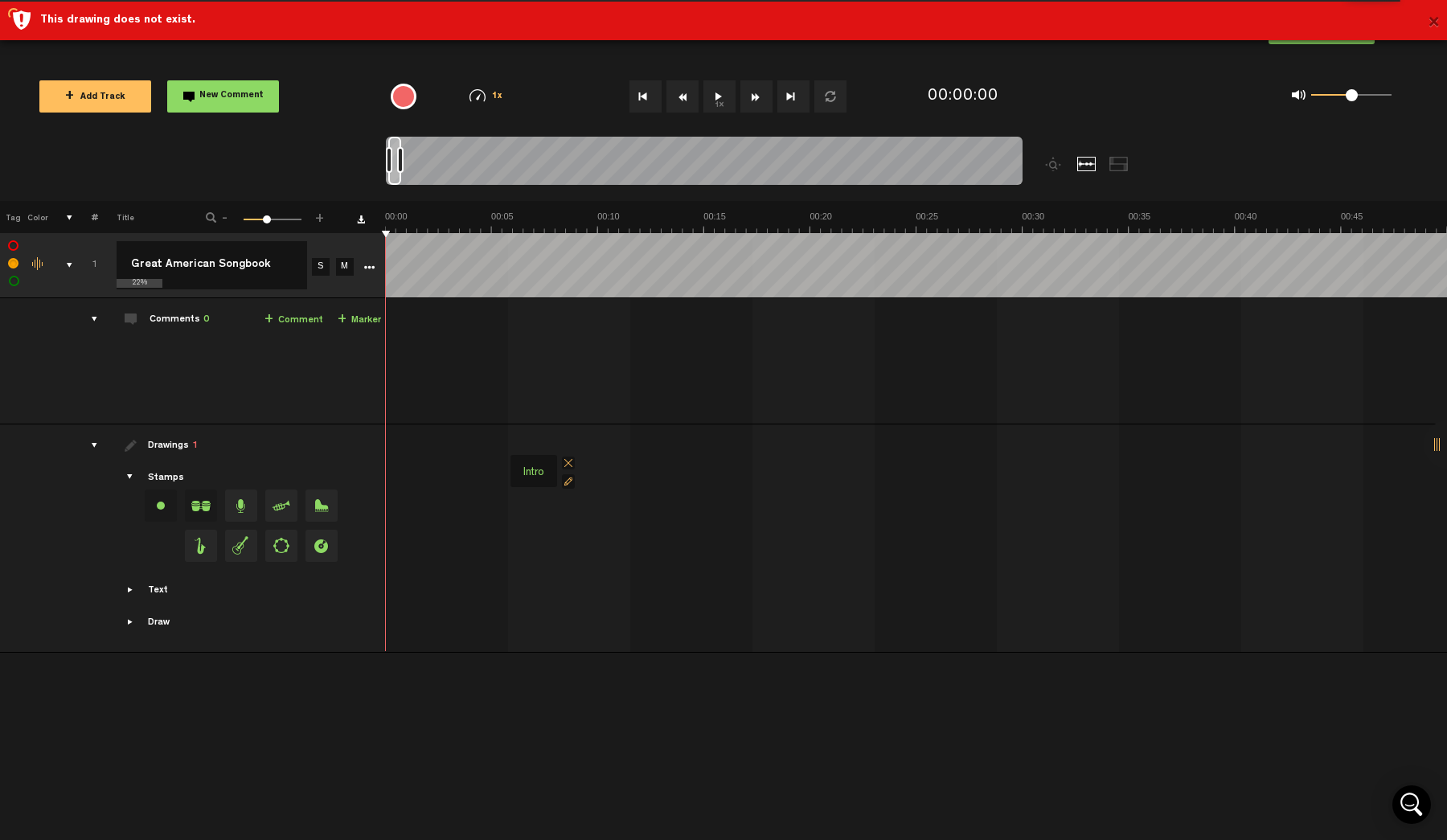
click at [1433, 15] on button "×" at bounding box center [1434, 23] width 12 height 33
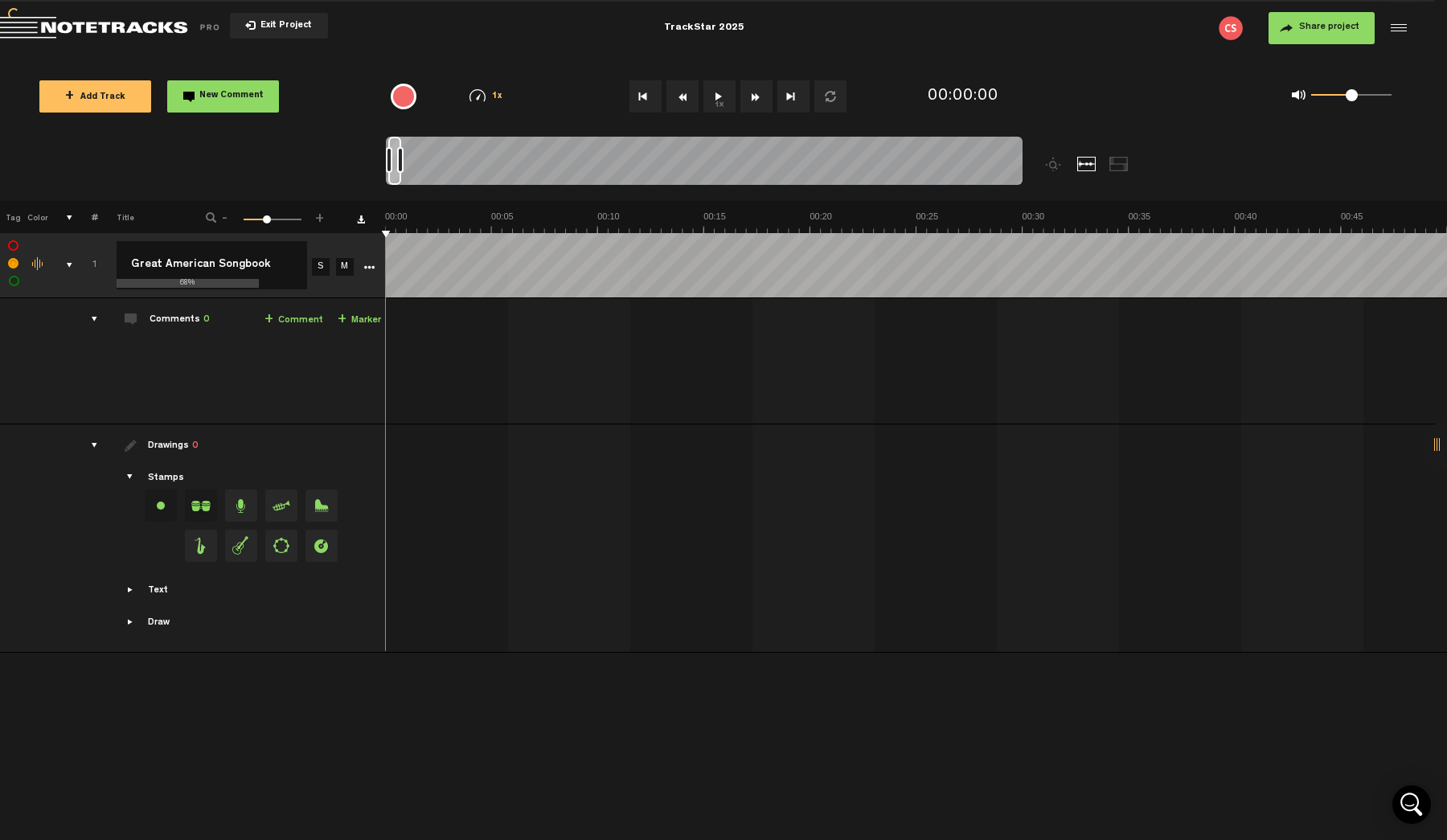
click at [135, 583] on td "Drawings 0 Stamps Text Intro" at bounding box center [242, 539] width 287 height 228
click at [135, 590] on span "Showcase text" at bounding box center [131, 590] width 13 height 13
click at [138, 663] on div "Draw + New drawing" at bounding box center [242, 663] width 280 height 14
click at [136, 663] on span "Showcase draw menu" at bounding box center [131, 662] width 13 height 13
click at [132, 542] on span "Showcase draw menu" at bounding box center [131, 541] width 13 height 13
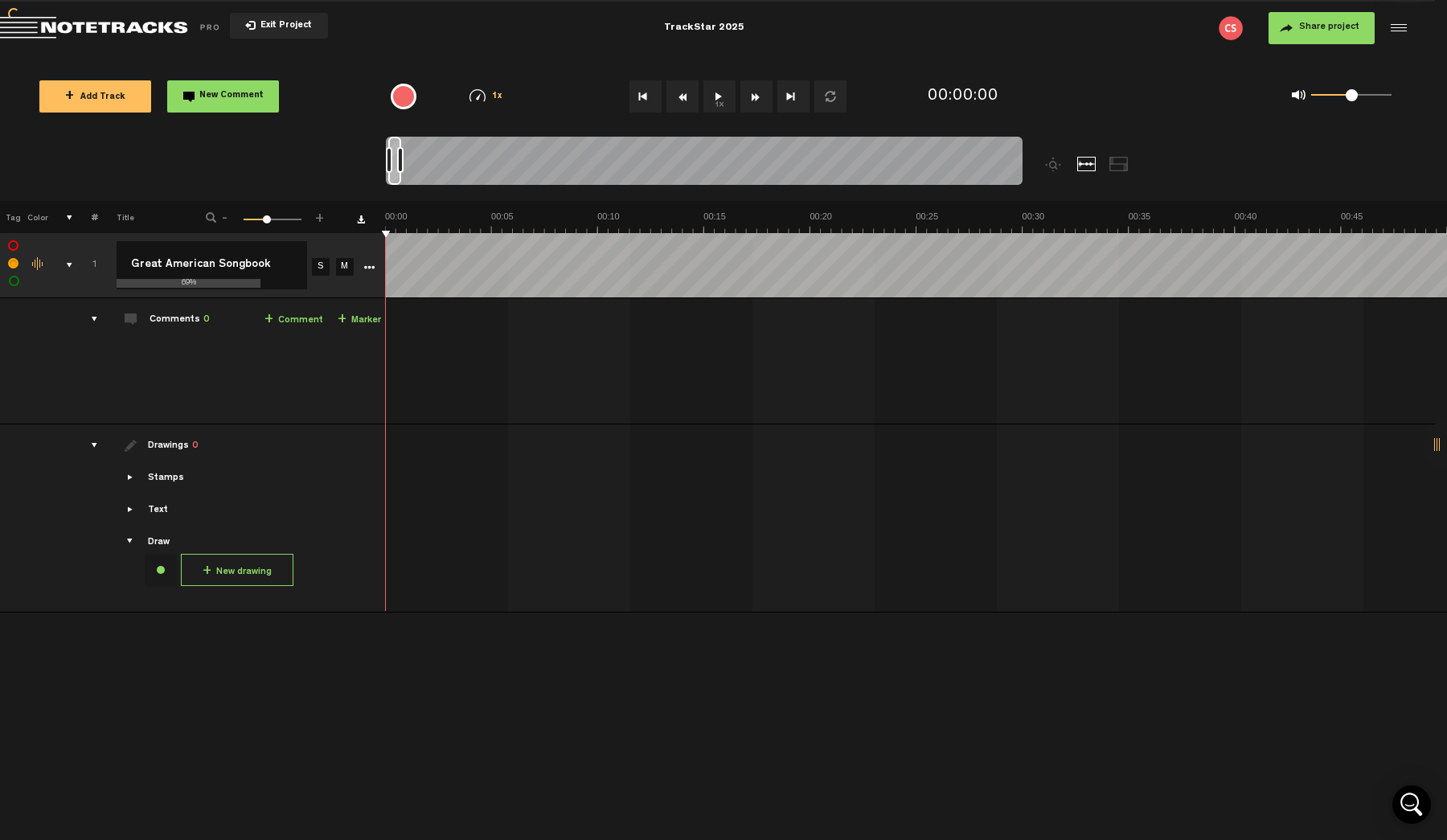
click at [135, 544] on span "Showcase draw menu" at bounding box center [131, 541] width 13 height 13
click at [135, 539] on span "Showcase draw menu" at bounding box center [131, 541] width 13 height 13
click at [135, 515] on span "Showcase text" at bounding box center [131, 510] width 13 height 13
click at [135, 485] on div "Stamps" at bounding box center [242, 478] width 280 height 14
click at [135, 478] on span "Showcase stamps" at bounding box center [131, 477] width 13 height 13
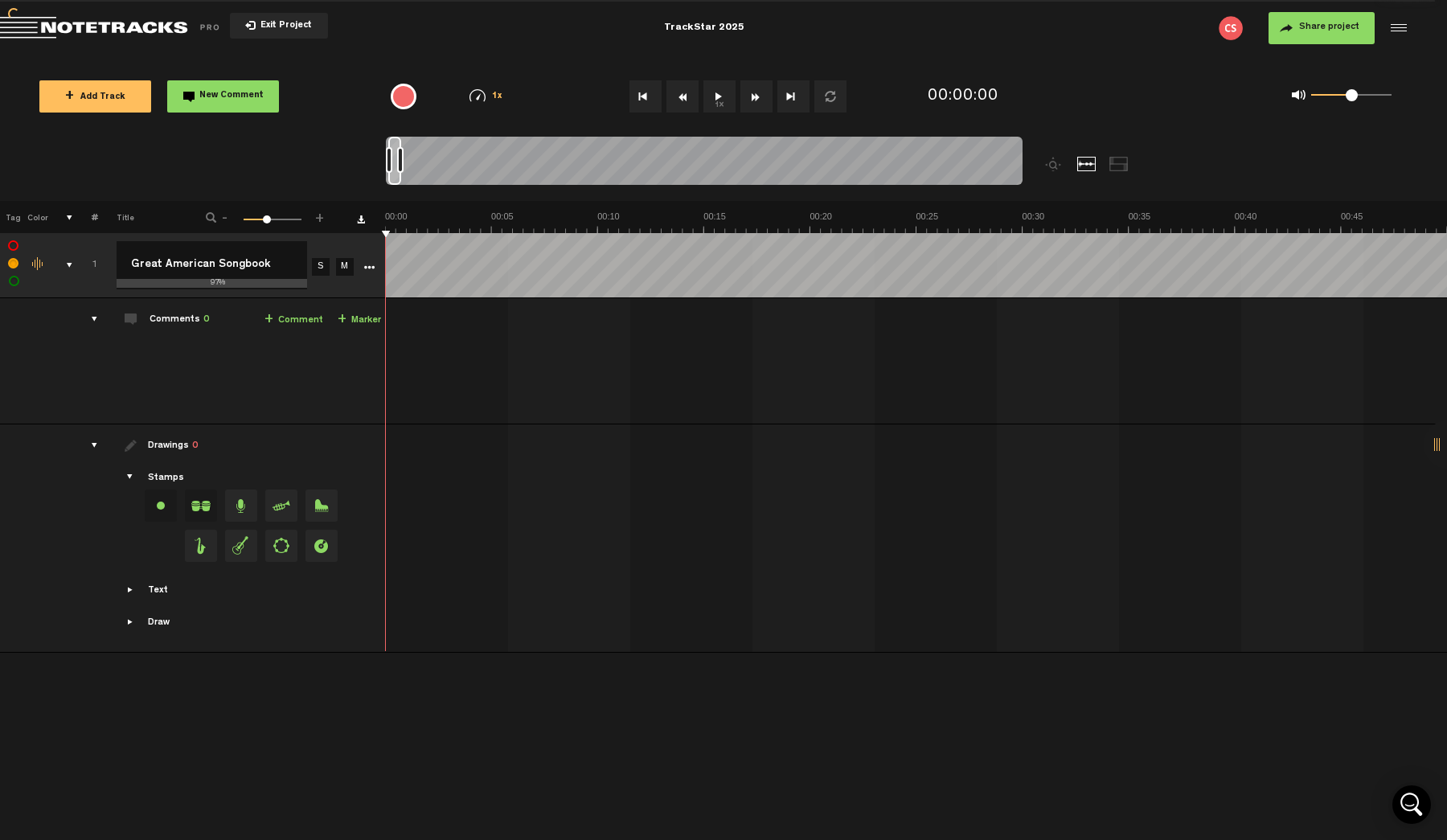
click at [717, 98] on button "1x" at bounding box center [719, 96] width 33 height 33
click at [636, 106] on button "Go to beginning" at bounding box center [645, 96] width 33 height 33
click at [720, 95] on button "1x" at bounding box center [719, 96] width 33 height 33
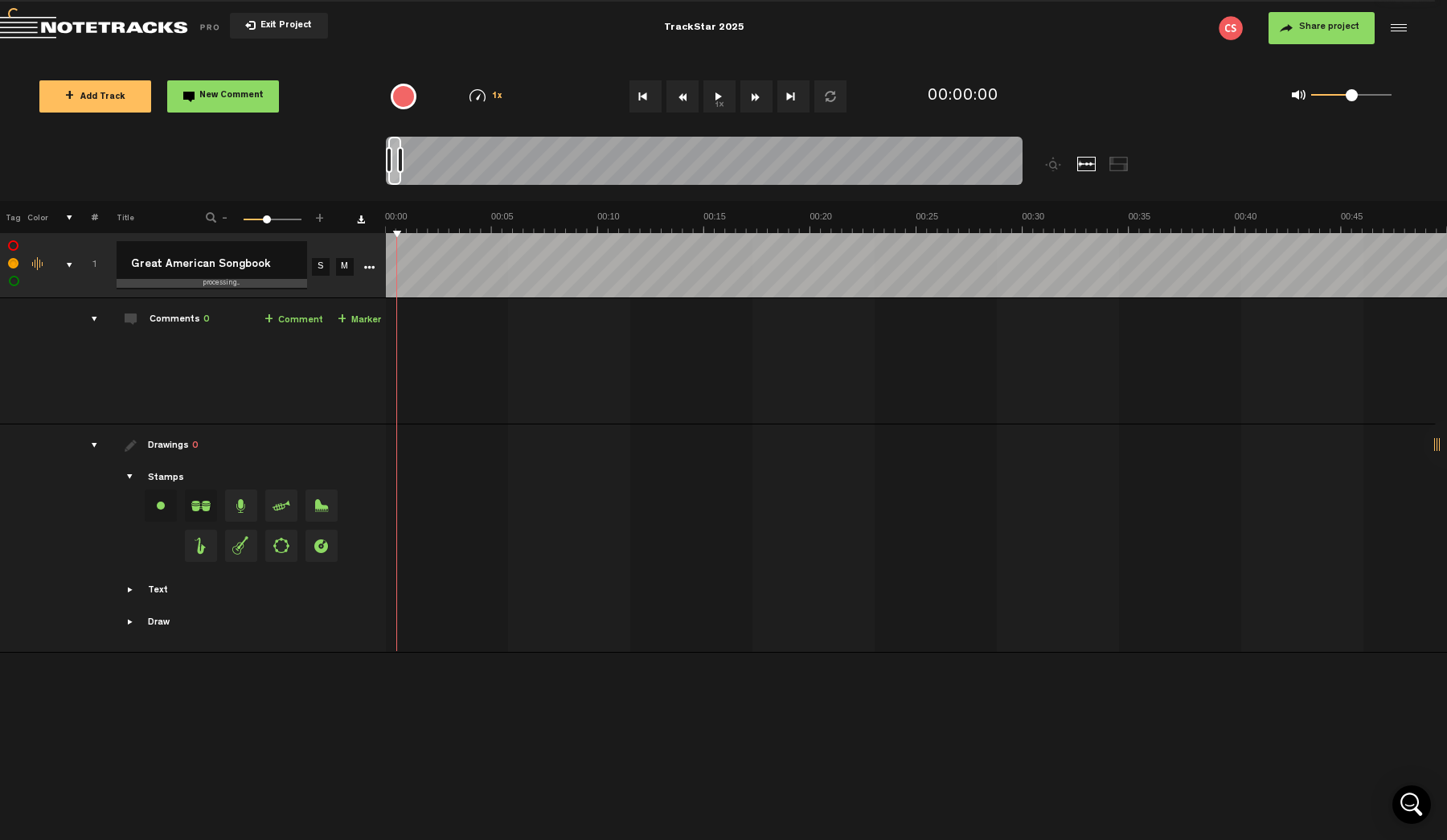
click at [640, 101] on button "Go to beginning" at bounding box center [645, 96] width 33 height 33
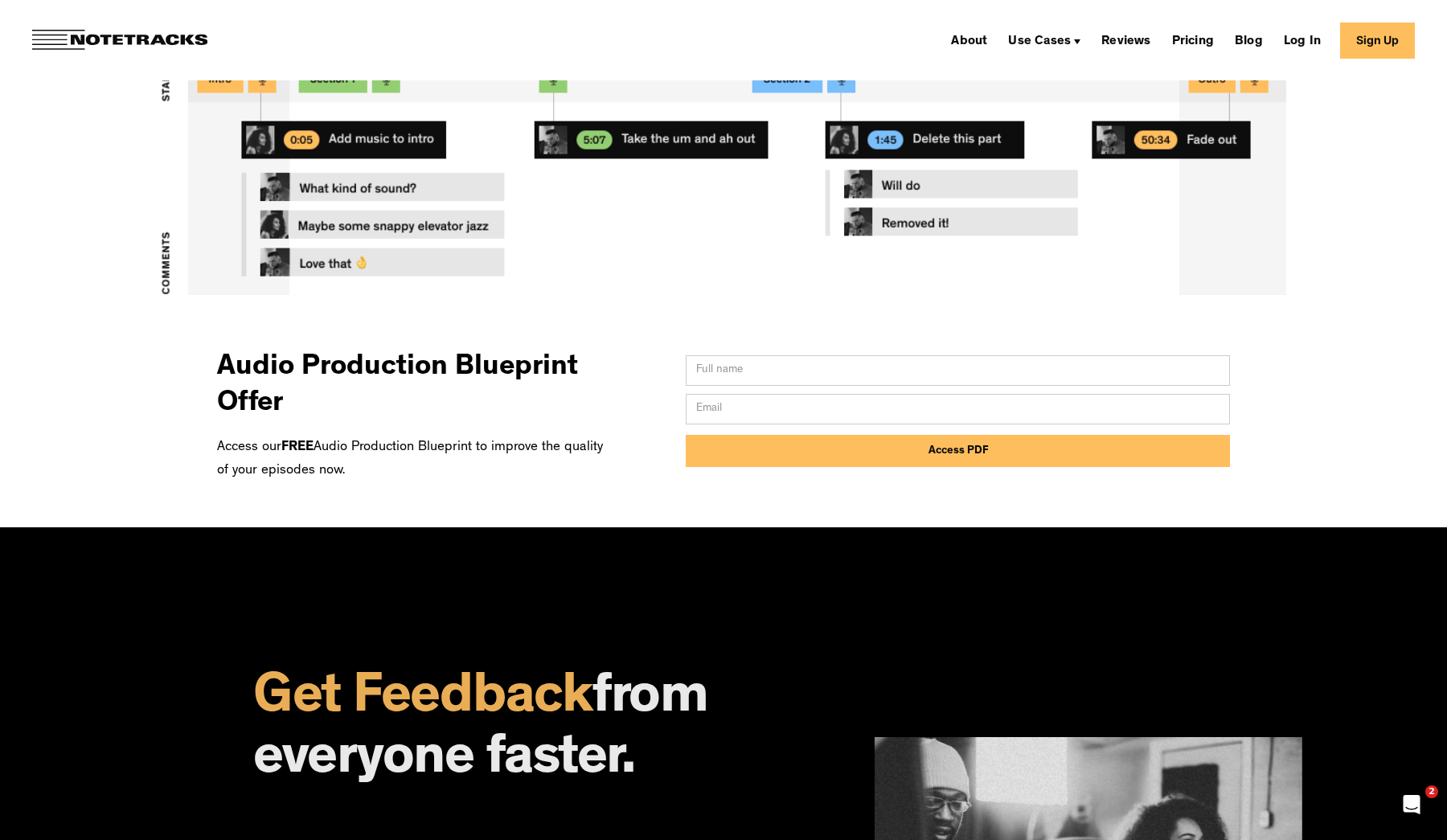
scroll to position [677, 0]
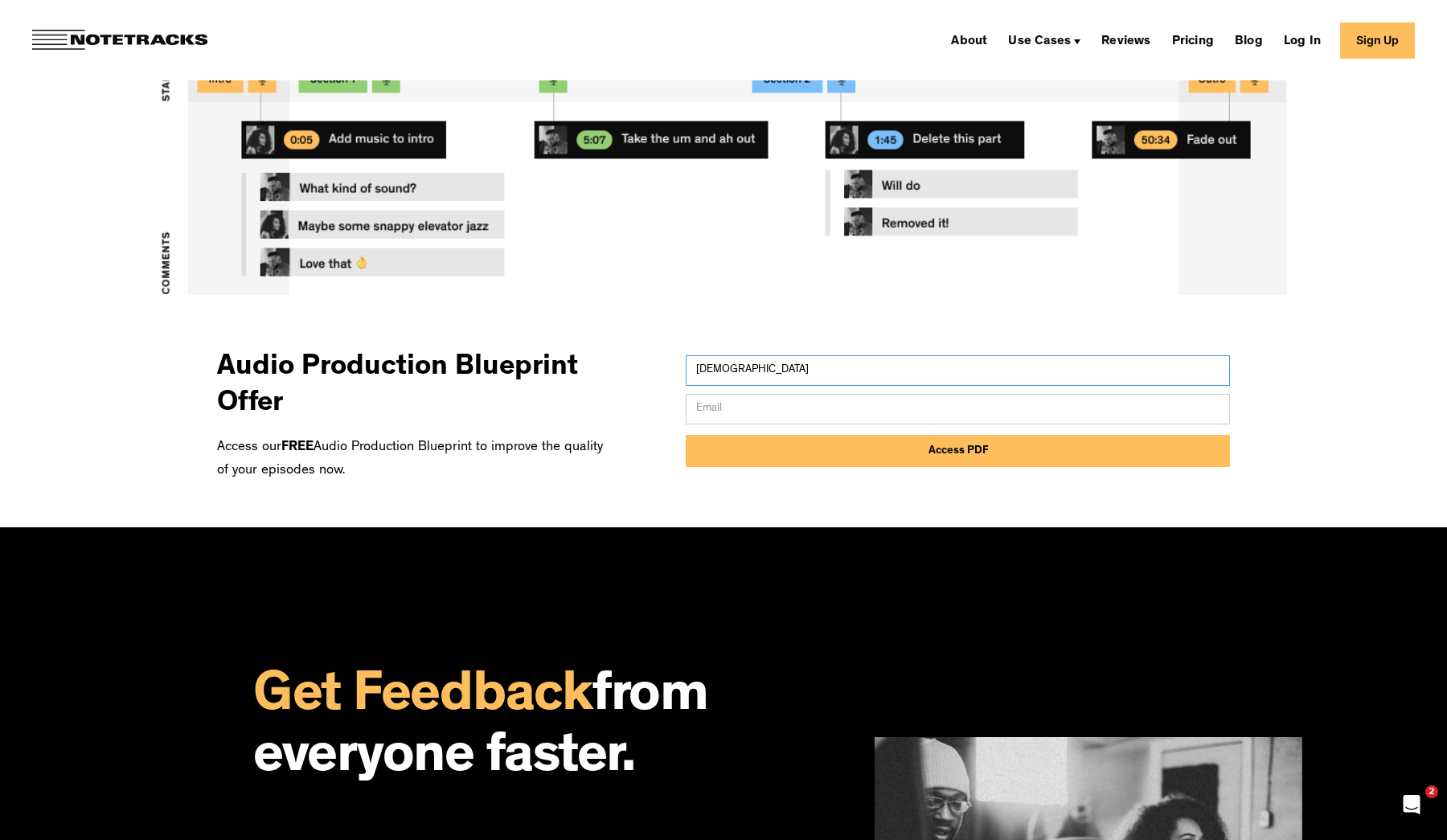
type input "Christian"
type input "christian@strop.co"
click at [941, 453] on input "Access PDF" at bounding box center [957, 451] width 544 height 33
type input "Please wait..."
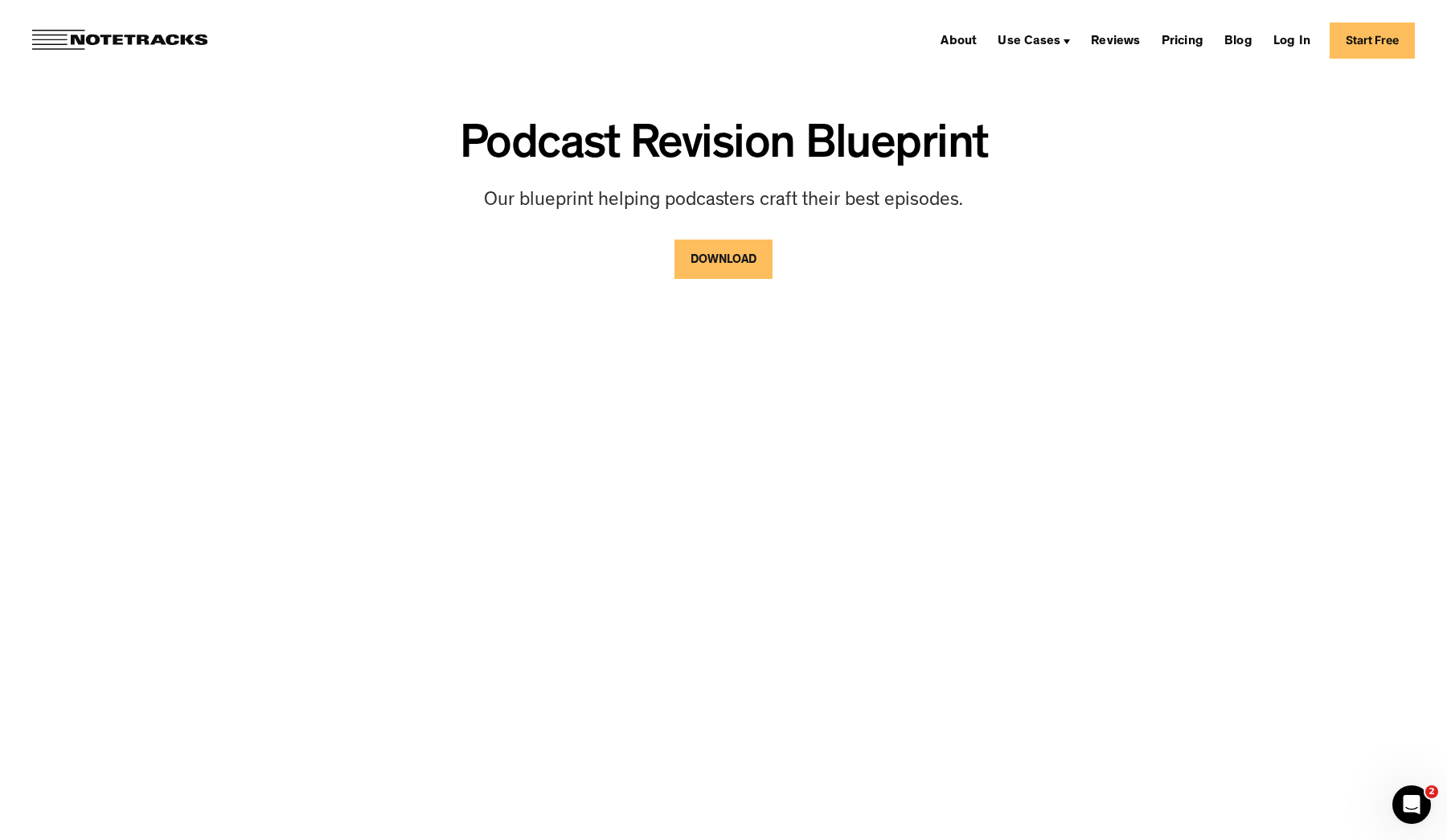
click at [721, 259] on link "DOWNLOAD" at bounding box center [724, 259] width 98 height 40
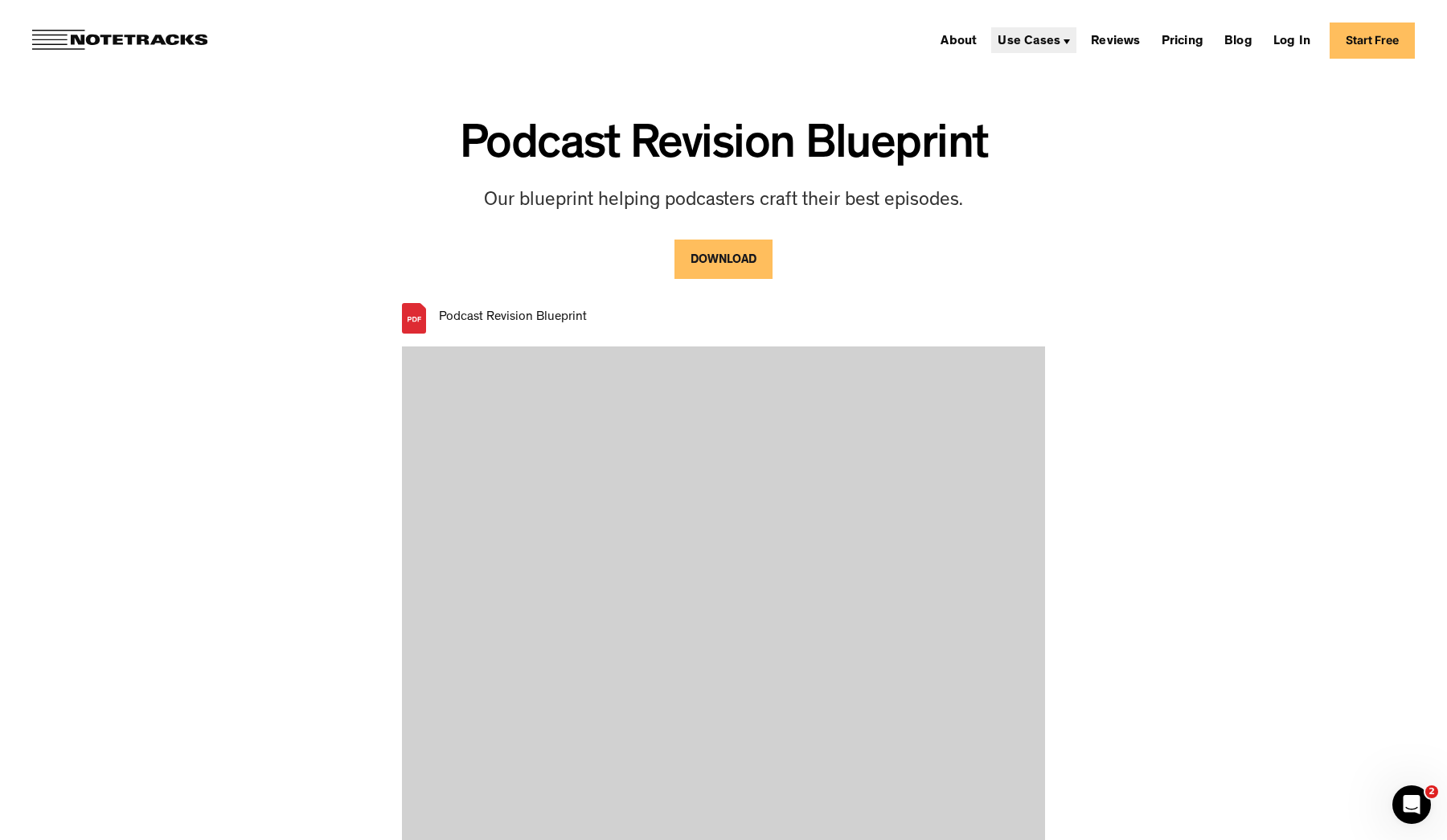
click at [1051, 39] on div "Use Cases" at bounding box center [1029, 41] width 62 height 13
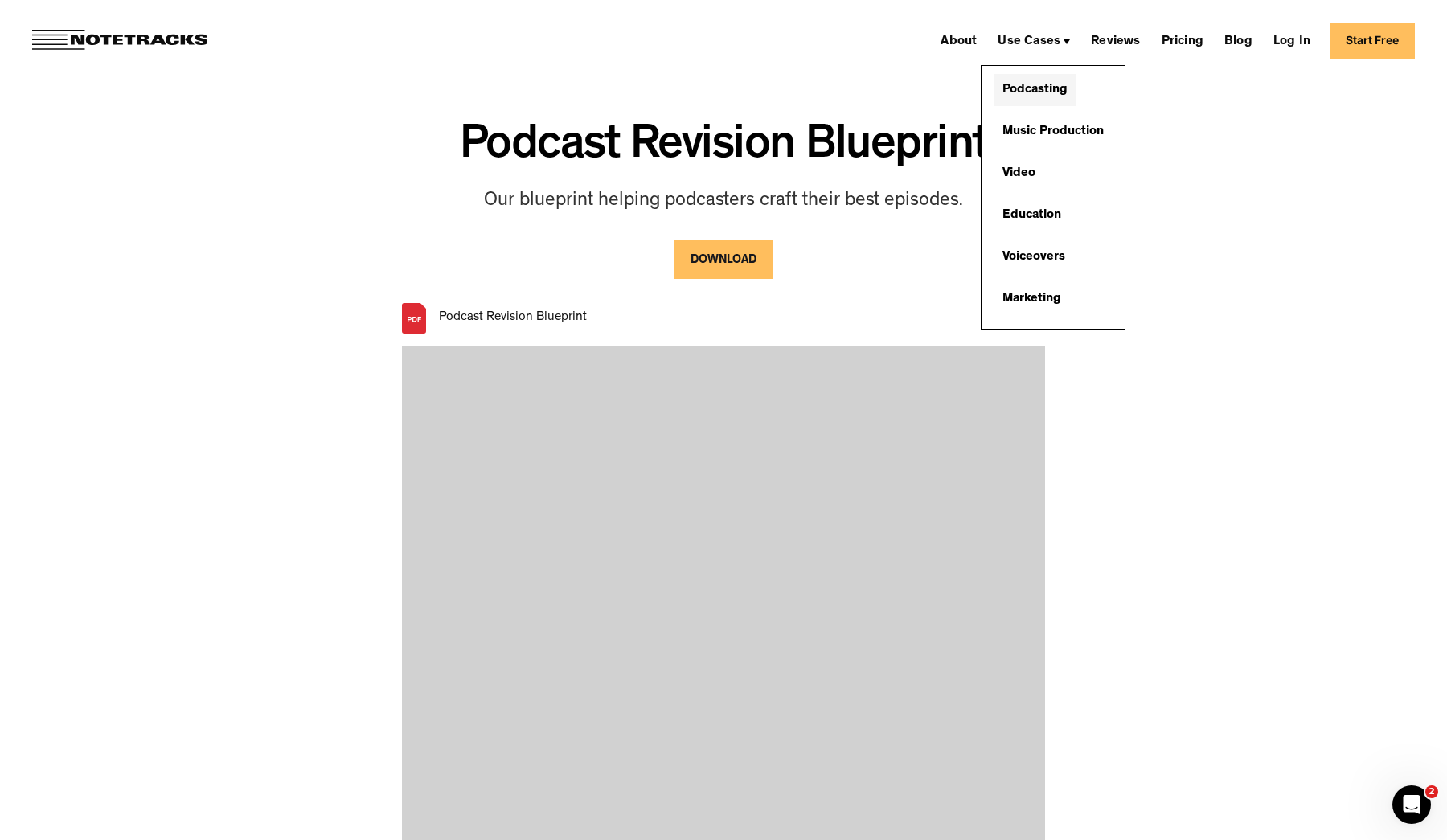
click at [1044, 85] on link "Podcasting" at bounding box center [1035, 90] width 81 height 33
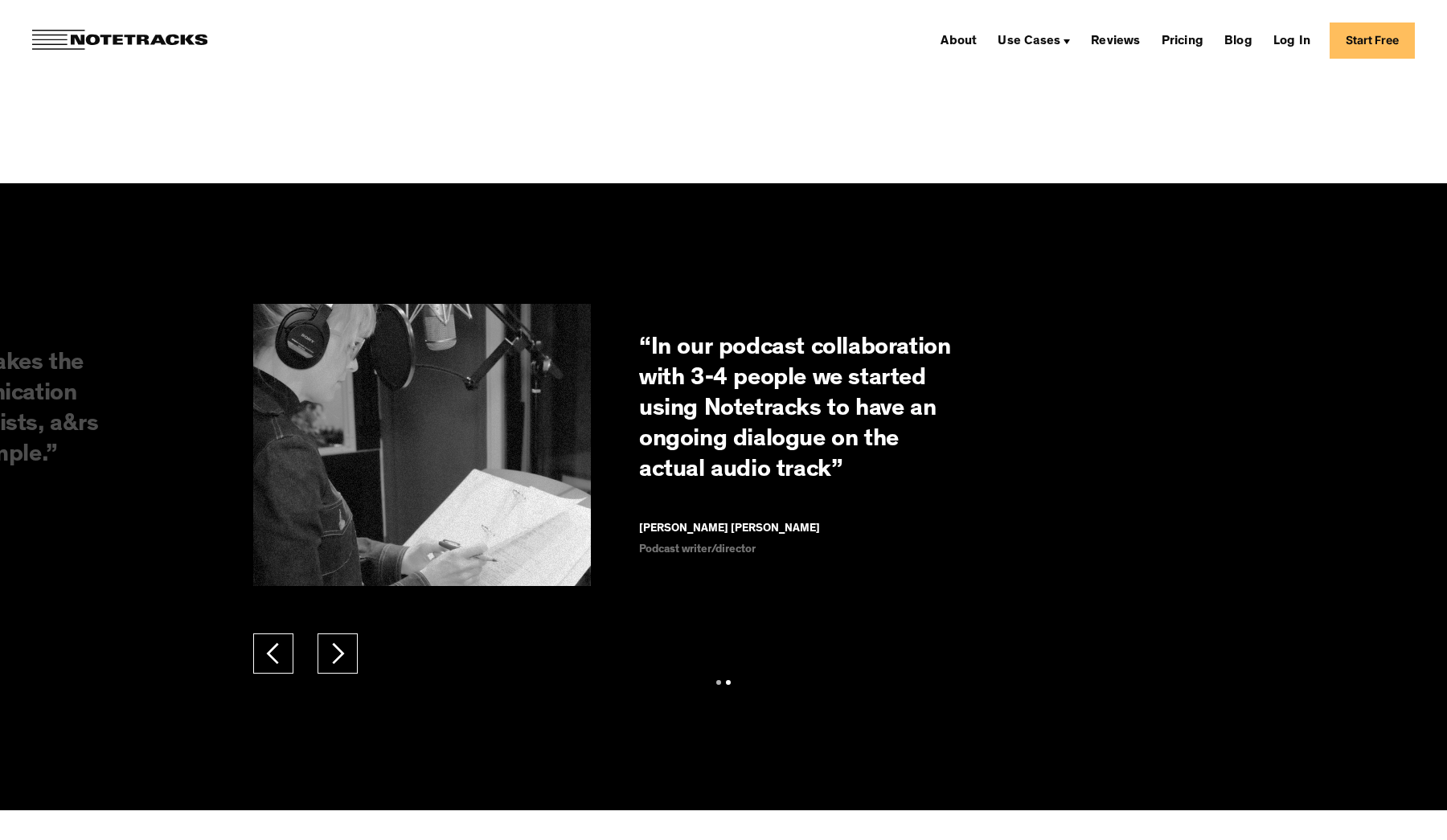
scroll to position [2473, 0]
click at [718, 680] on div "Show slide 1 of 2" at bounding box center [718, 682] width 4 height 4
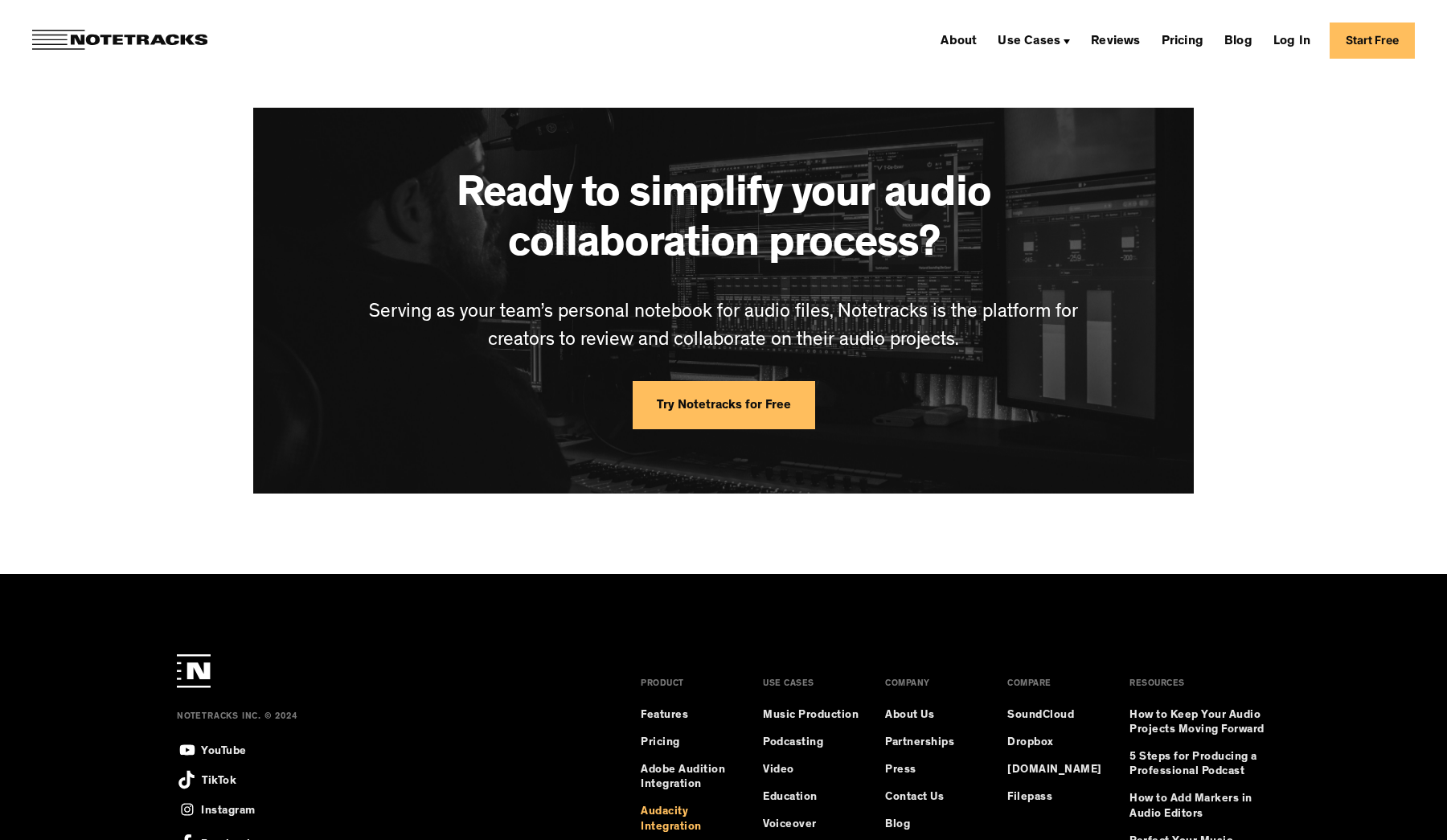
scroll to position [4077, 0]
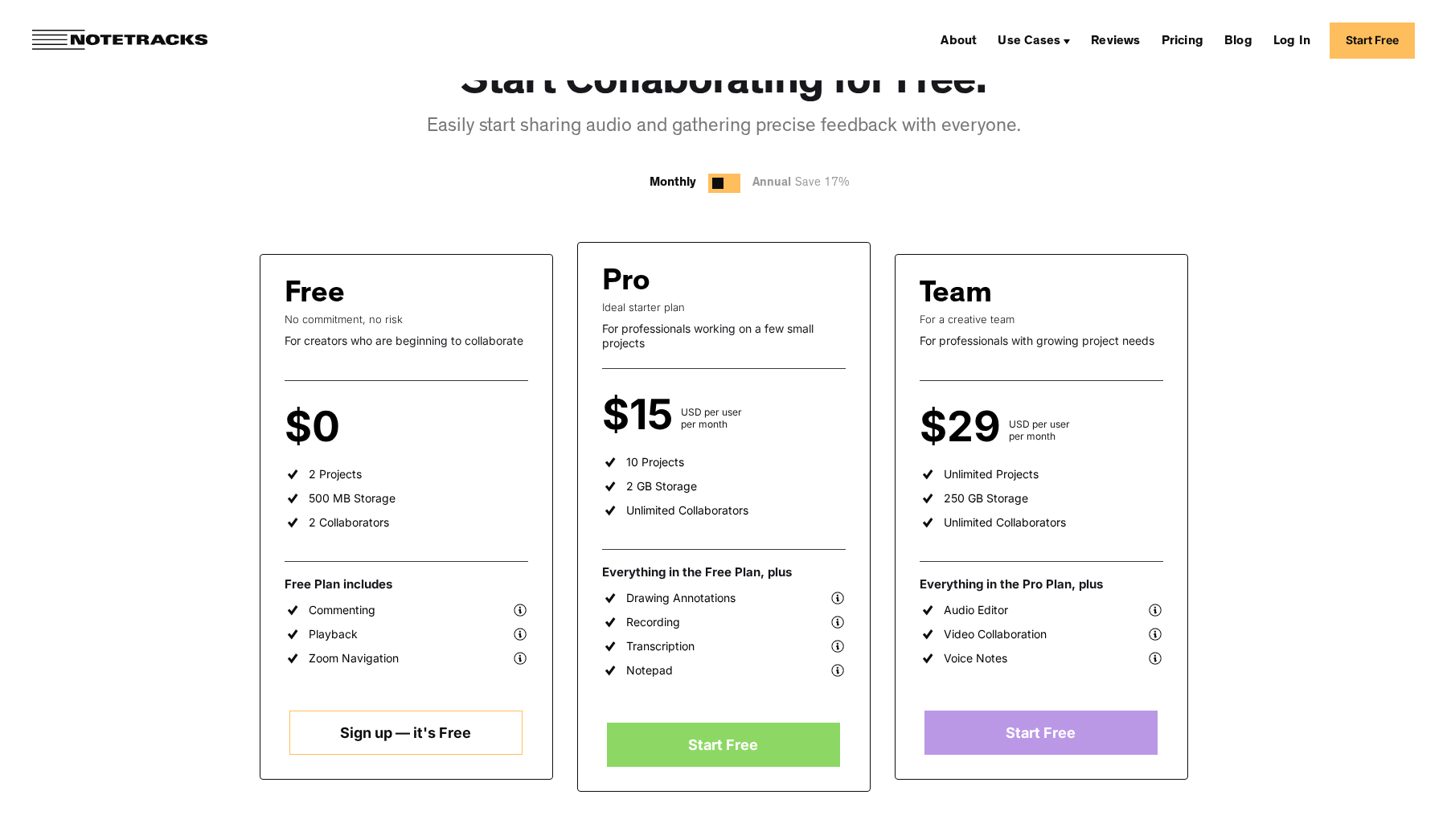
scroll to position [170, 0]
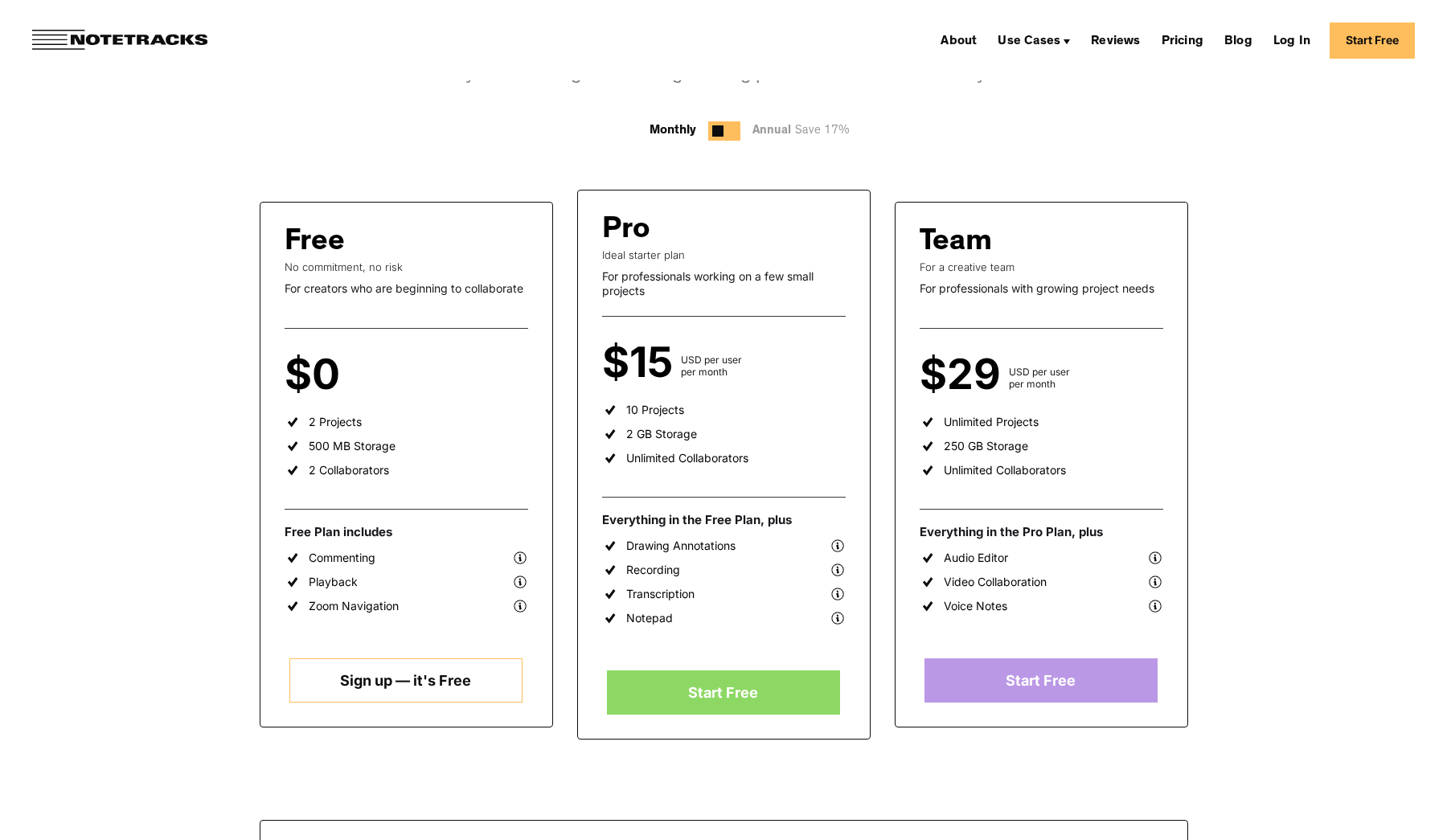
click at [731, 129] on div at bounding box center [724, 131] width 33 height 19
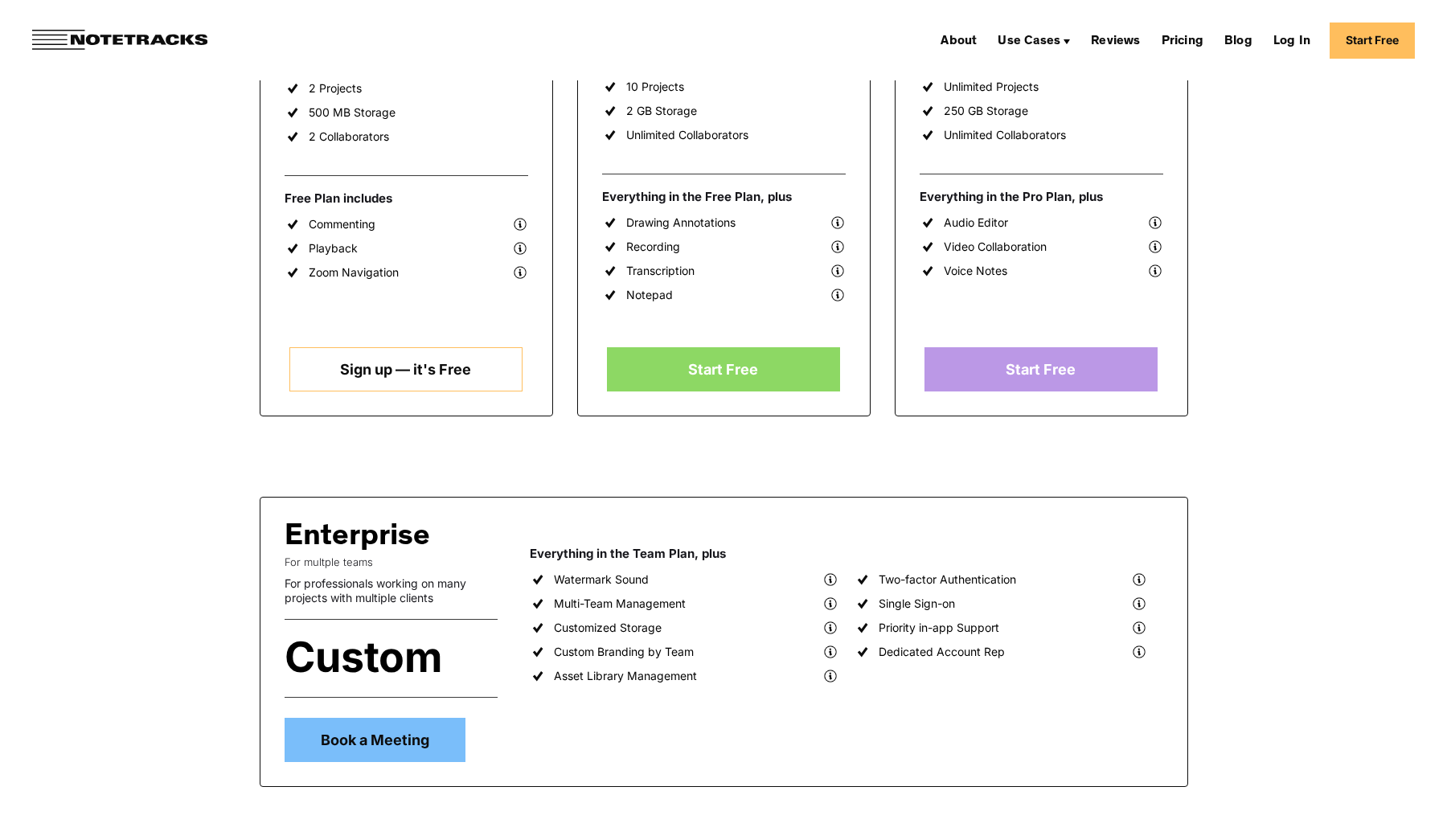
scroll to position [425, 0]
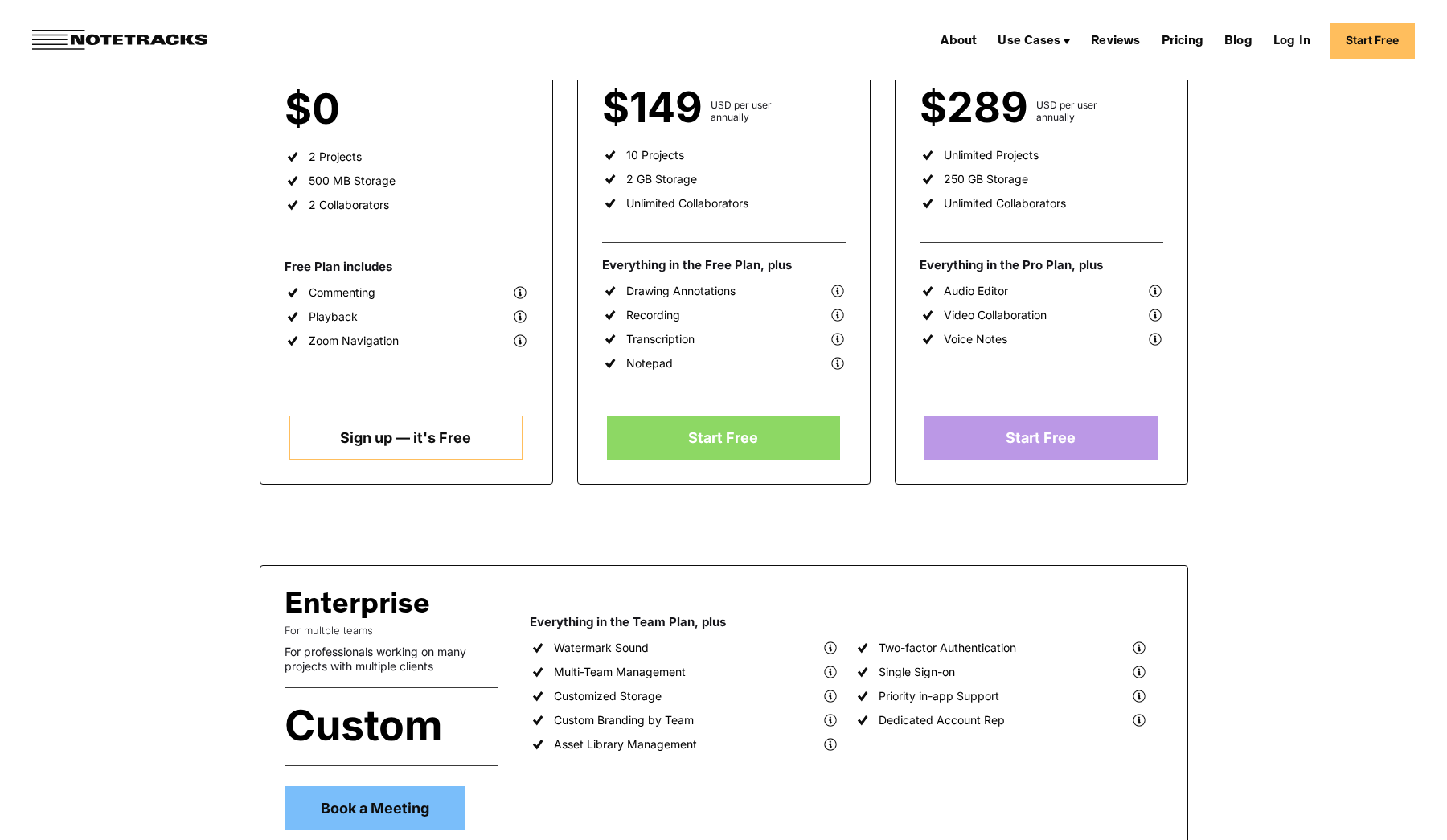
click at [1160, 290] on img at bounding box center [1155, 291] width 16 height 16
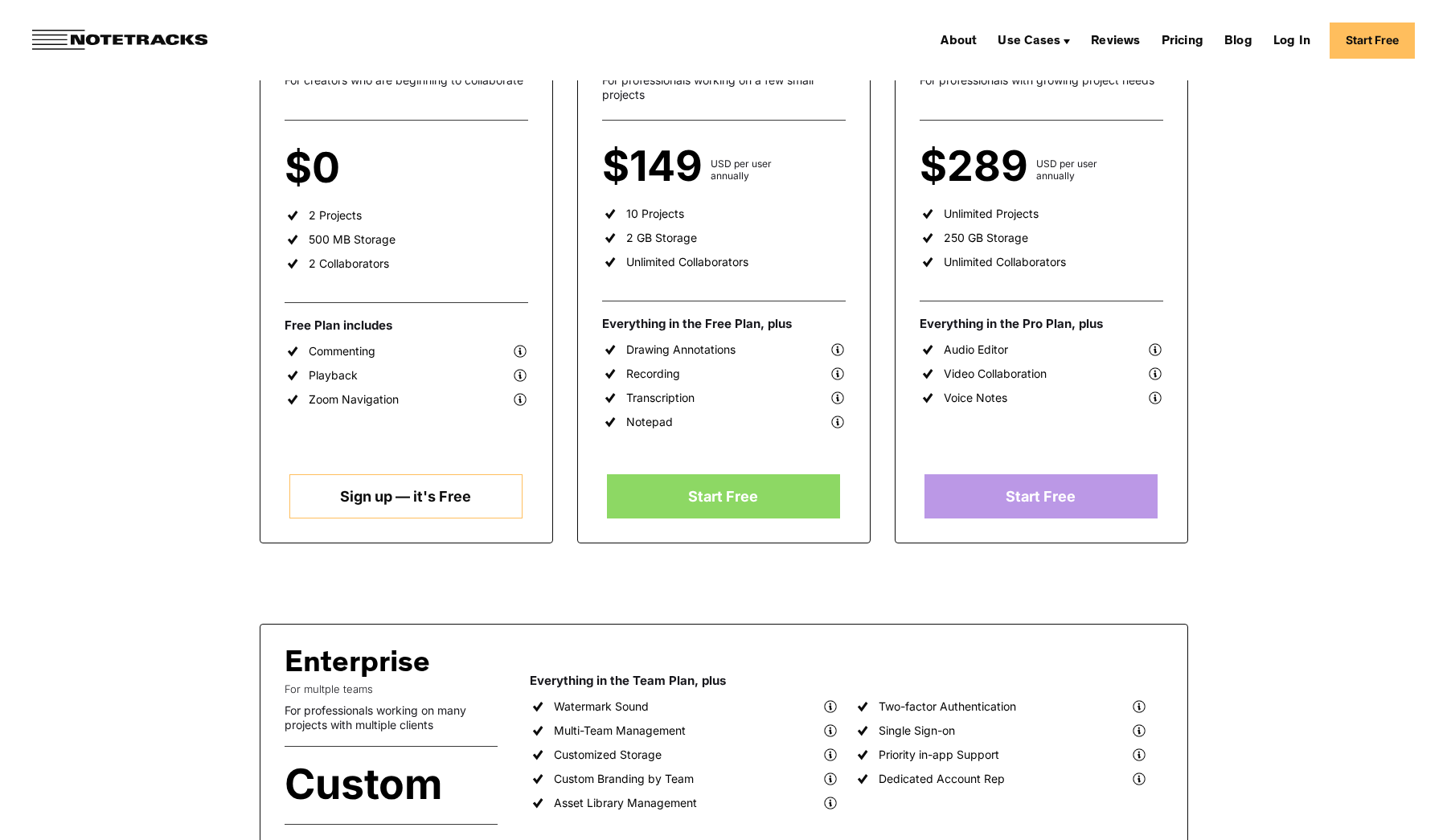
scroll to position [374, 0]
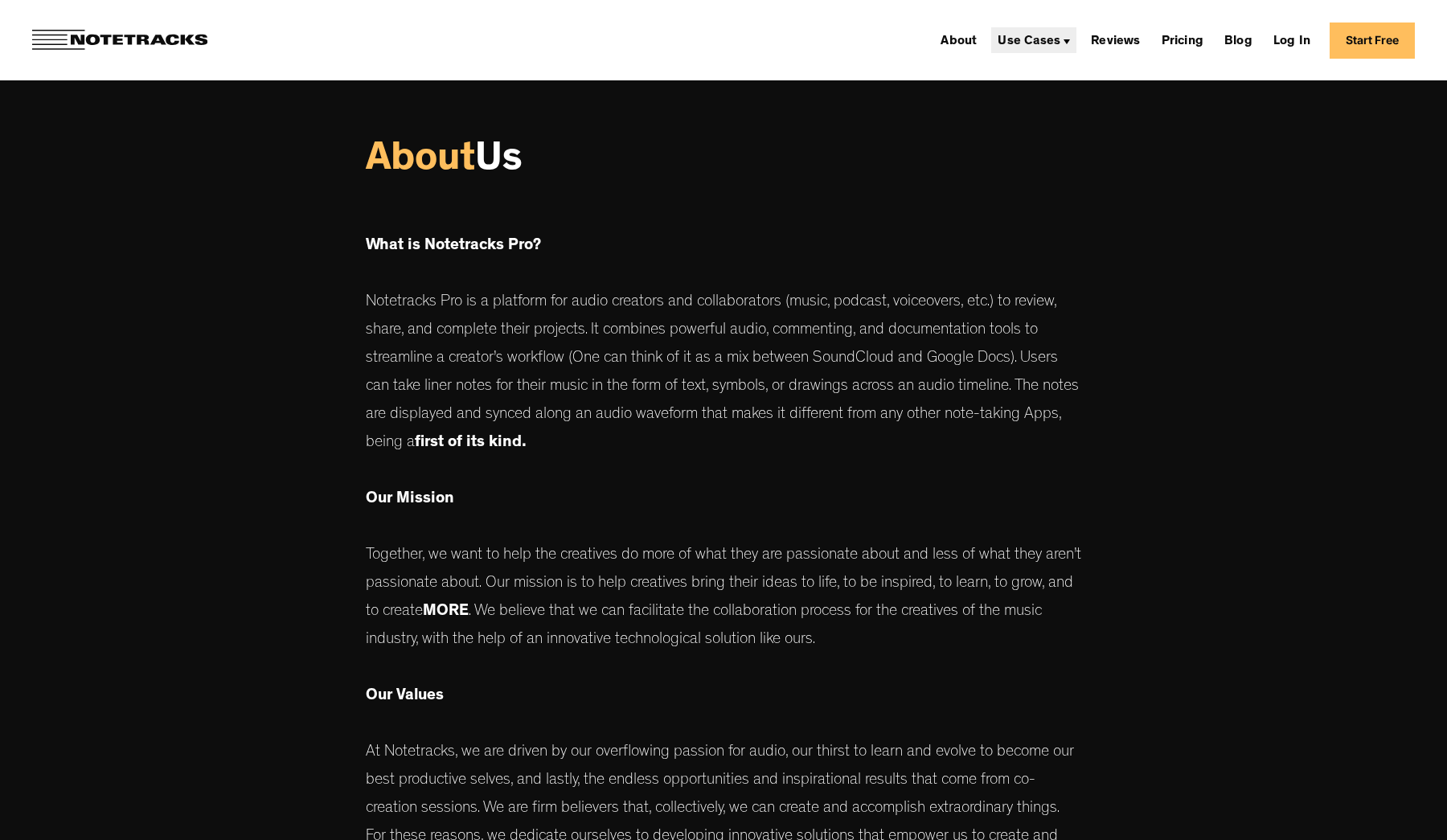
click at [1043, 42] on div "Use Cases" at bounding box center [1029, 41] width 62 height 13
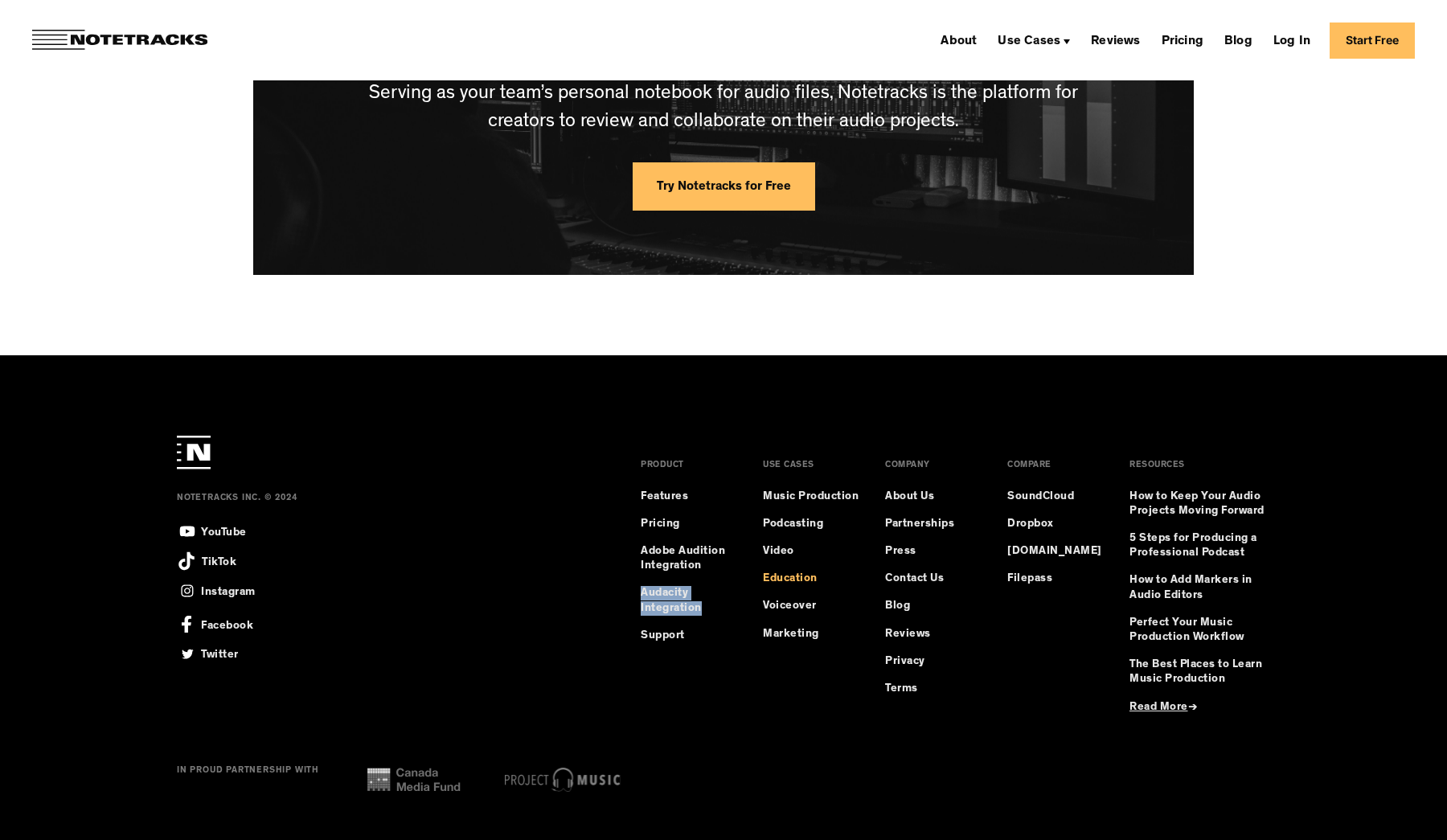
scroll to position [4311, 0]
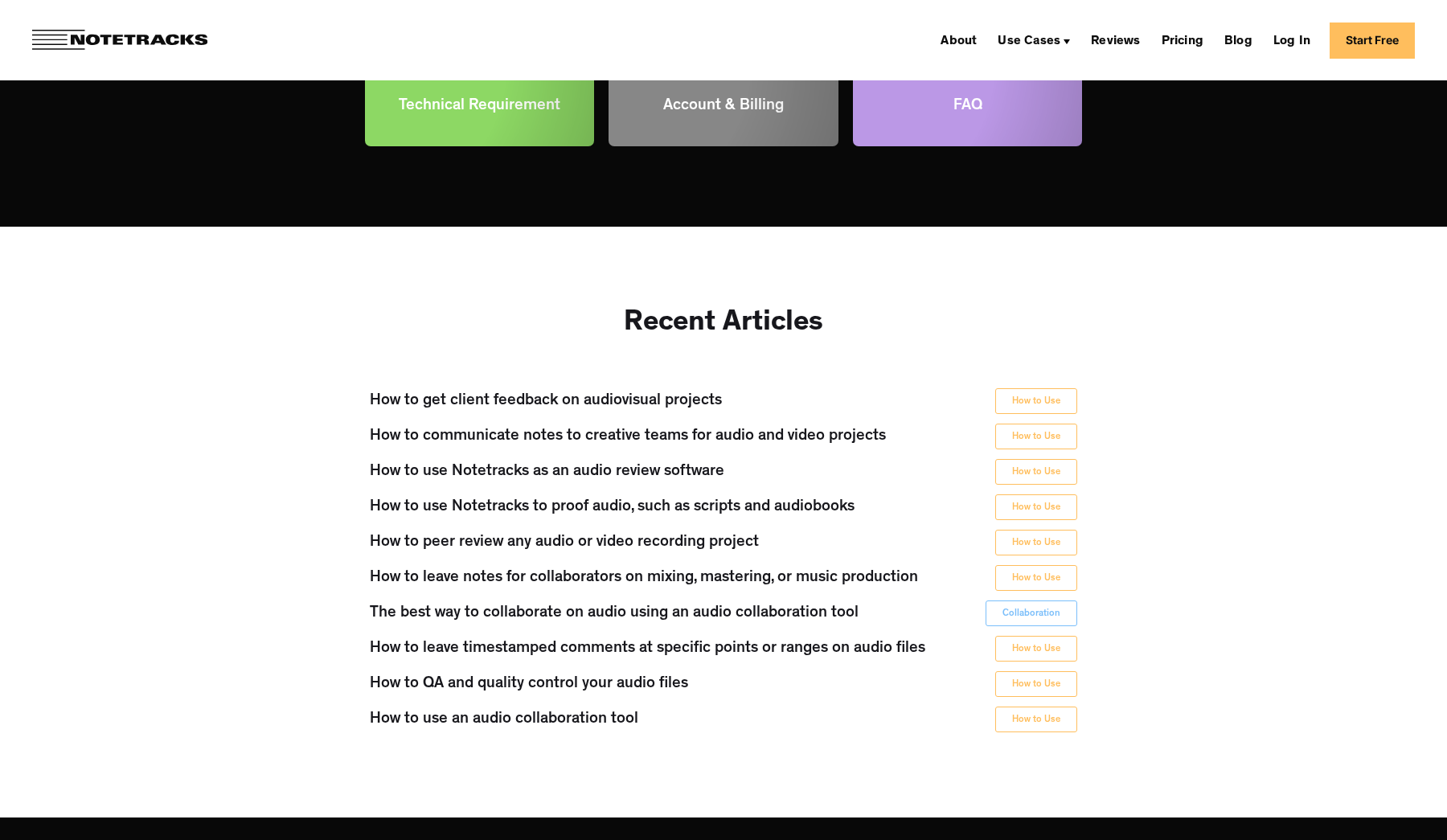
scroll to position [484, 0]
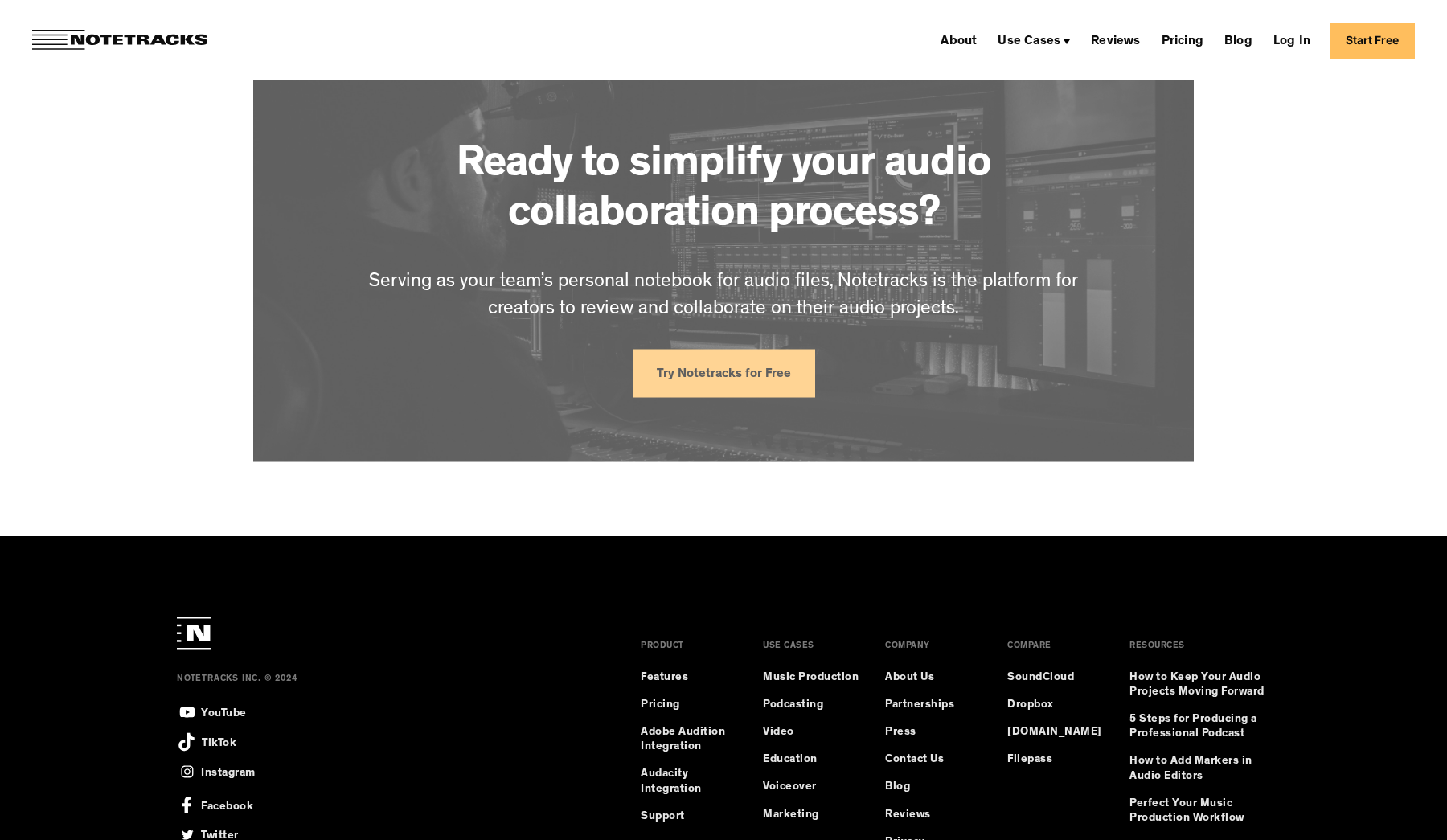
scroll to position [4216, 0]
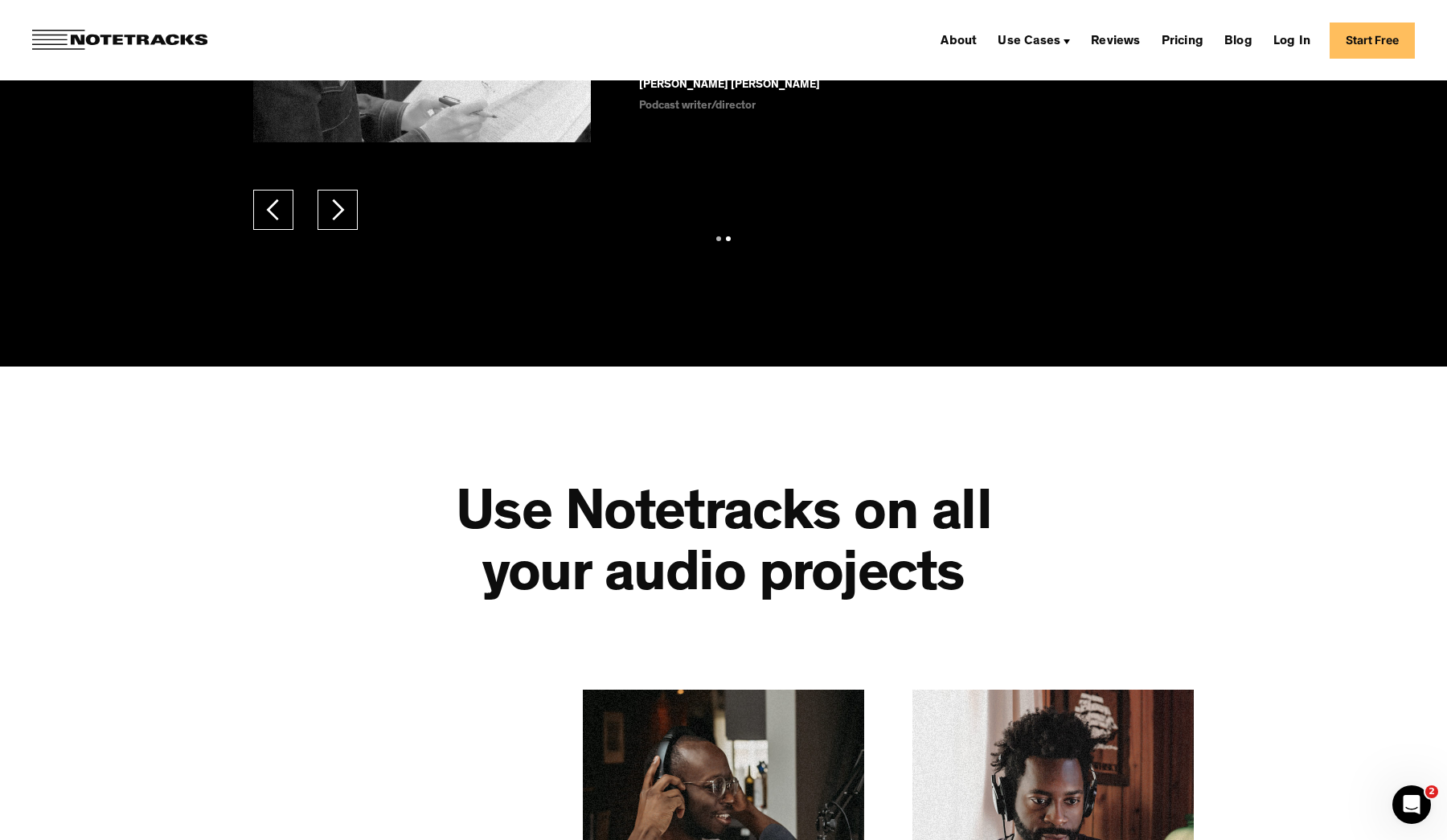
scroll to position [3094, 0]
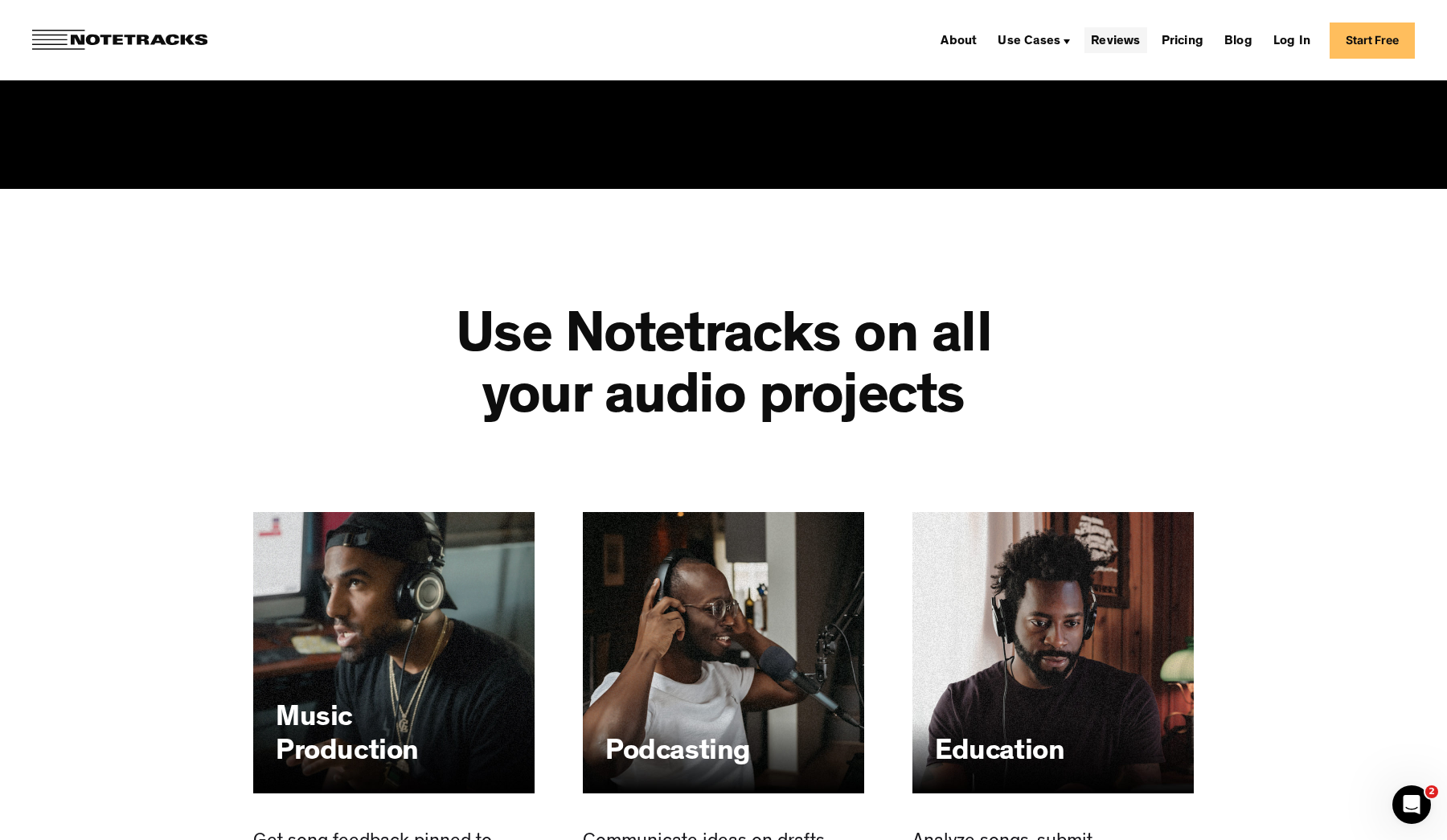
click at [1115, 38] on link "Reviews" at bounding box center [1116, 40] width 62 height 25
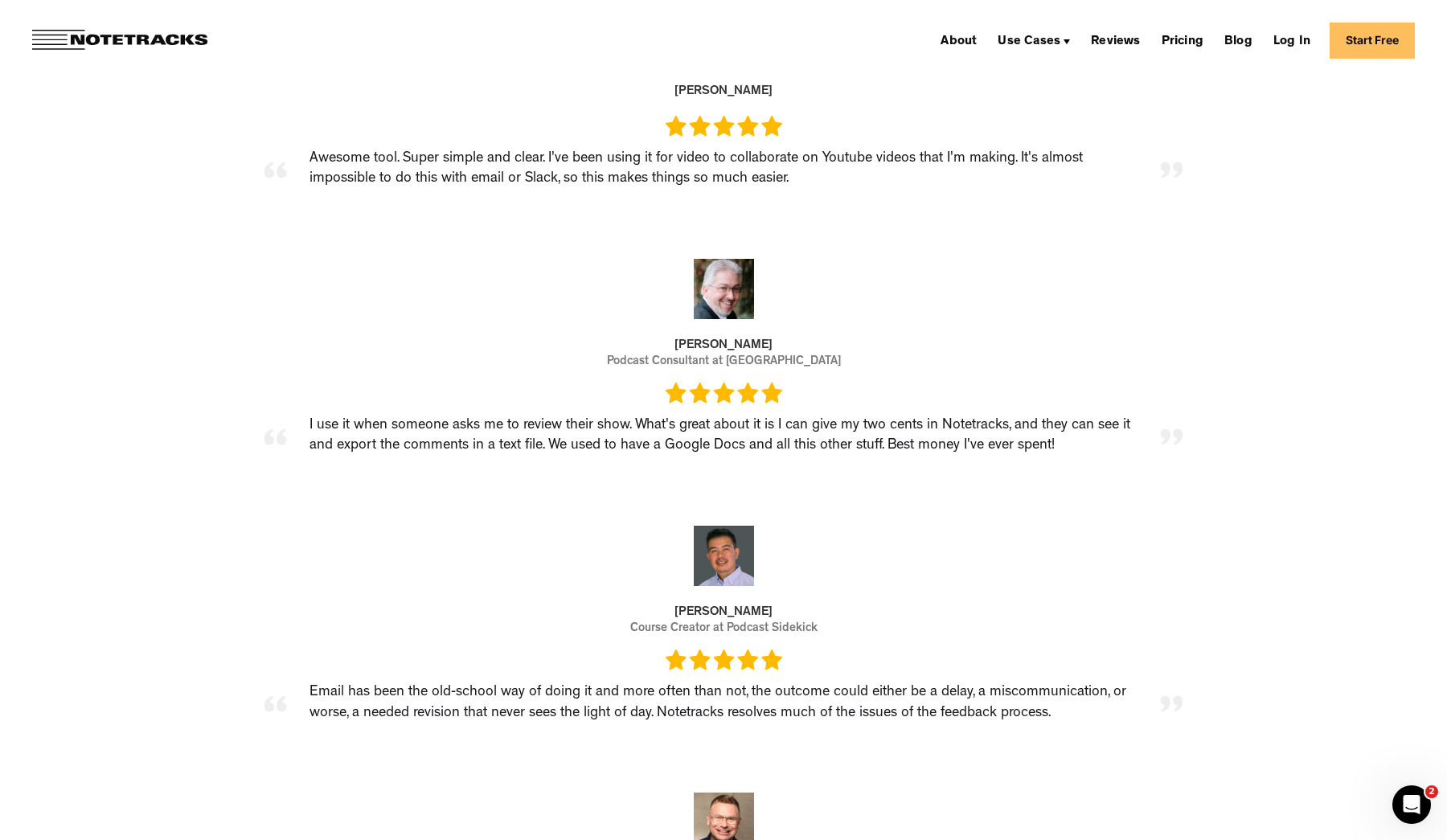
scroll to position [2871, 0]
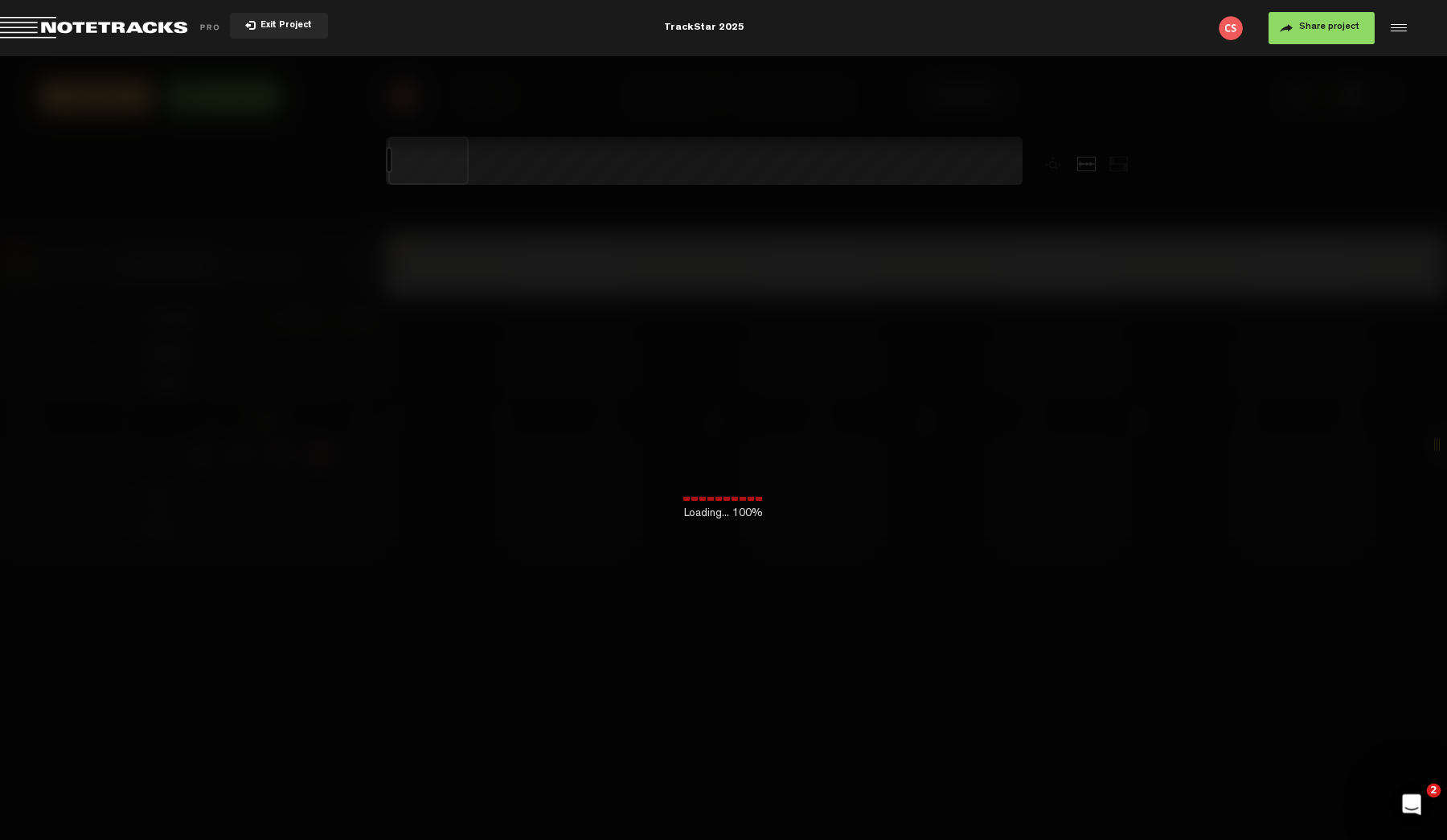
click at [1416, 808] on icon "Open Intercom Messenger" at bounding box center [1410, 802] width 26 height 26
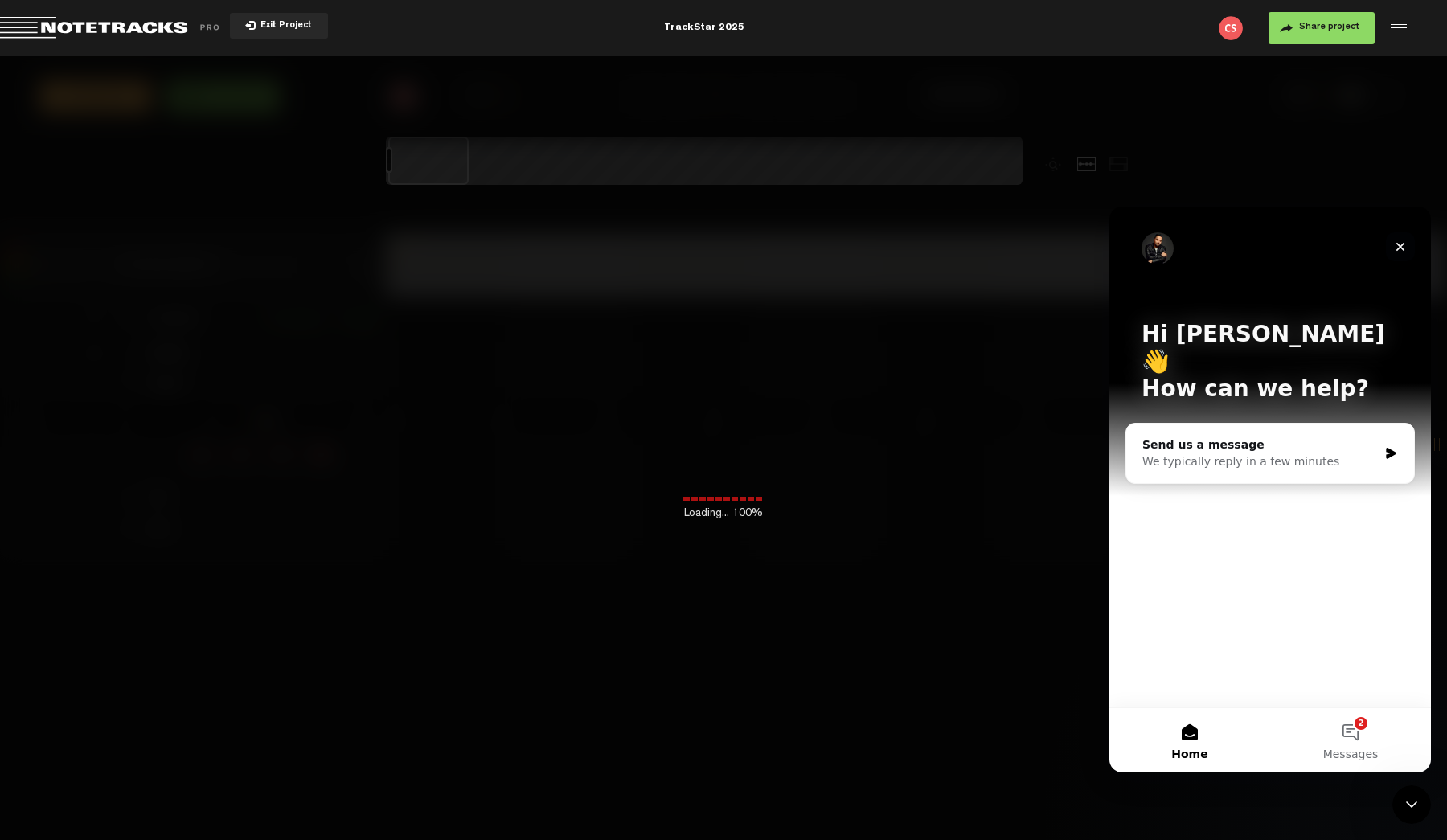
click at [1400, 251] on icon "Close" at bounding box center [1400, 246] width 13 height 13
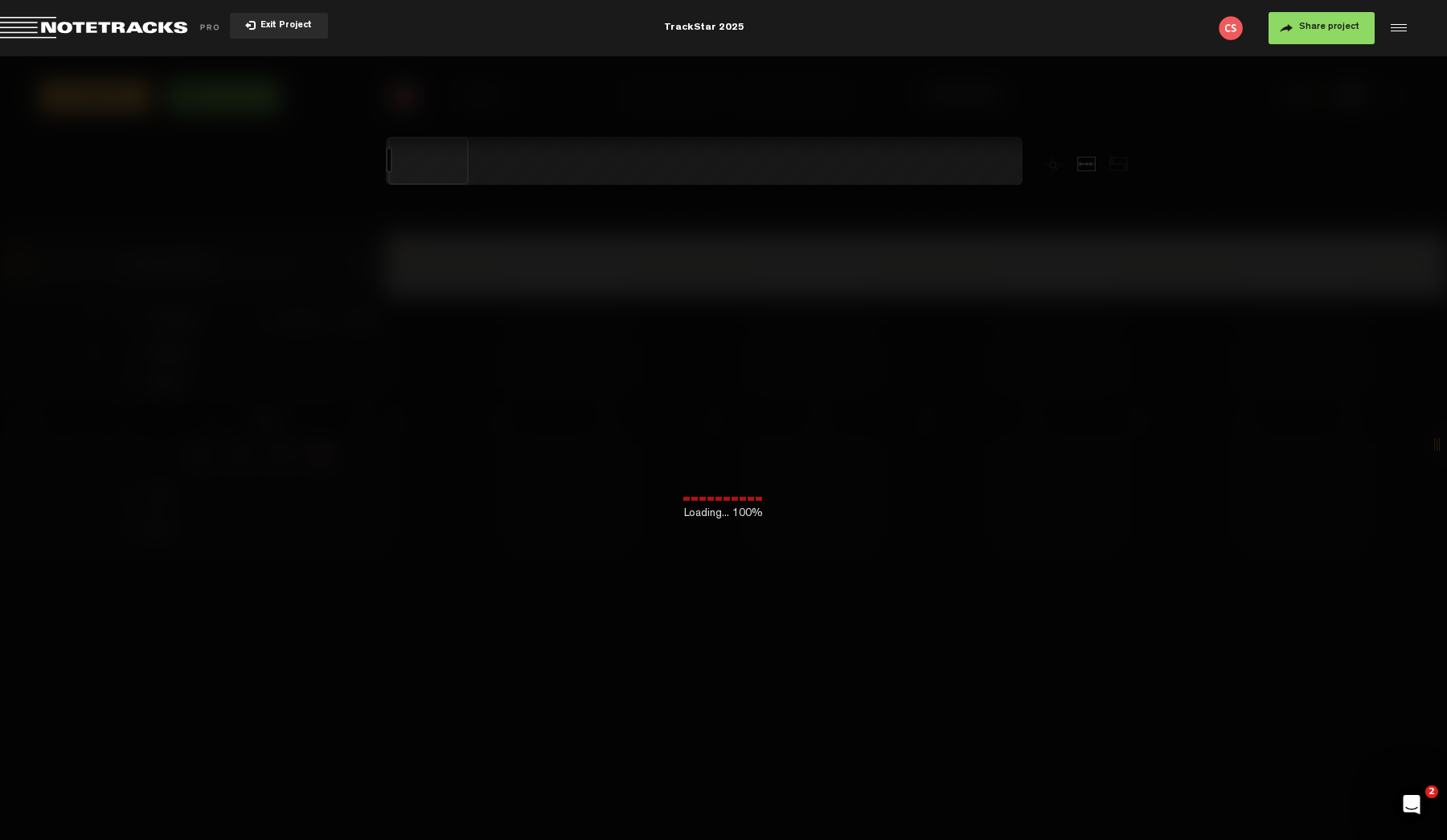
click at [272, 19] on button "Exit Project" at bounding box center [280, 25] width 98 height 25
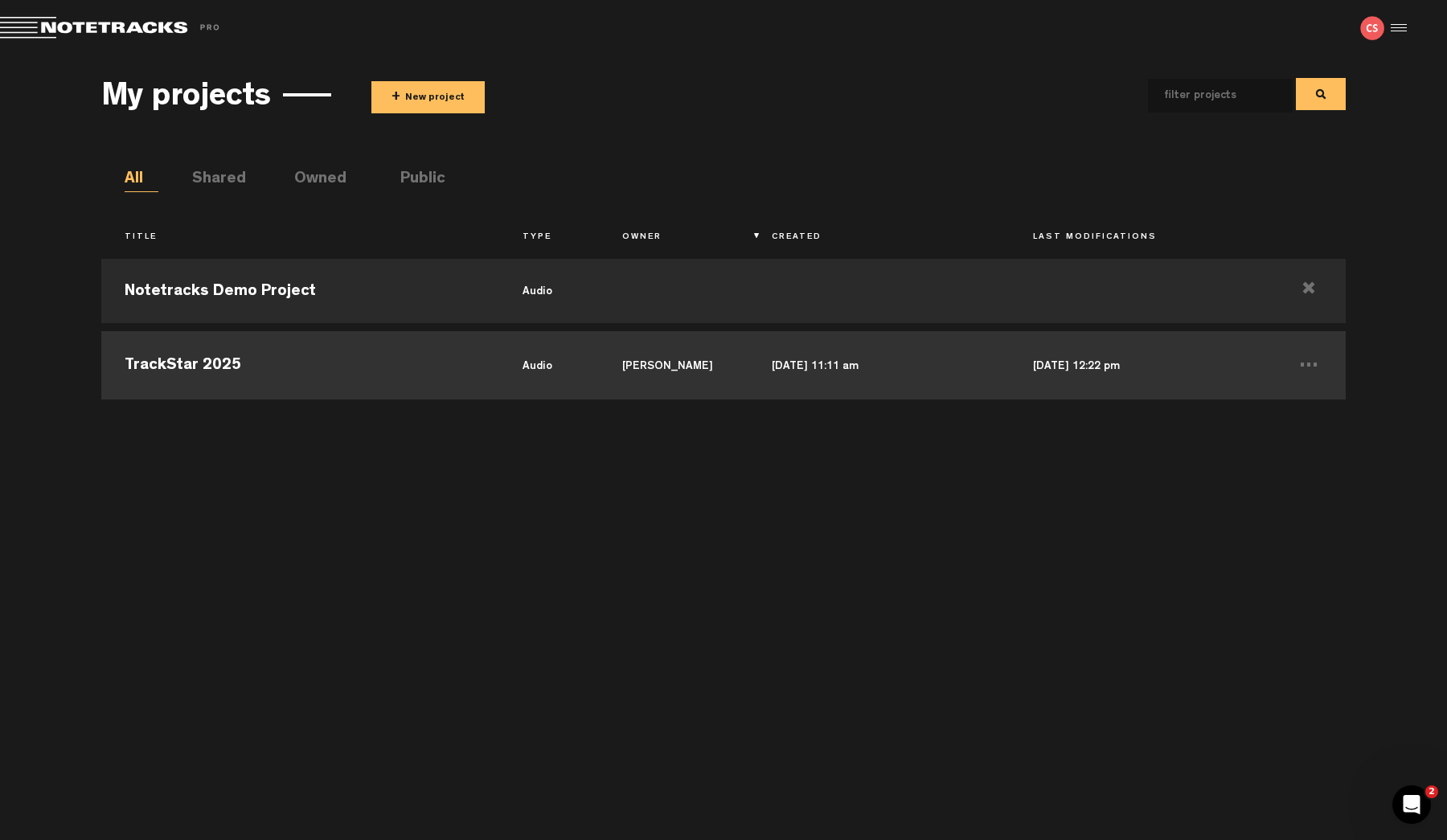
click at [307, 353] on td "TrackStar 2025" at bounding box center [300, 363] width 398 height 72
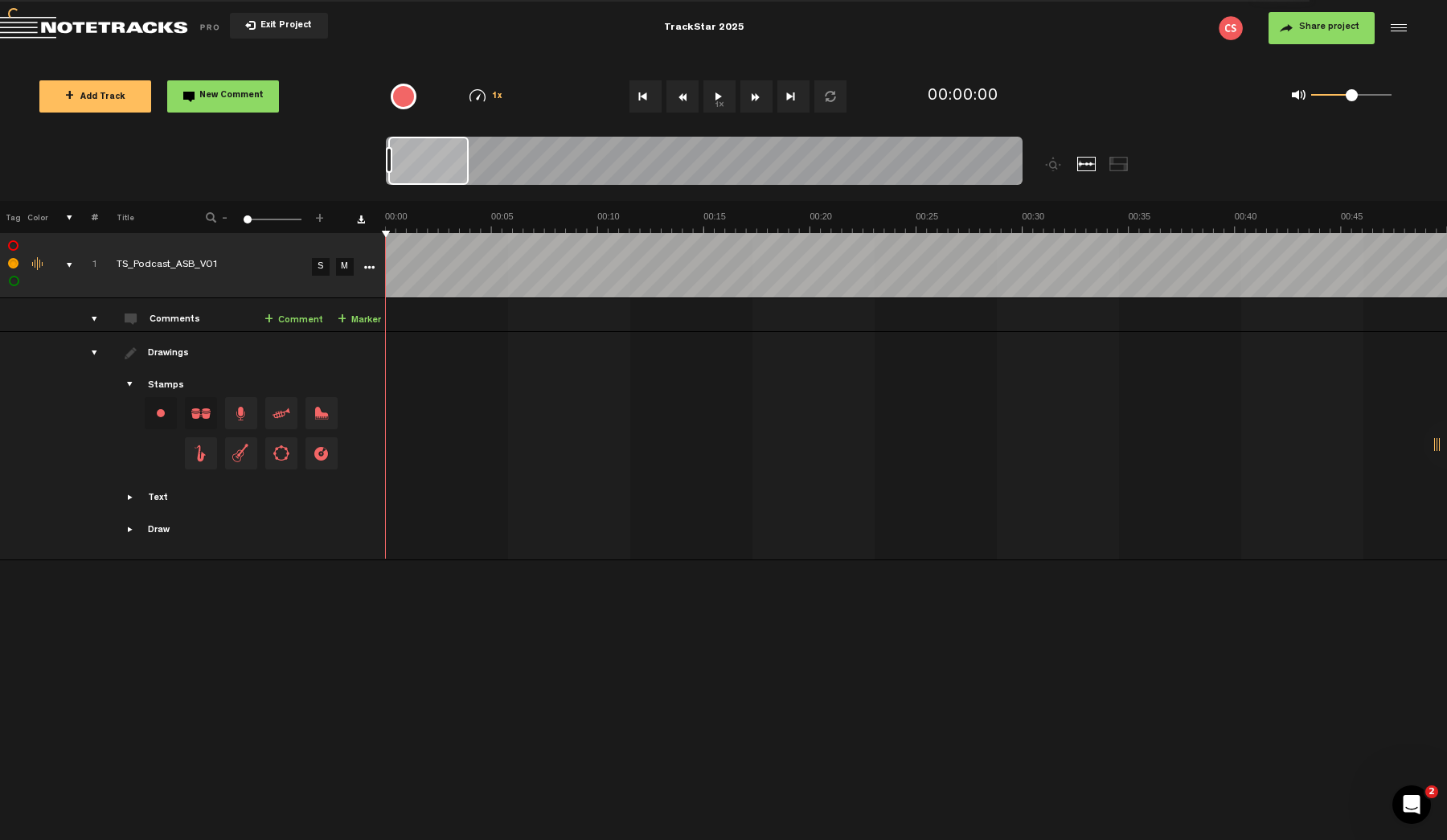
click at [212, 363] on td "Drawings Stamps Text Intro +" at bounding box center [242, 446] width 287 height 228
click at [718, 104] on button "1x" at bounding box center [719, 96] width 33 height 33
click at [321, 263] on link "S" at bounding box center [321, 267] width 18 height 18
drag, startPoint x: 1352, startPoint y: 98, endPoint x: 1446, endPoint y: 98, distance: 94.0
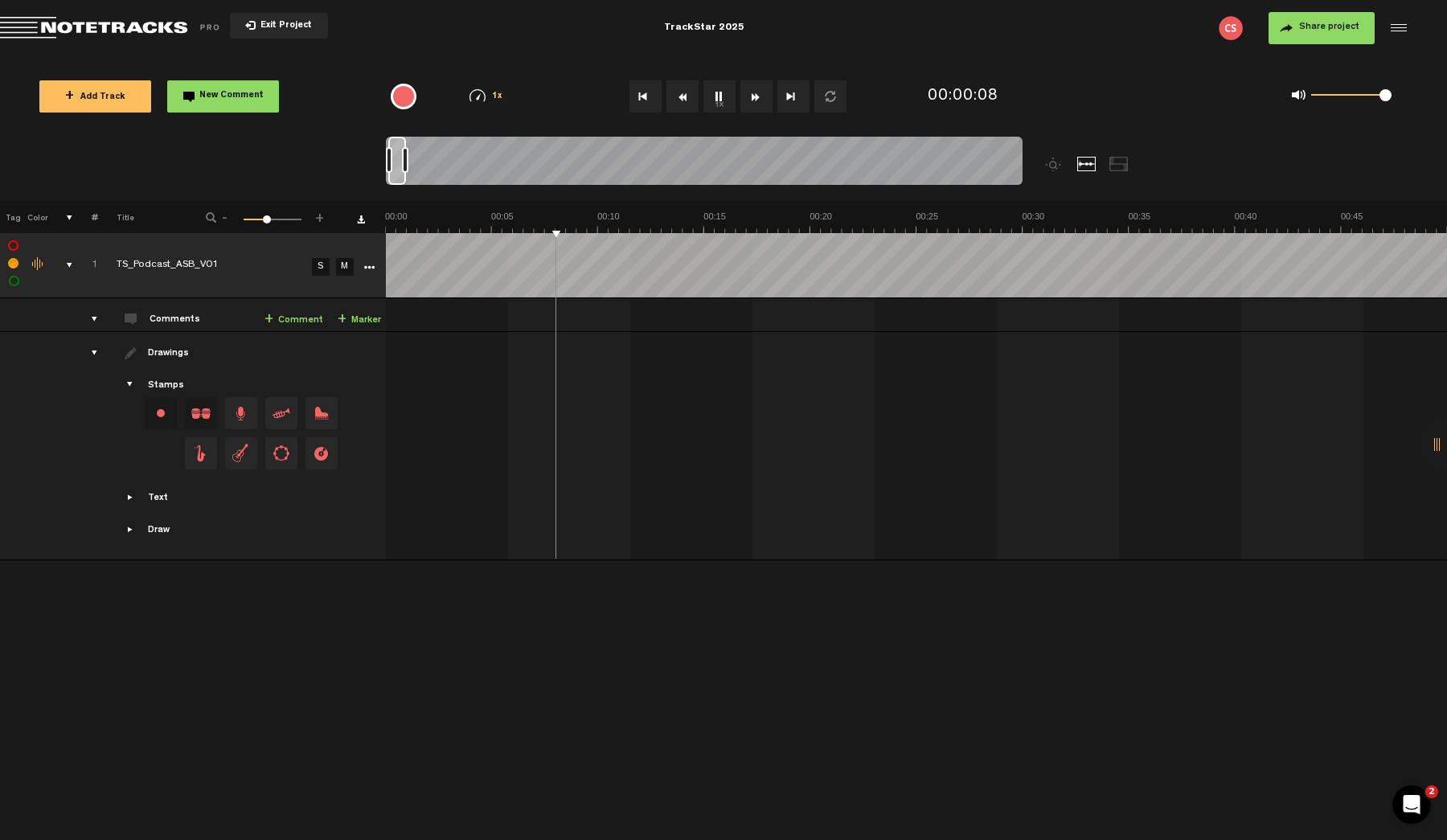
click at [1446, 98] on div "+ Add Track New Comment 1x 0.25x 0.5x 0.75x 1x 1.25x 1.5x 1.75x 2x All emojis 😀…" at bounding box center [724, 96] width 1447 height 80
click at [728, 100] on button "1x" at bounding box center [719, 96] width 33 height 33
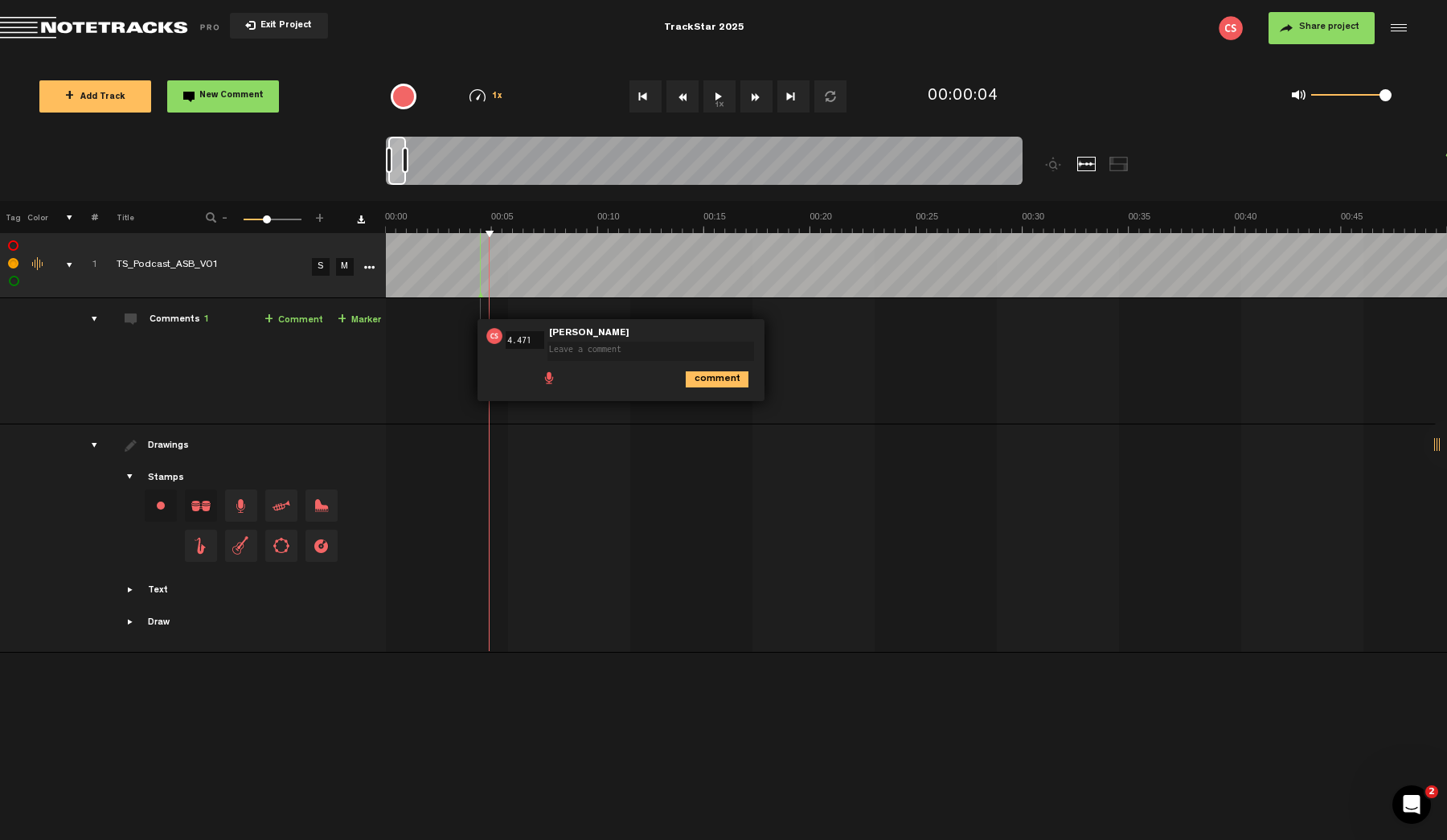
click at [91, 445] on div "drawings" at bounding box center [88, 445] width 25 height 16
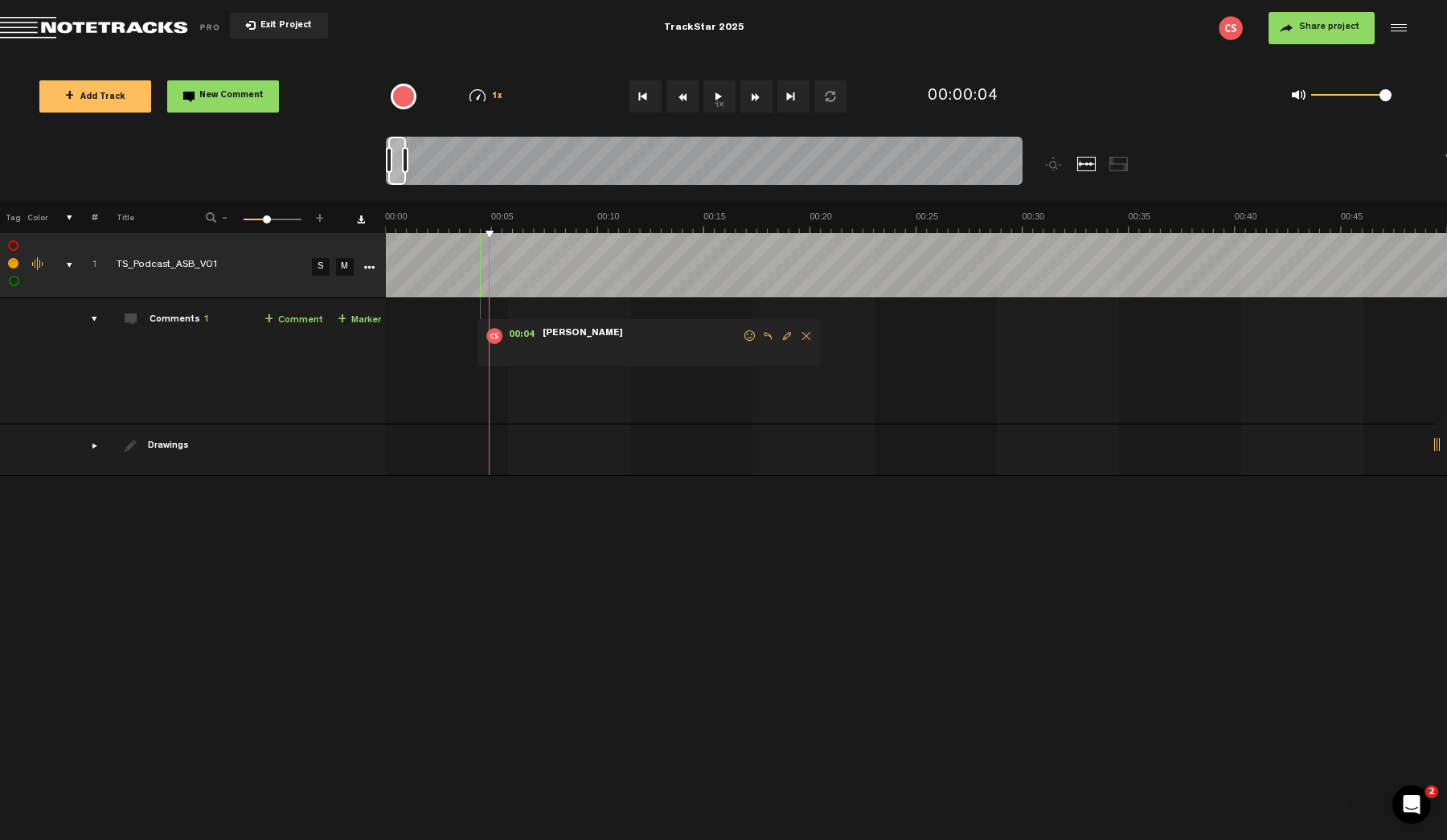
click at [804, 337] on span "Delete comment" at bounding box center [806, 336] width 19 height 11
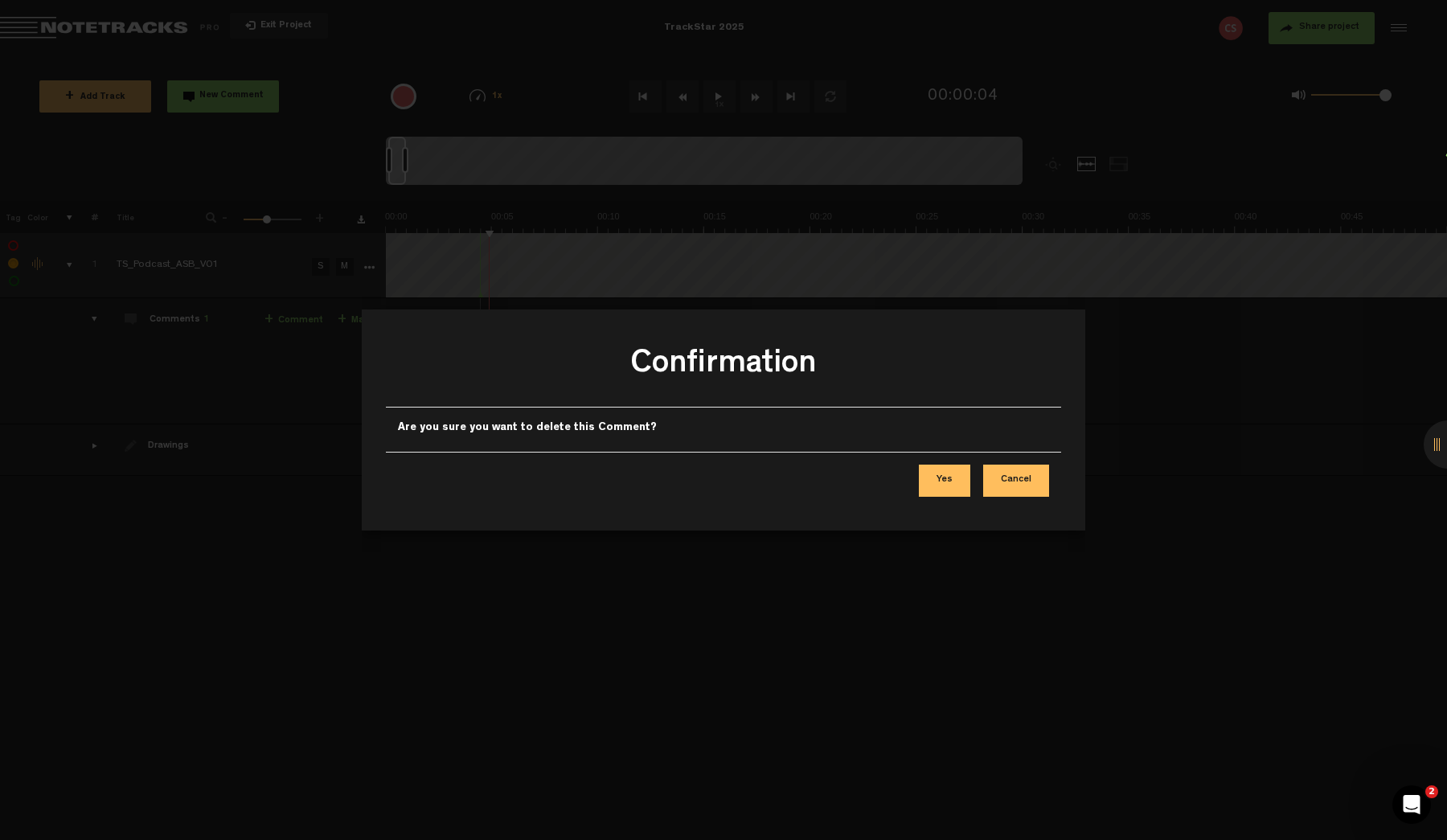
click at [950, 478] on button "Yes" at bounding box center [944, 481] width 52 height 33
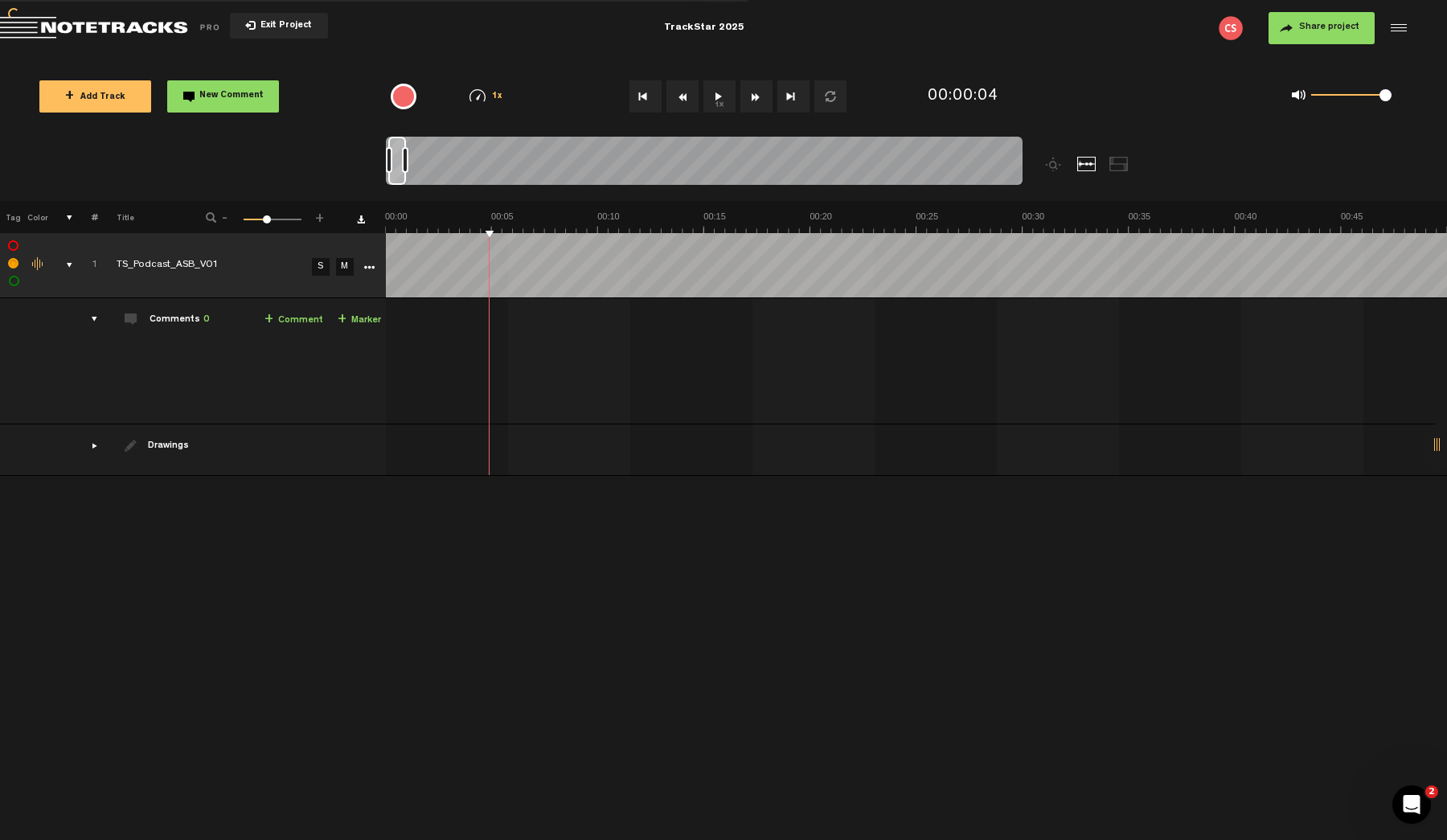
click at [1430, 445] on div at bounding box center [1448, 444] width 48 height 48
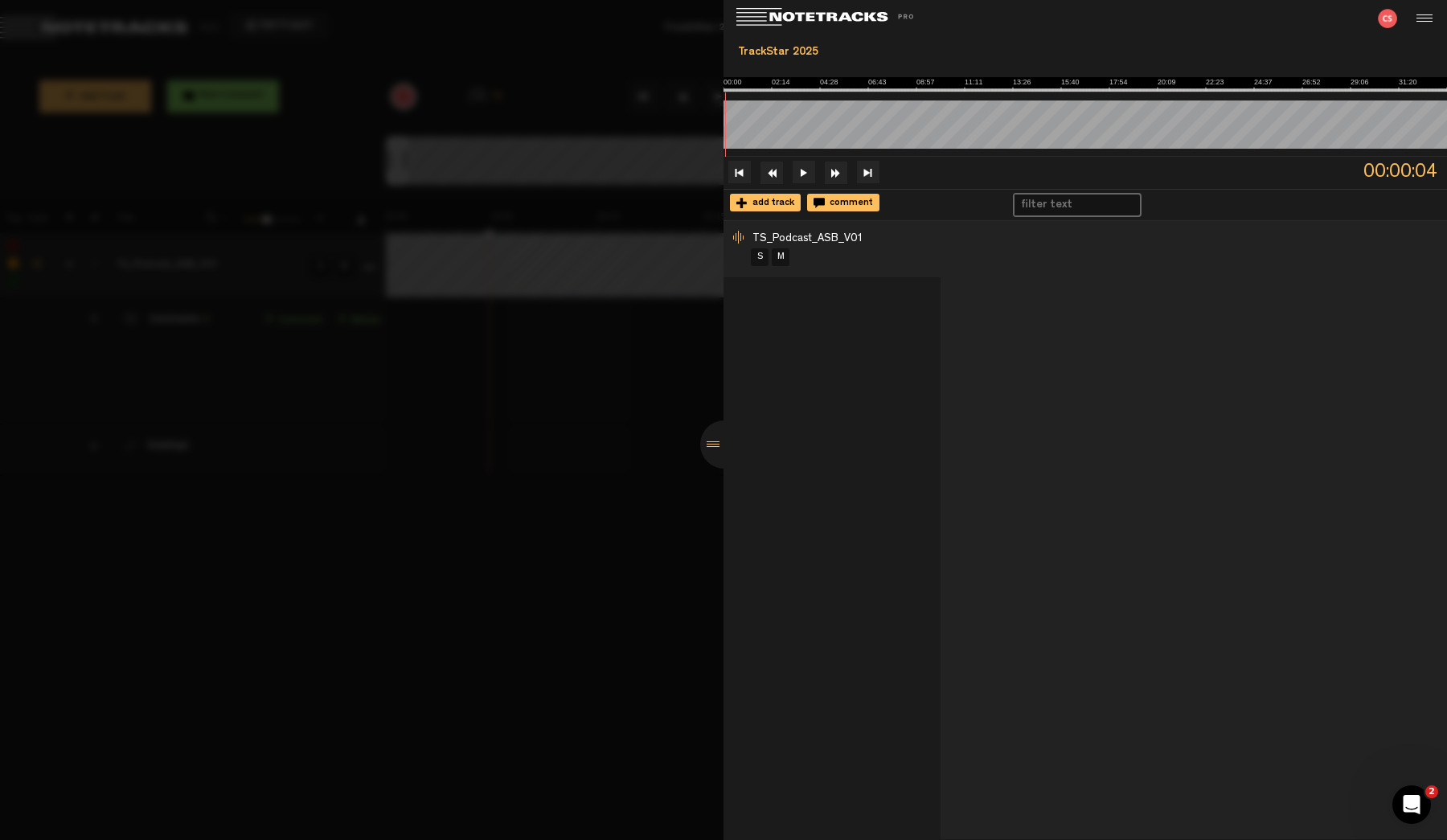
click at [1422, 17] on div at bounding box center [1422, 18] width 24 height 24
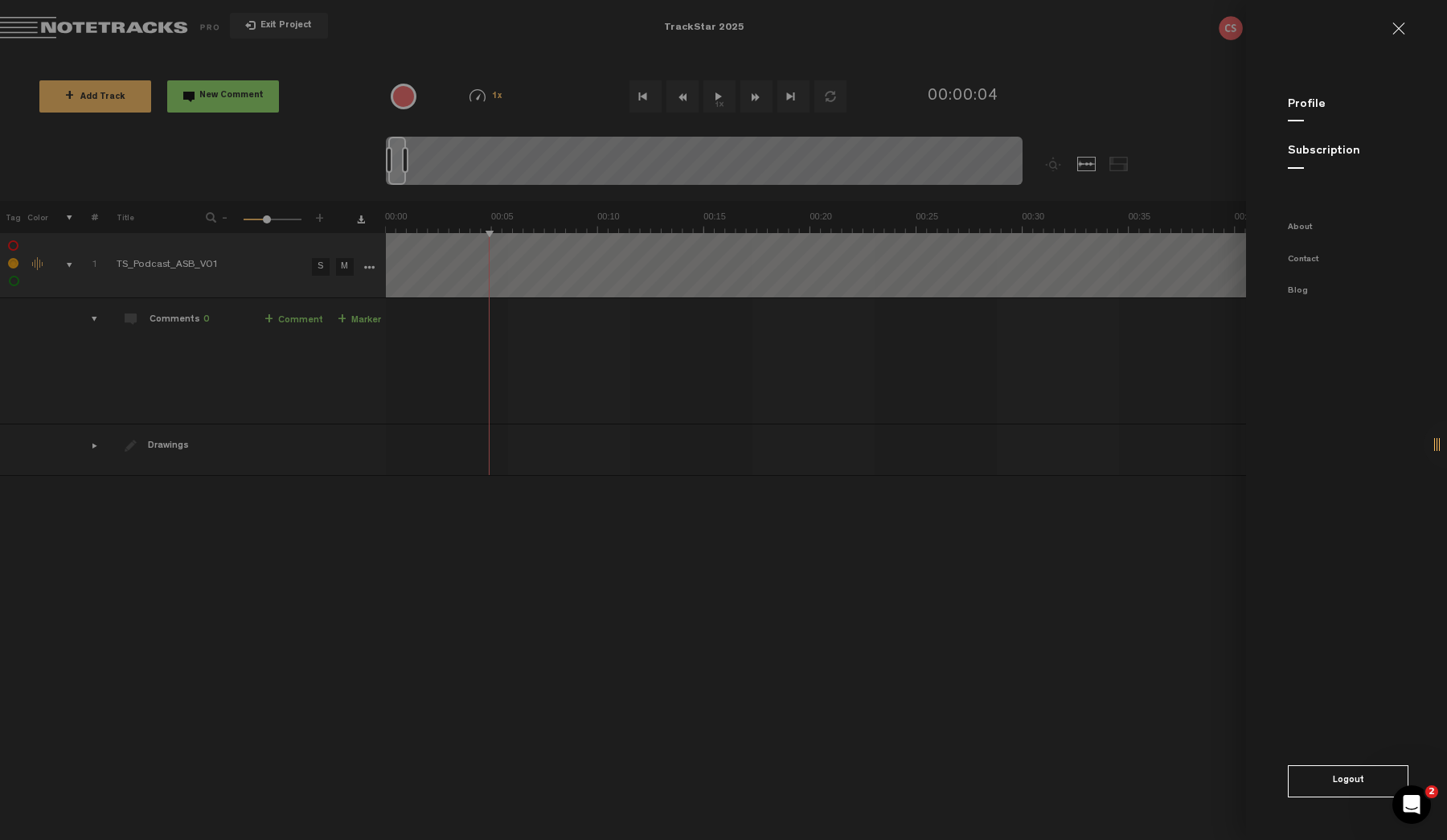
click at [1436, 444] on div at bounding box center [1448, 444] width 48 height 48
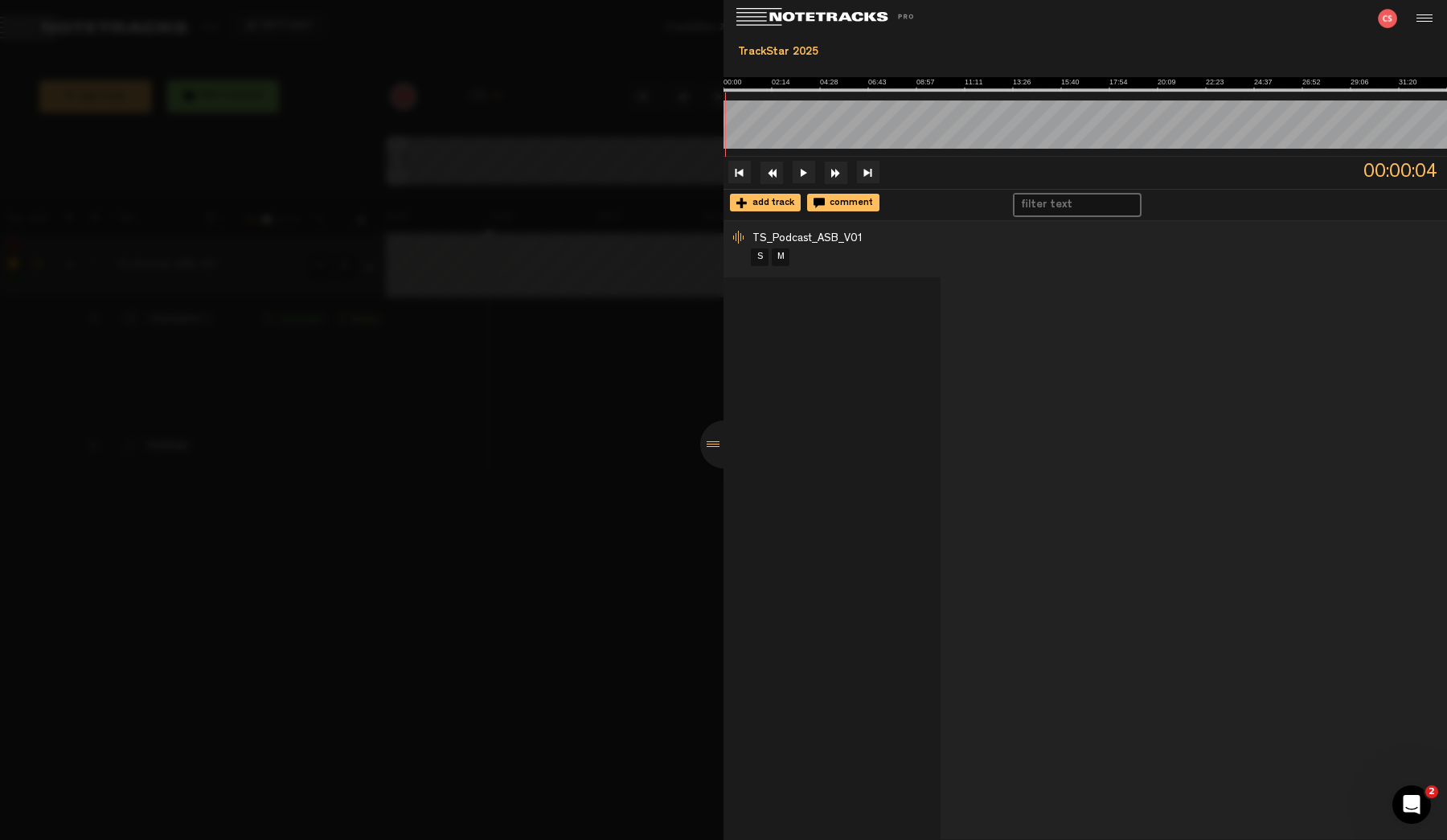
click at [716, 443] on div at bounding box center [724, 444] width 48 height 48
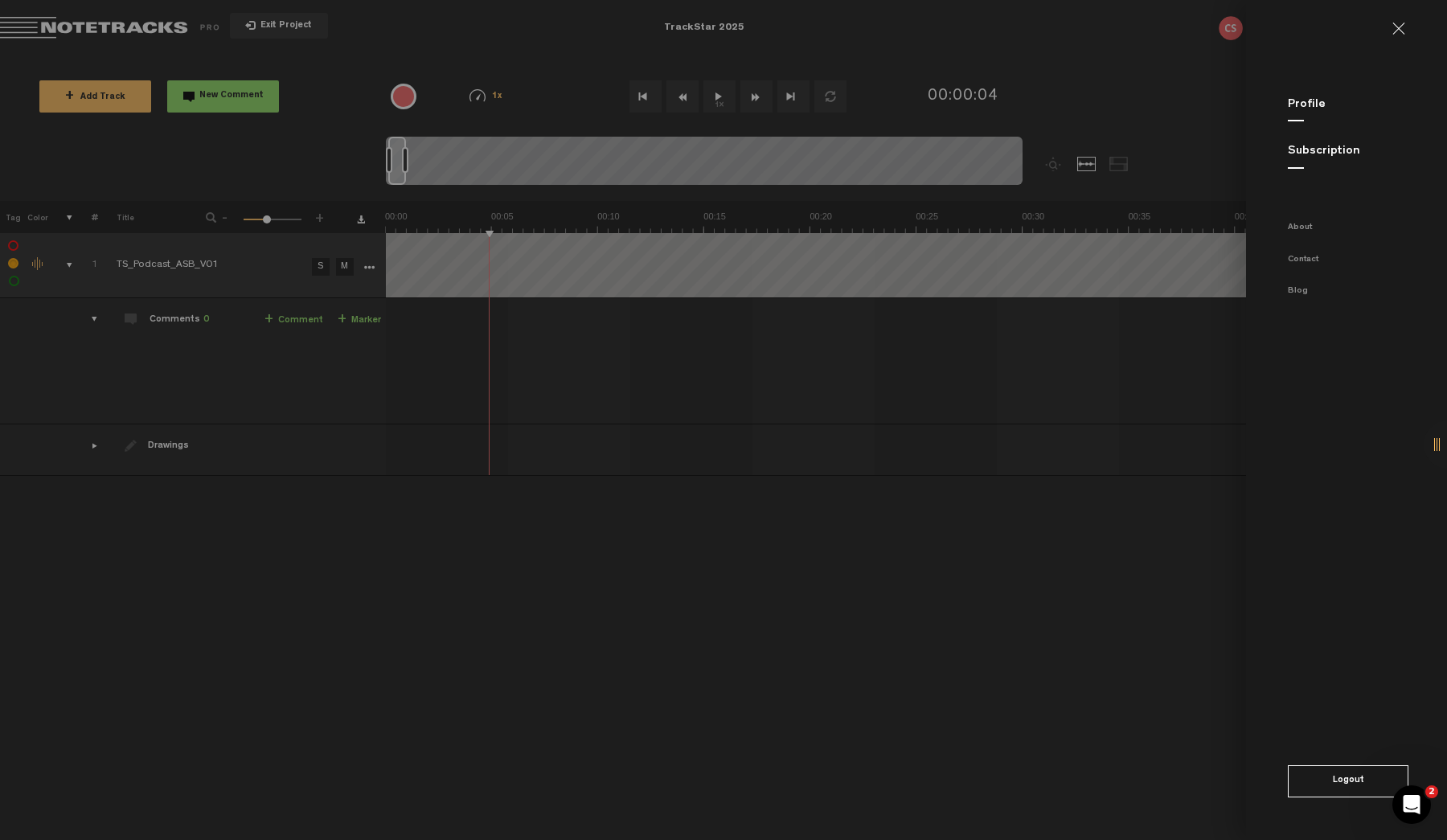
click at [1398, 31] on link at bounding box center [1405, 29] width 25 height 13
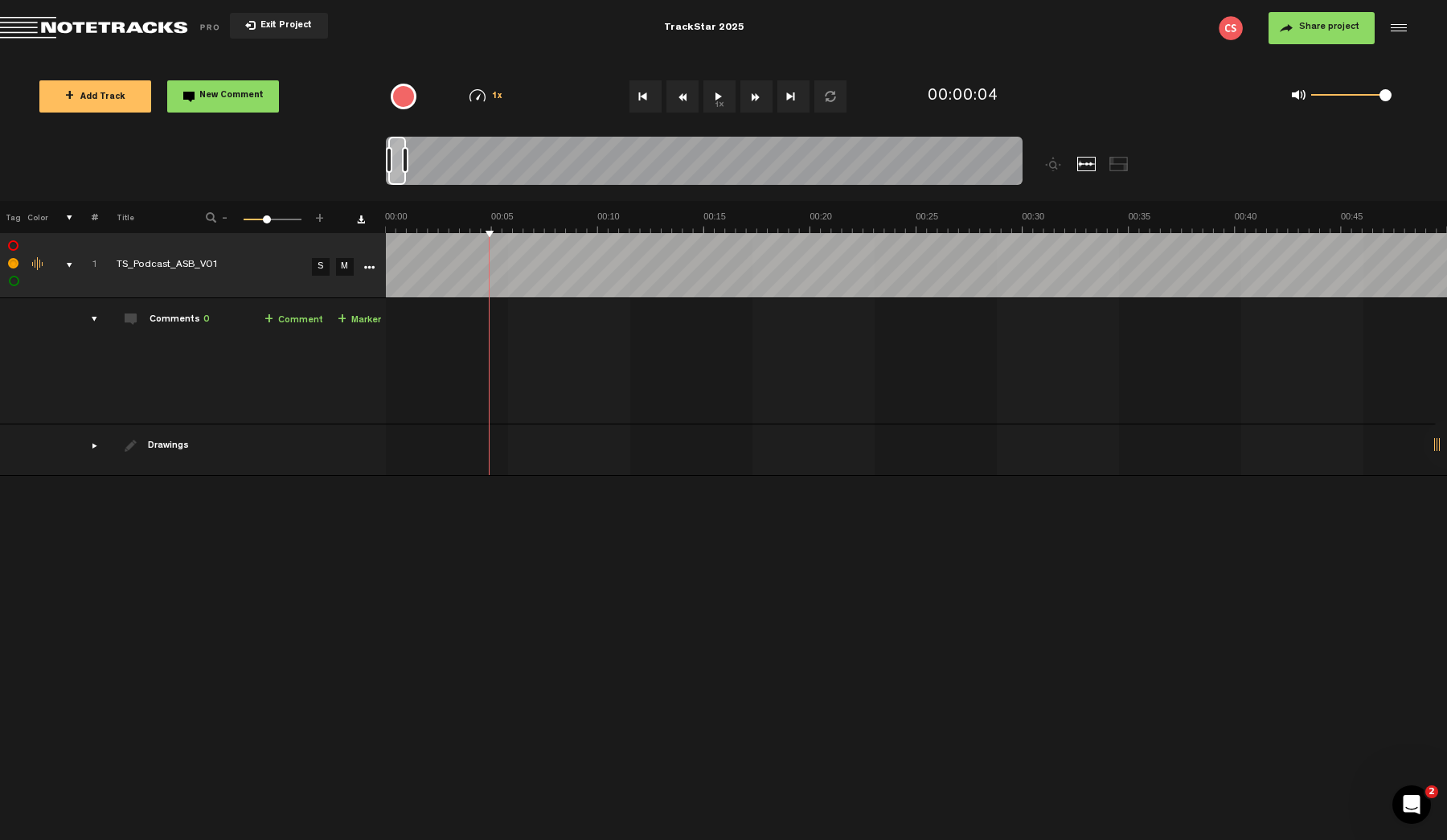
click at [1399, 28] on div at bounding box center [1396, 27] width 24 height 24
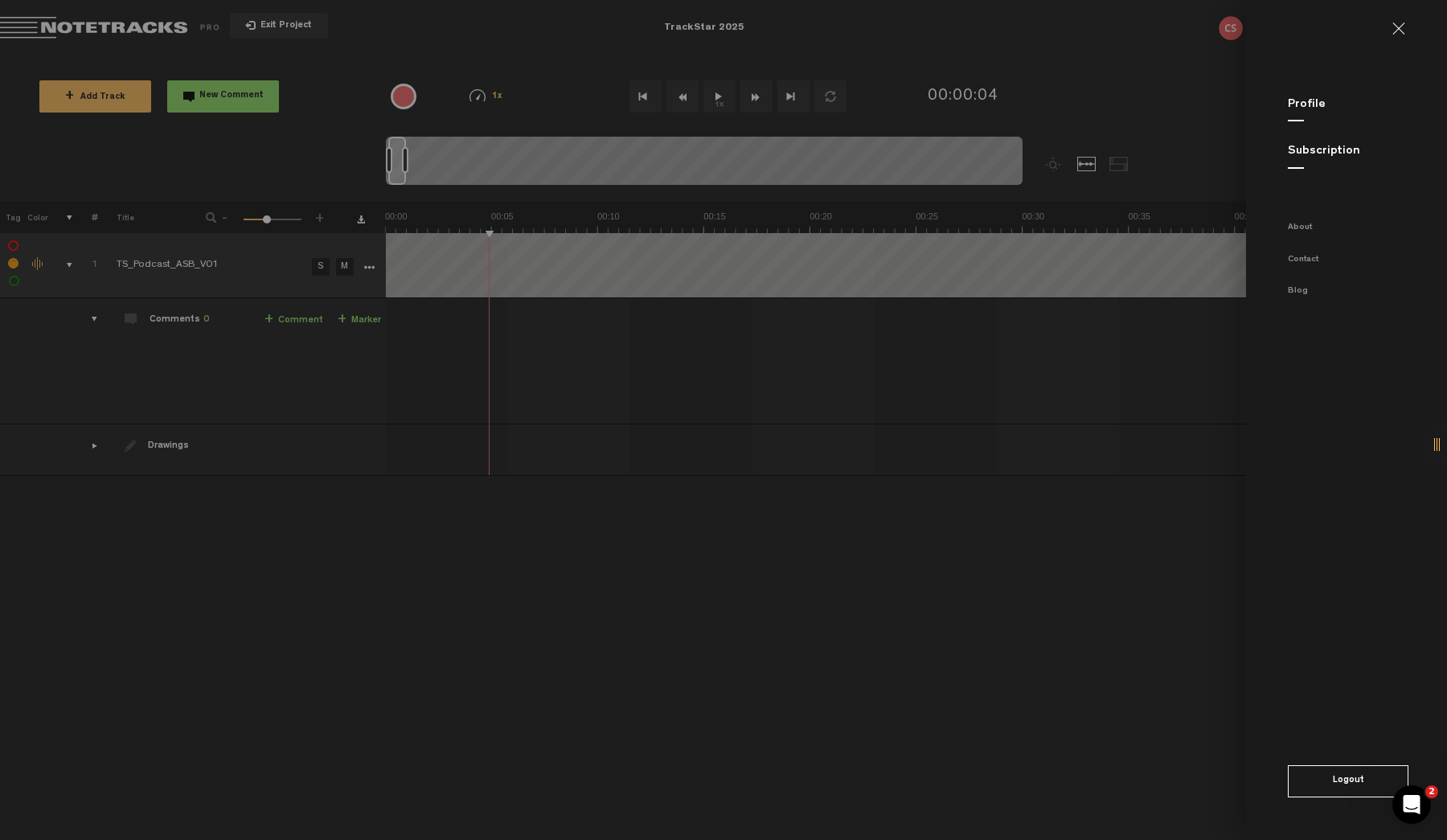
click at [1399, 27] on link at bounding box center [1405, 29] width 25 height 13
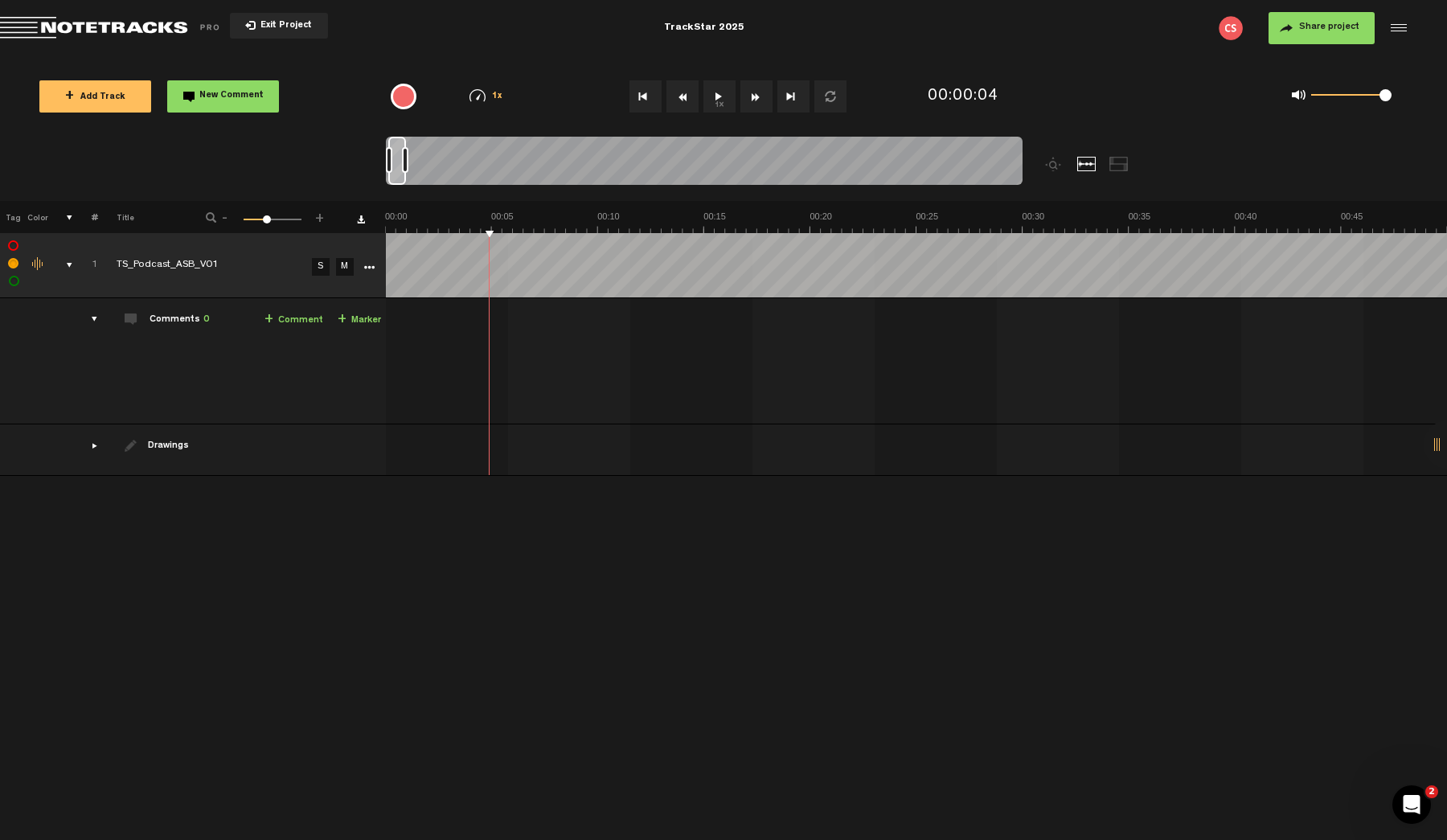
click at [99, 466] on td "Drawings Stamps Text Intro +" at bounding box center [242, 450] width 287 height 52
click at [99, 449] on td "Drawings Stamps Text Intro +" at bounding box center [242, 450] width 287 height 52
click at [94, 447] on div "drawings" at bounding box center [88, 445] width 25 height 16
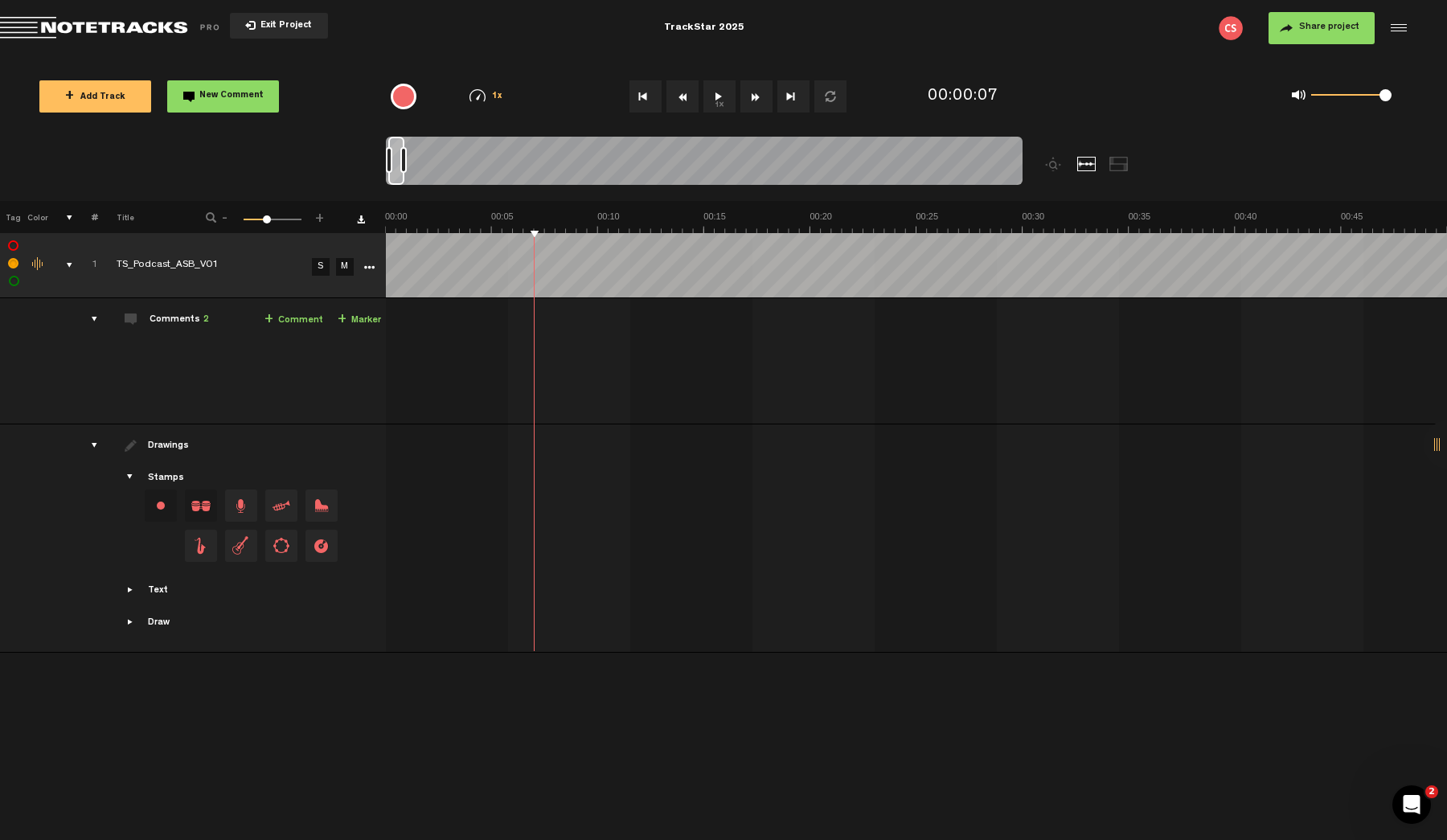
click at [265, 29] on span "Exit Project" at bounding box center [284, 26] width 56 height 9
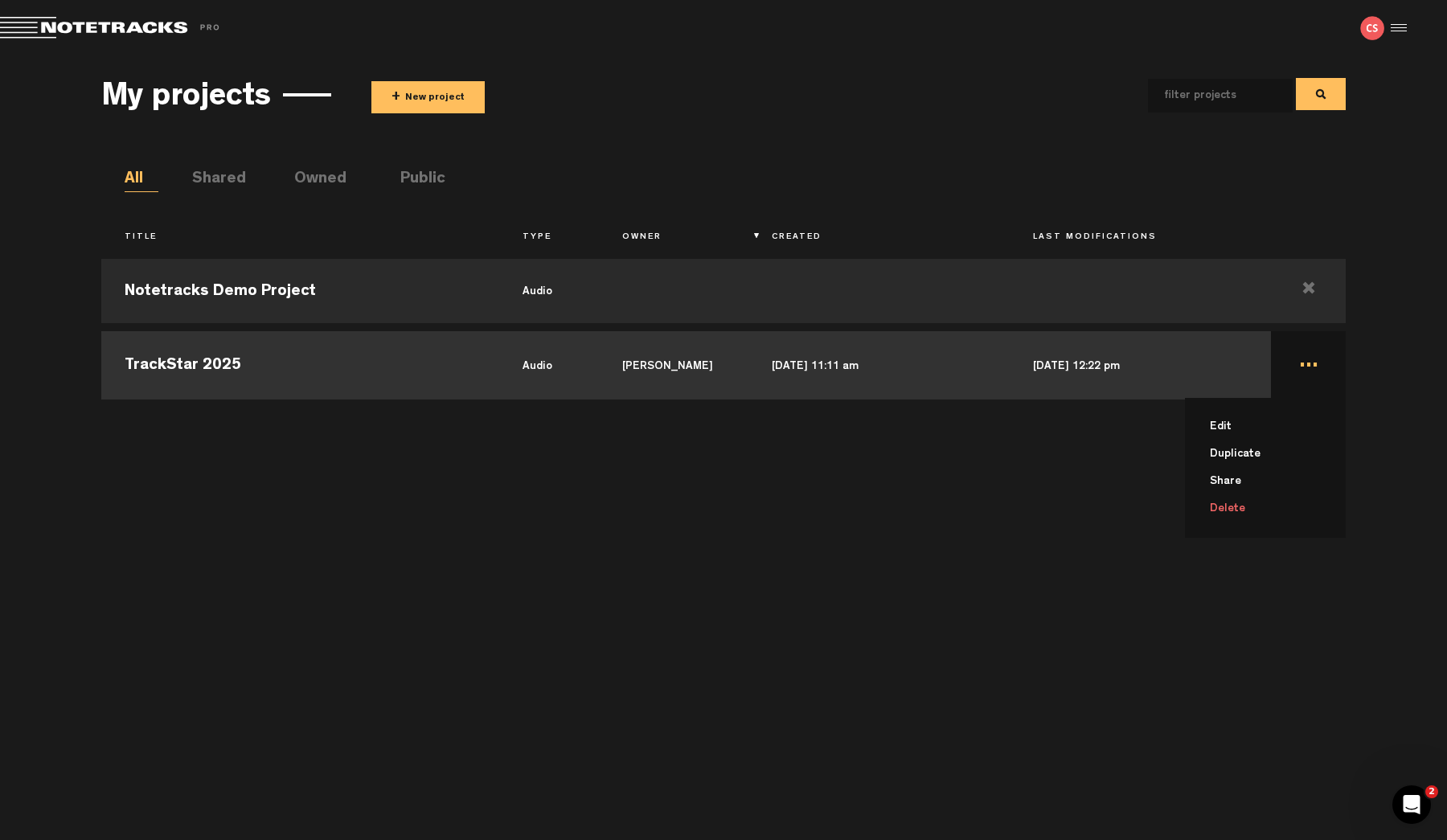
click at [1304, 364] on td "... Edit Duplicate Share Delete" at bounding box center [1308, 363] width 75 height 72
click at [1304, 364] on td "..." at bounding box center [1308, 363] width 75 height 72
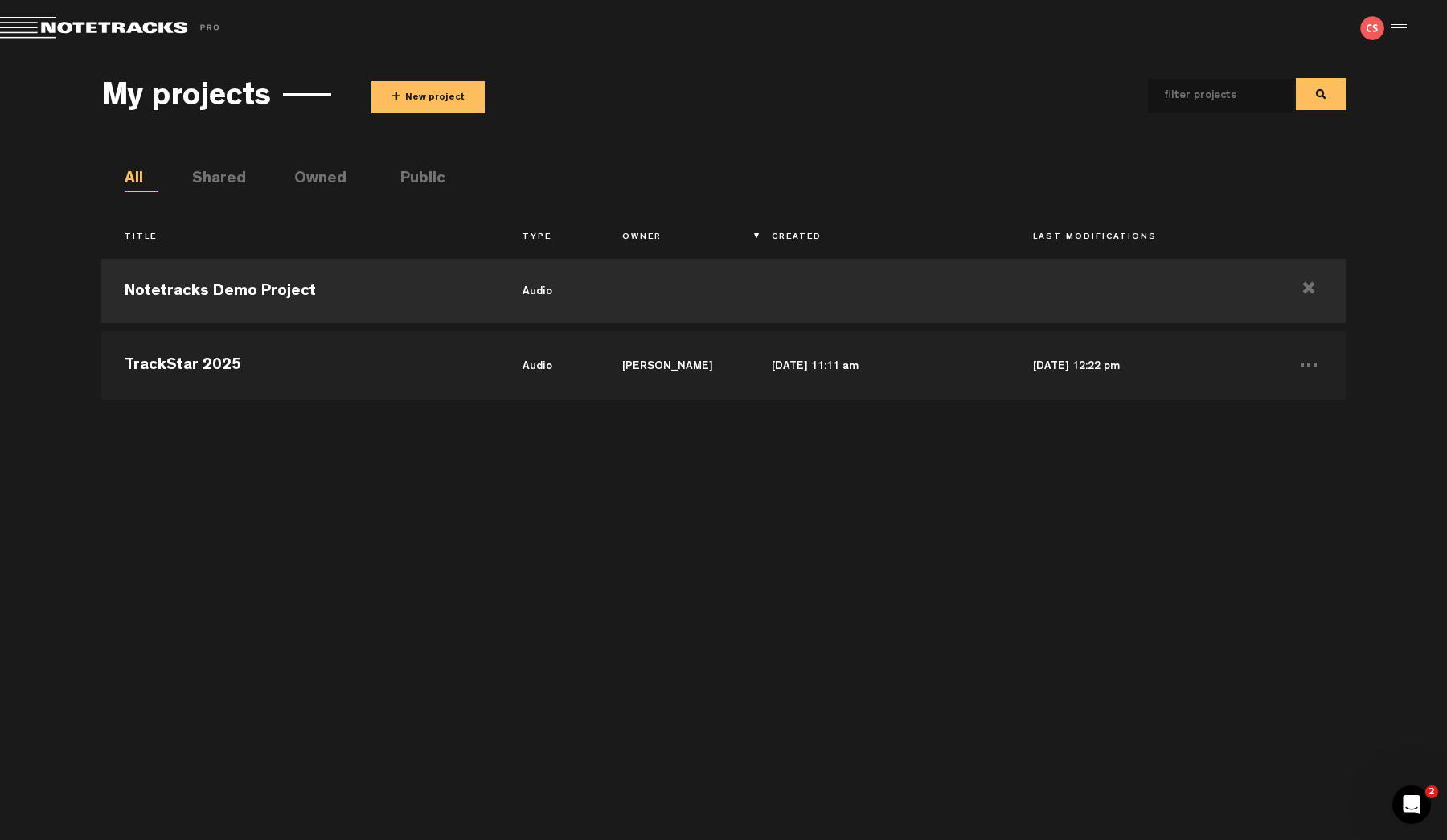
click at [226, 181] on li "Shared" at bounding box center [209, 179] width 33 height 24
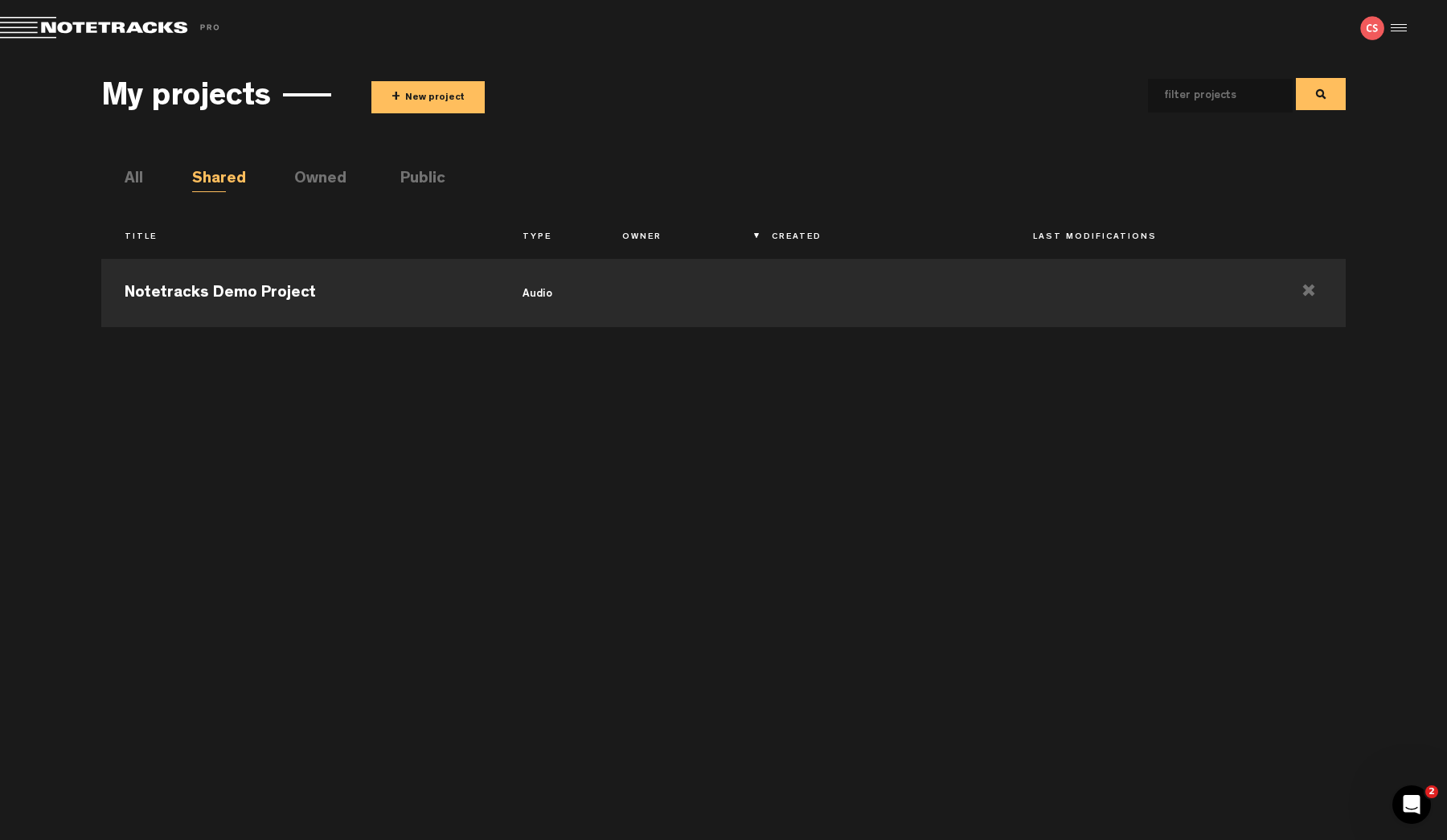
click at [146, 177] on li "All" at bounding box center [142, 179] width 33 height 24
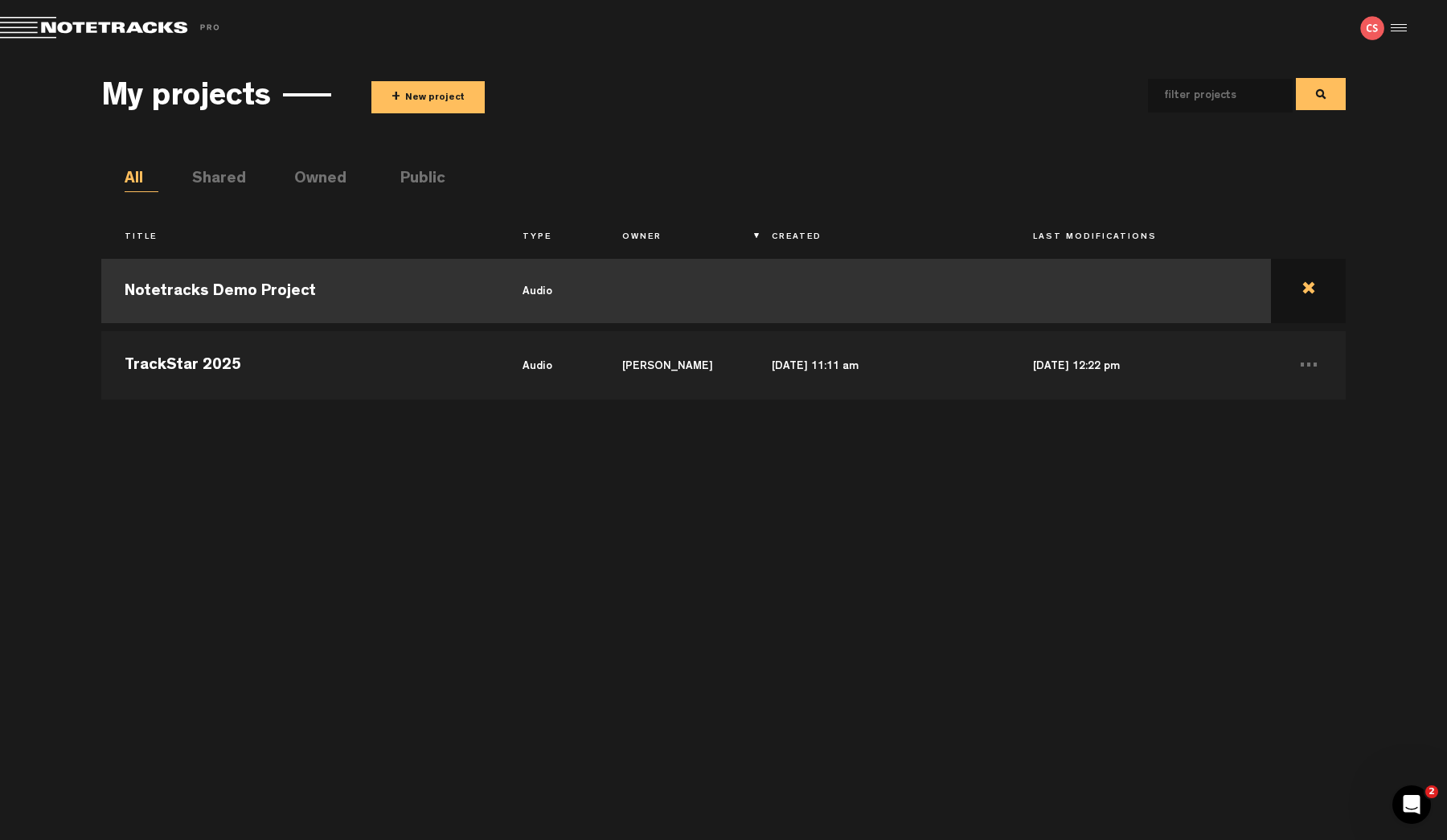
click at [1310, 282] on td at bounding box center [1308, 291] width 75 height 72
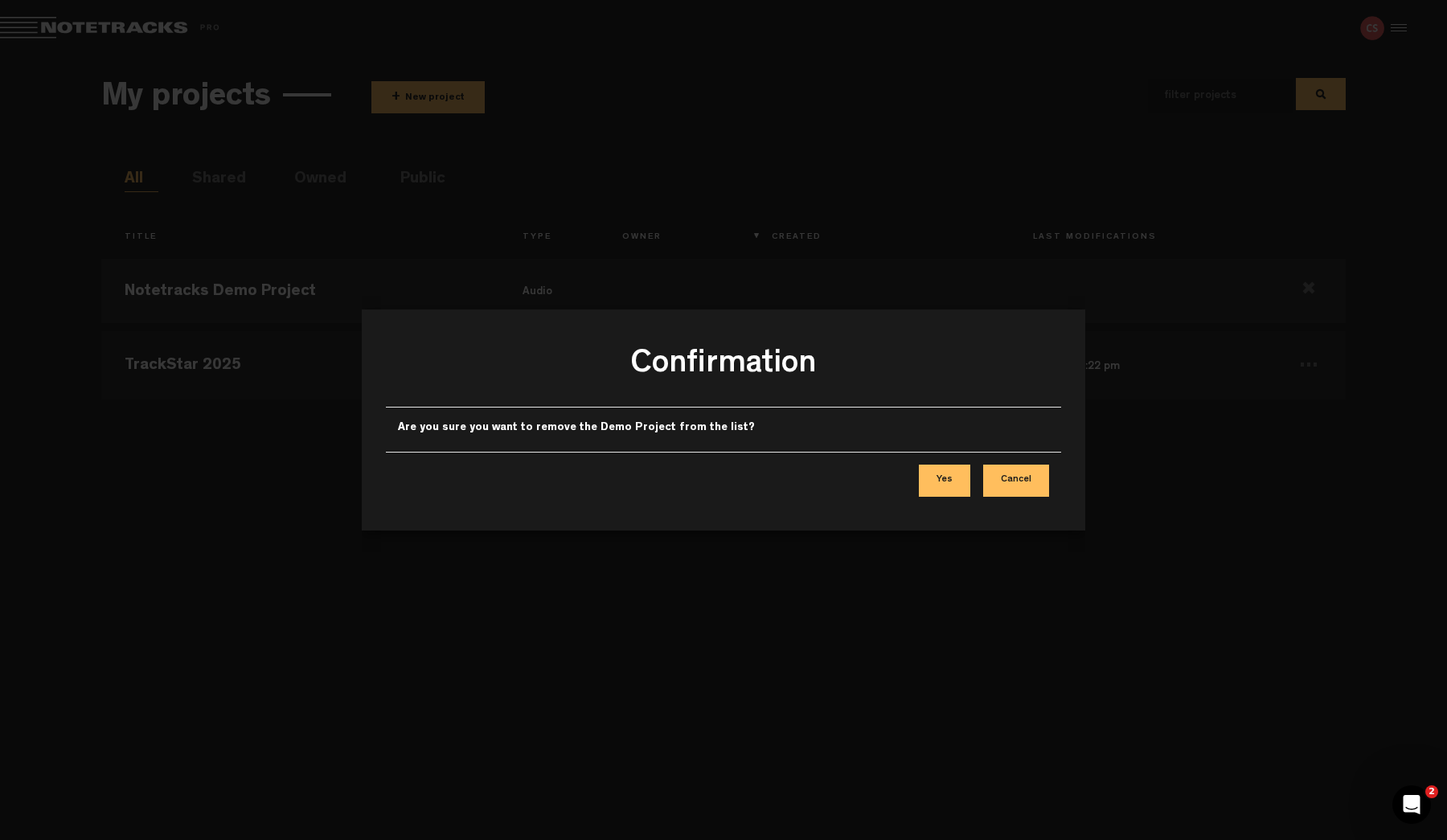
click at [1004, 472] on button "Cancel" at bounding box center [1016, 481] width 66 height 33
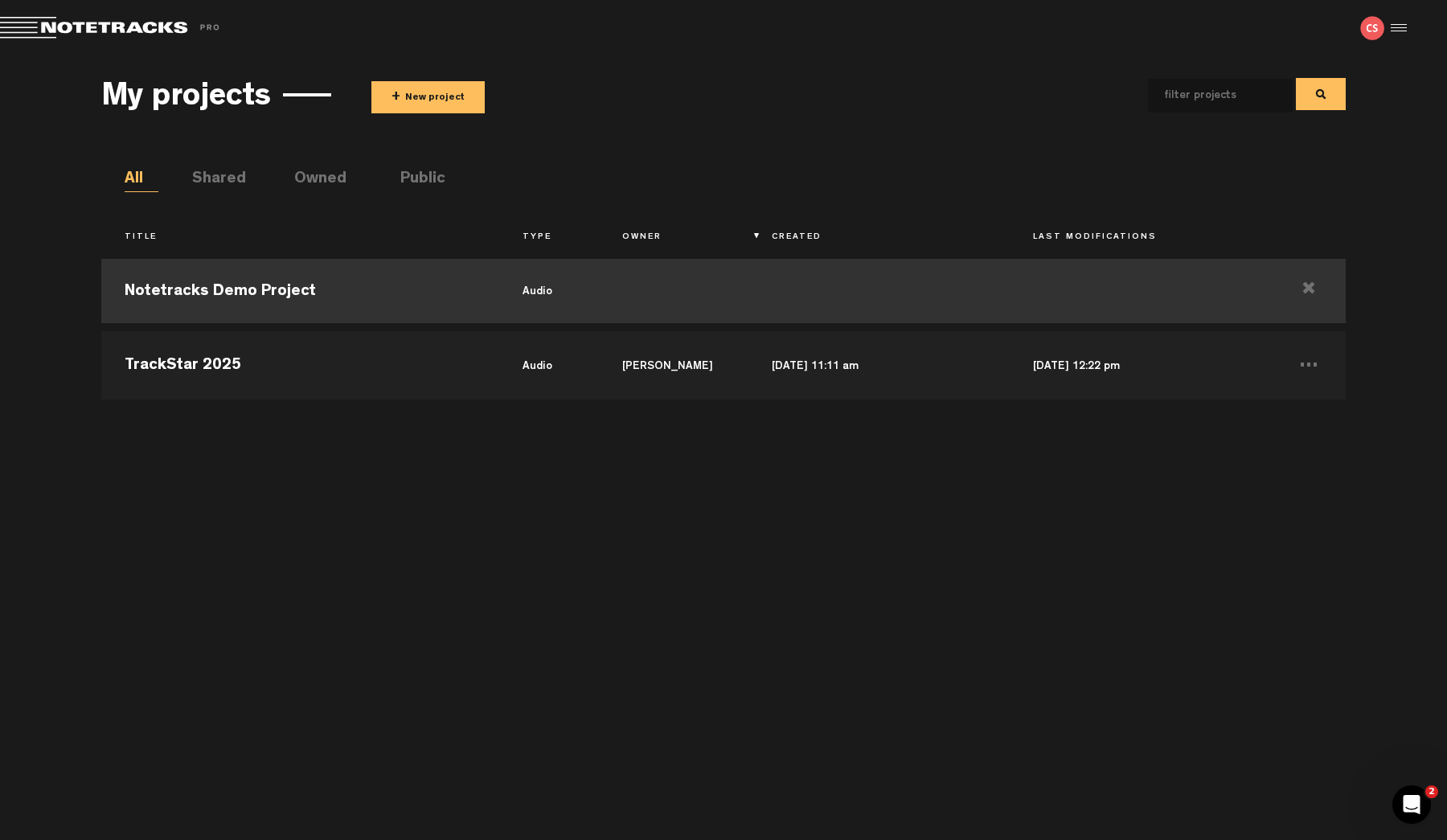
click at [278, 289] on td "Notetracks Demo Project" at bounding box center [300, 291] width 398 height 72
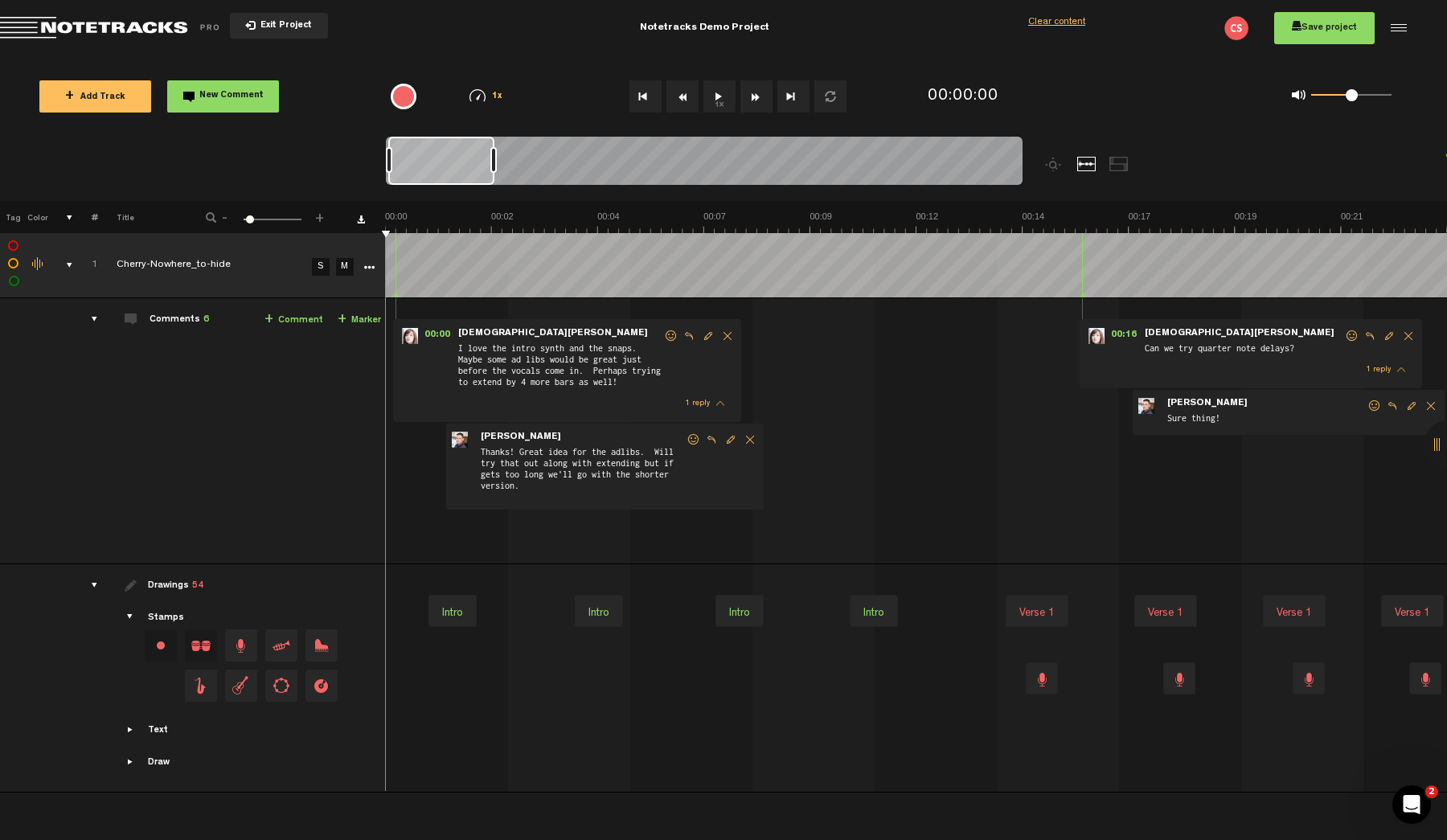
click at [281, 29] on span "Exit Project" at bounding box center [284, 26] width 56 height 9
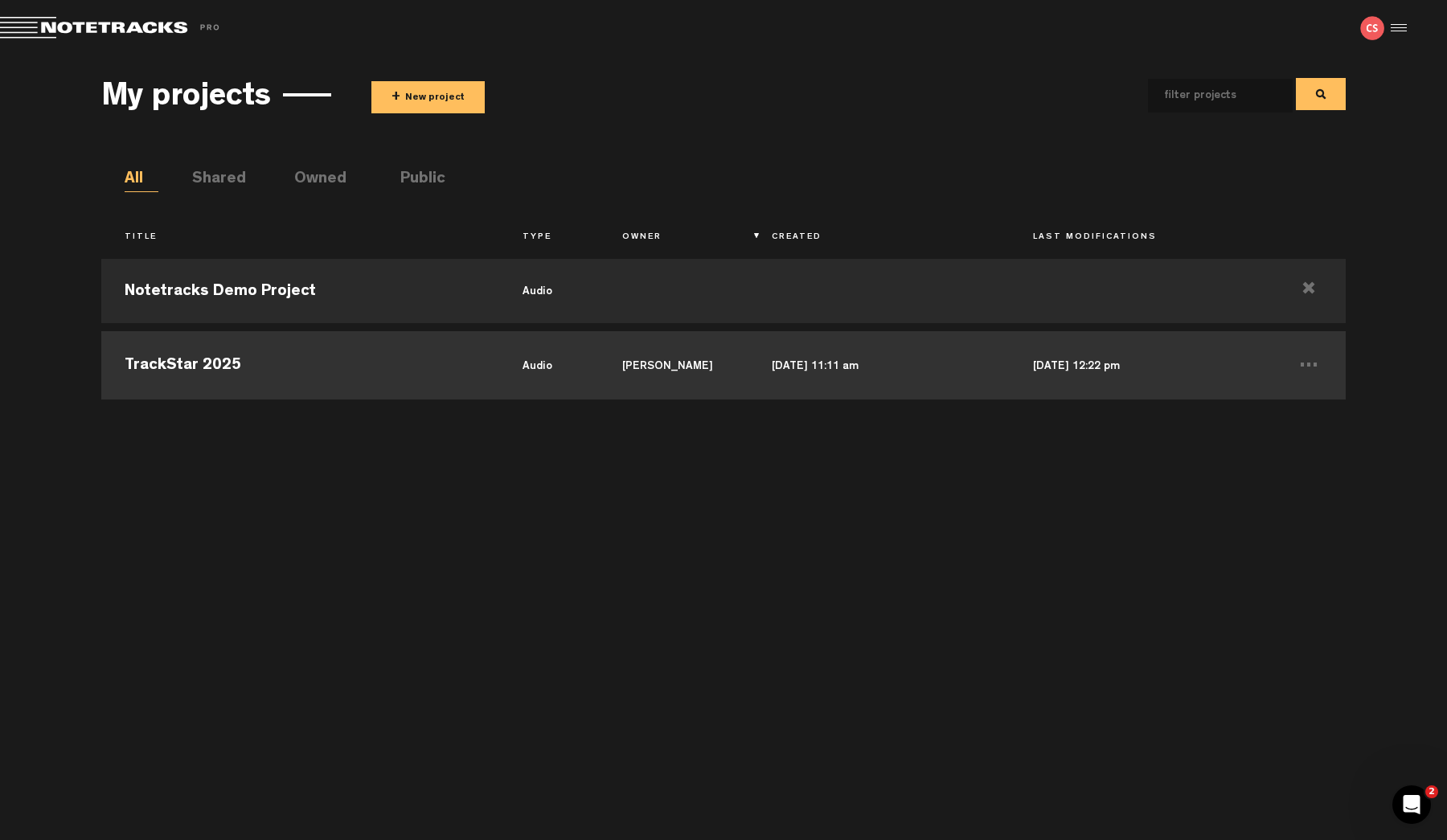
click at [260, 372] on td "TrackStar 2025" at bounding box center [300, 363] width 398 height 72
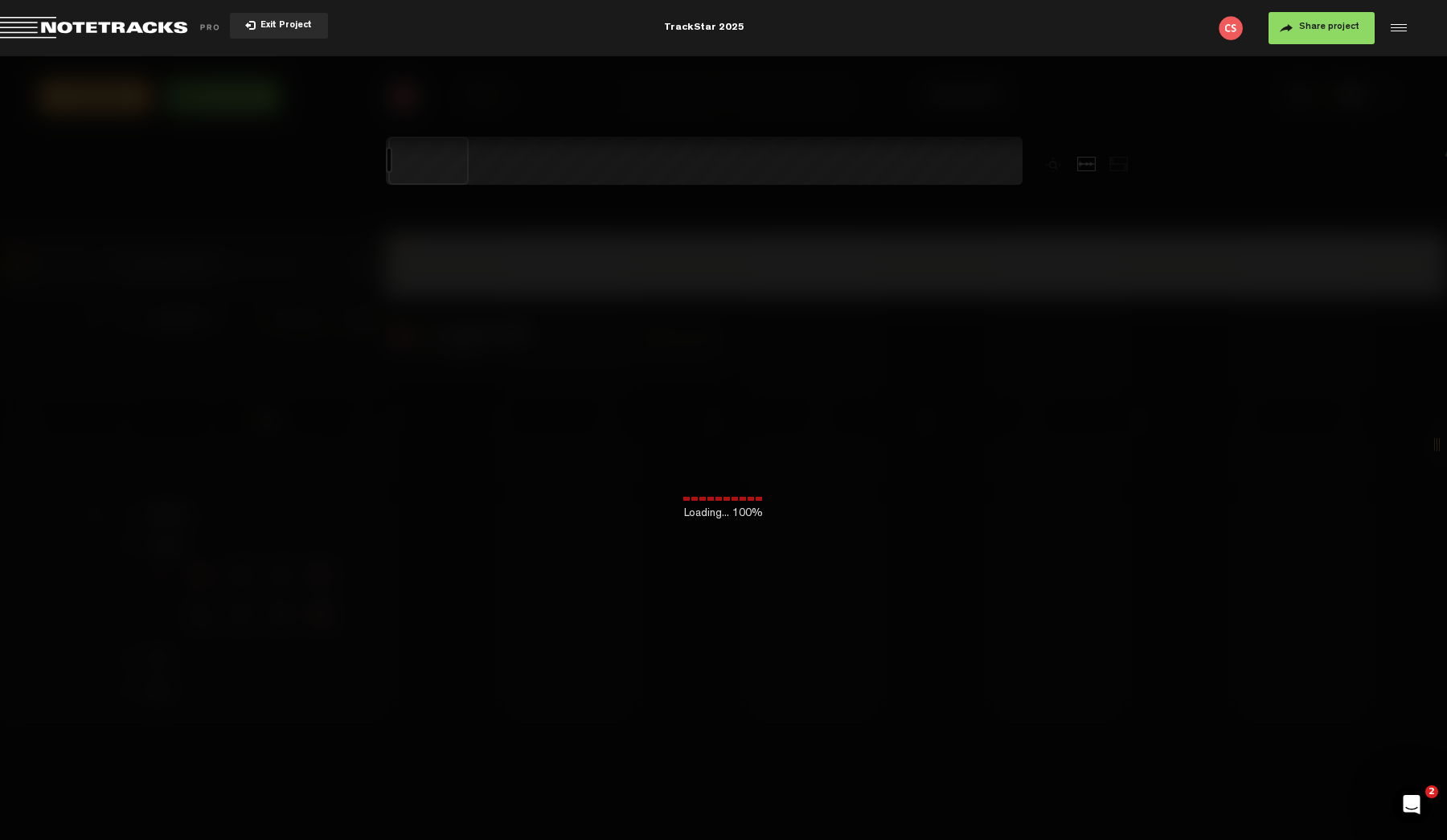
click at [287, 30] on span "Exit Project" at bounding box center [284, 26] width 56 height 9
